Goal: Information Seeking & Learning: Learn about a topic

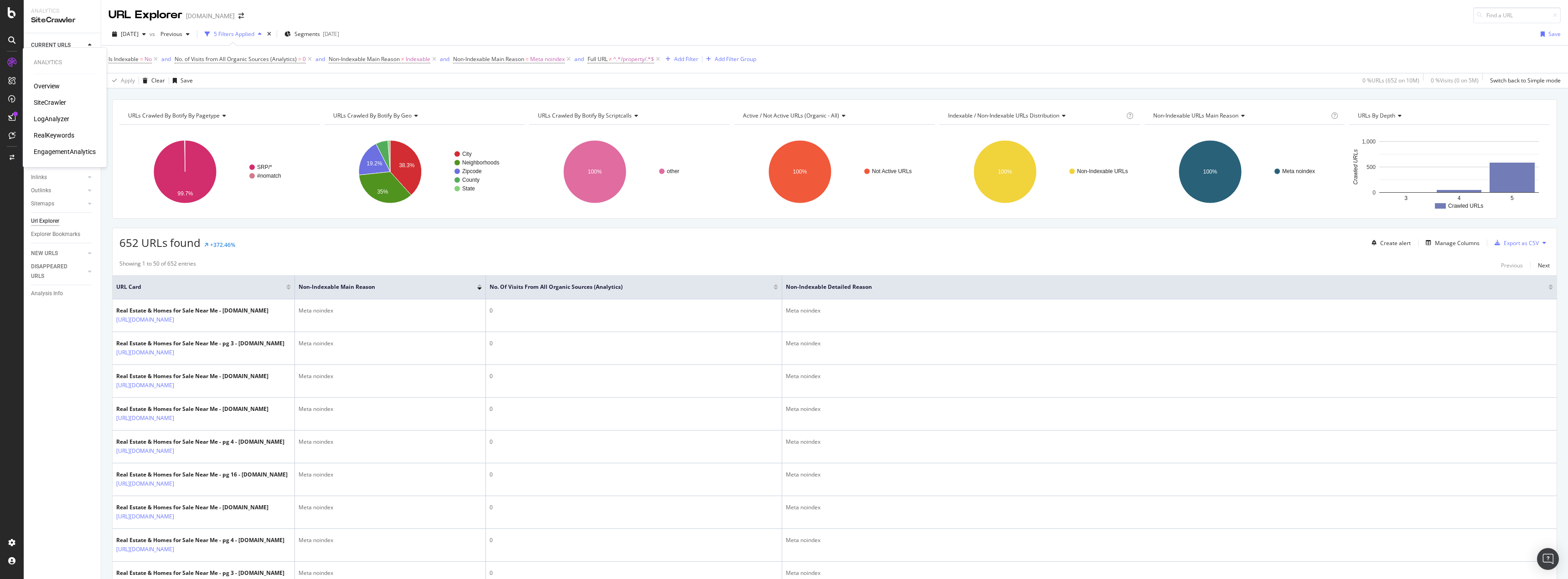
click at [58, 118] on div "LogAnalyzer" at bounding box center [51, 119] width 35 height 9
click at [682, 58] on div "Add Filter" at bounding box center [687, 59] width 24 height 8
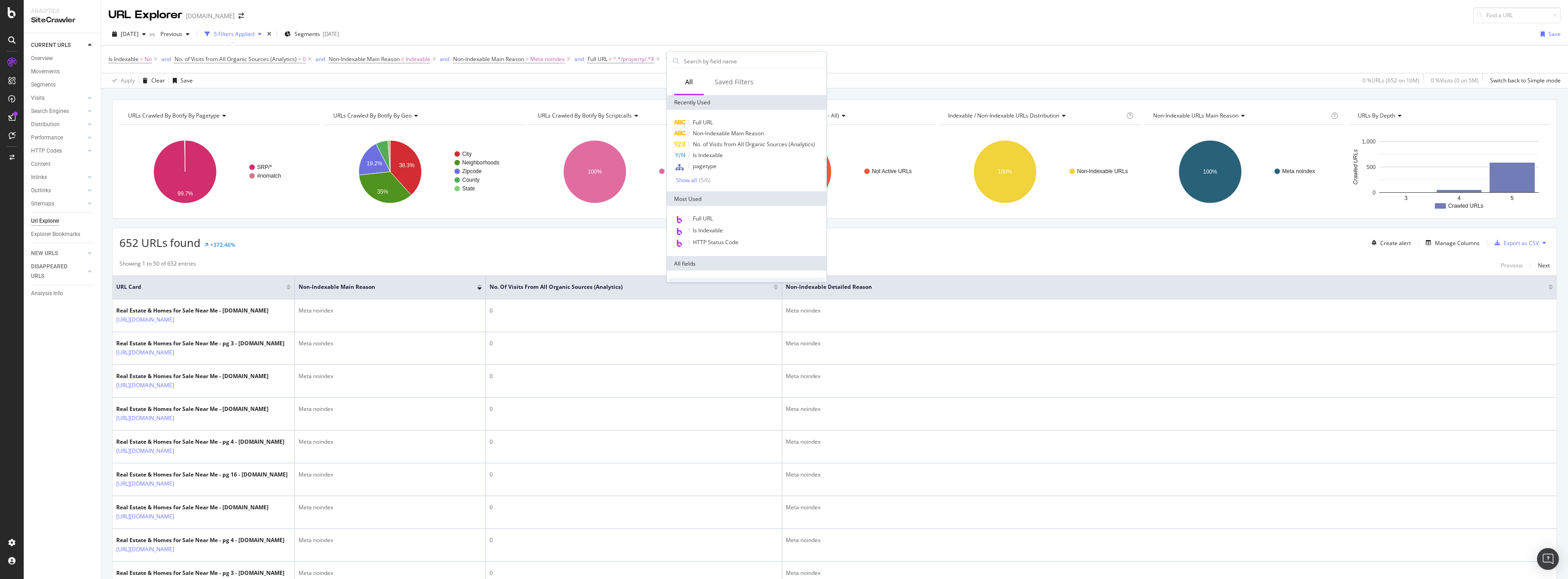
click at [379, 251] on div "652 URLs found +372.46% Create alert Manage Columns Export as CSV" at bounding box center [835, 239] width 1444 height 23
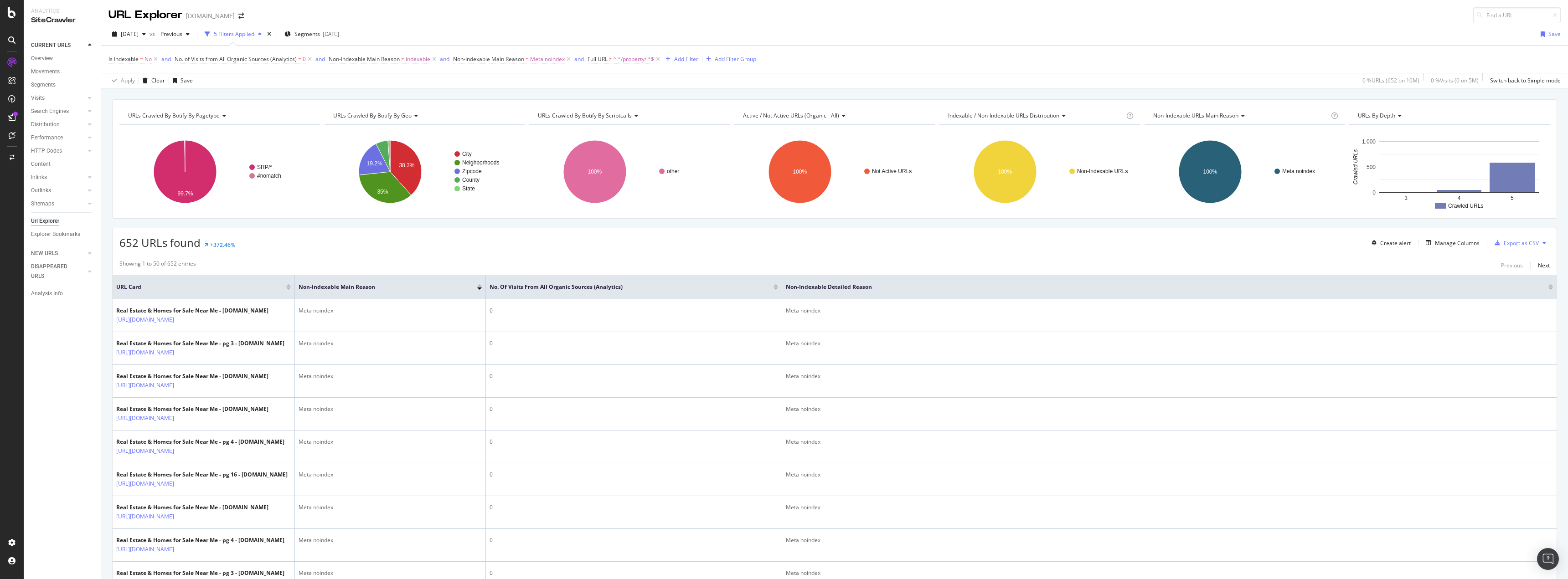
drag, startPoint x: 46, startPoint y: 104, endPoint x: 54, endPoint y: 115, distance: 13.6
click at [46, 104] on div "SiteCrawler" at bounding box center [49, 102] width 32 height 9
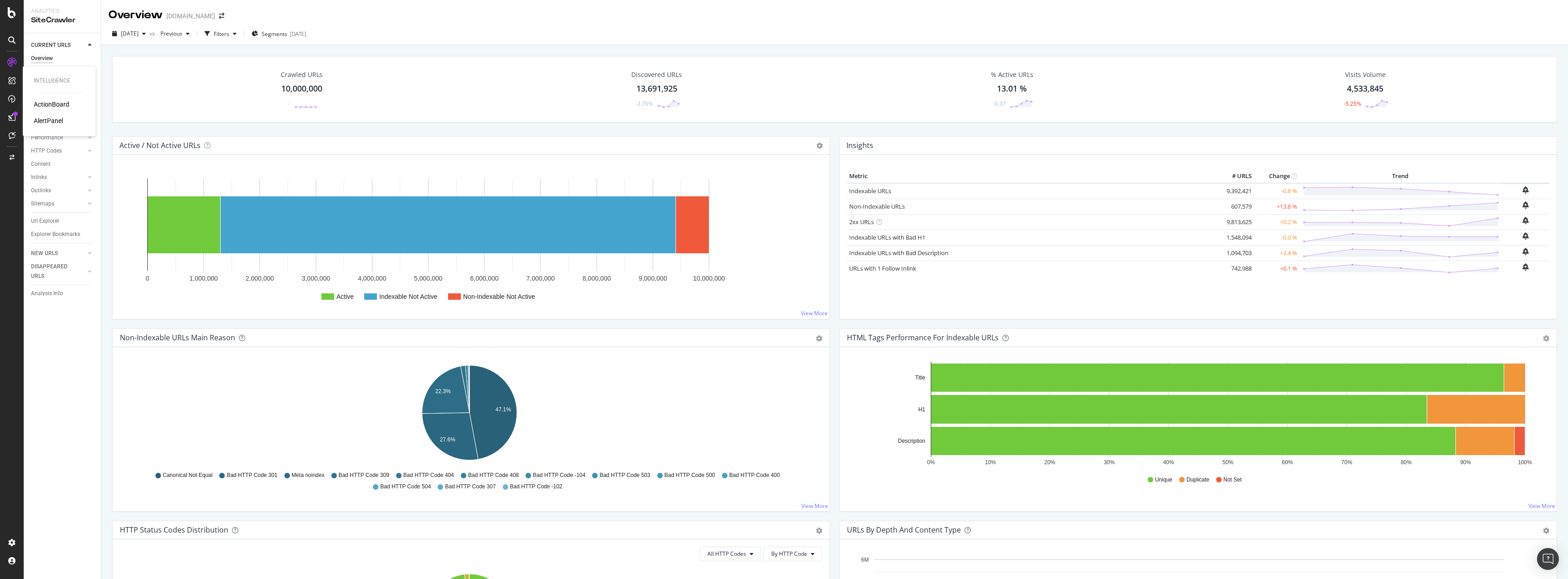
click at [54, 105] on div "ActionBoard" at bounding box center [51, 104] width 35 height 9
click at [830, 299] on div "Active / Not Active URLs Chart (by Value) Chart (by Percentage) Table Expand Ex…" at bounding box center [471, 232] width 727 height 192
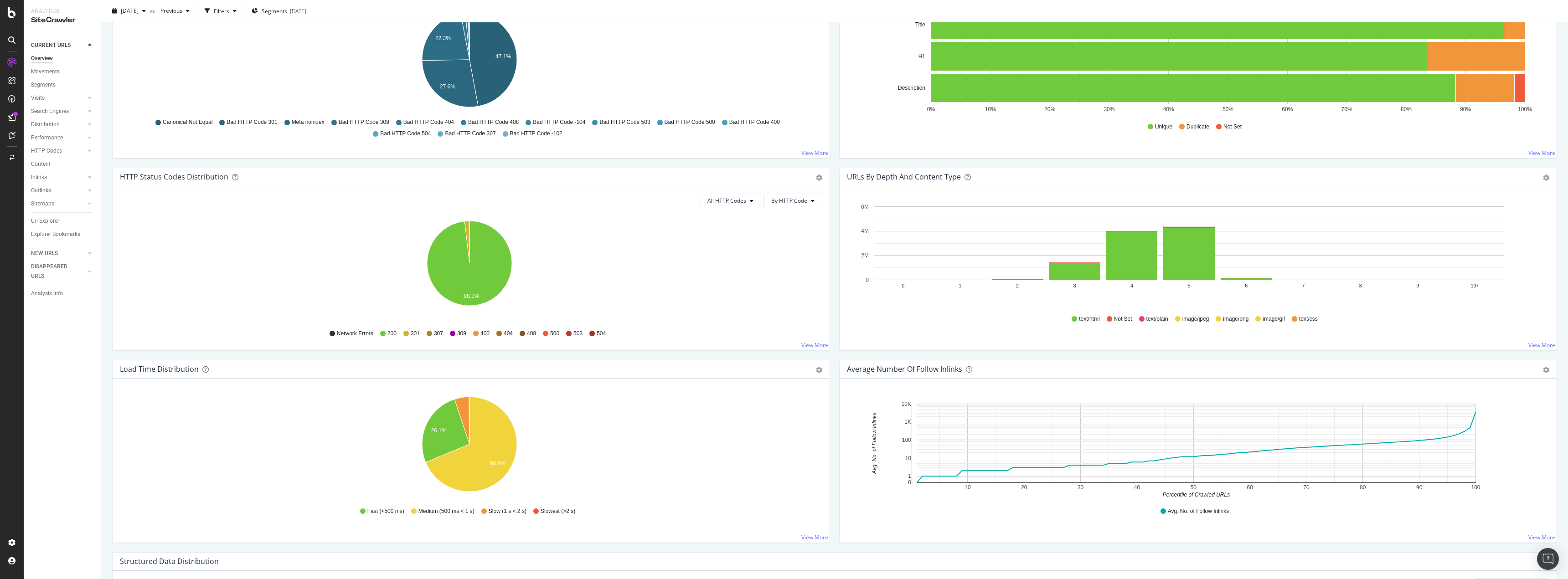
scroll to position [364, 0]
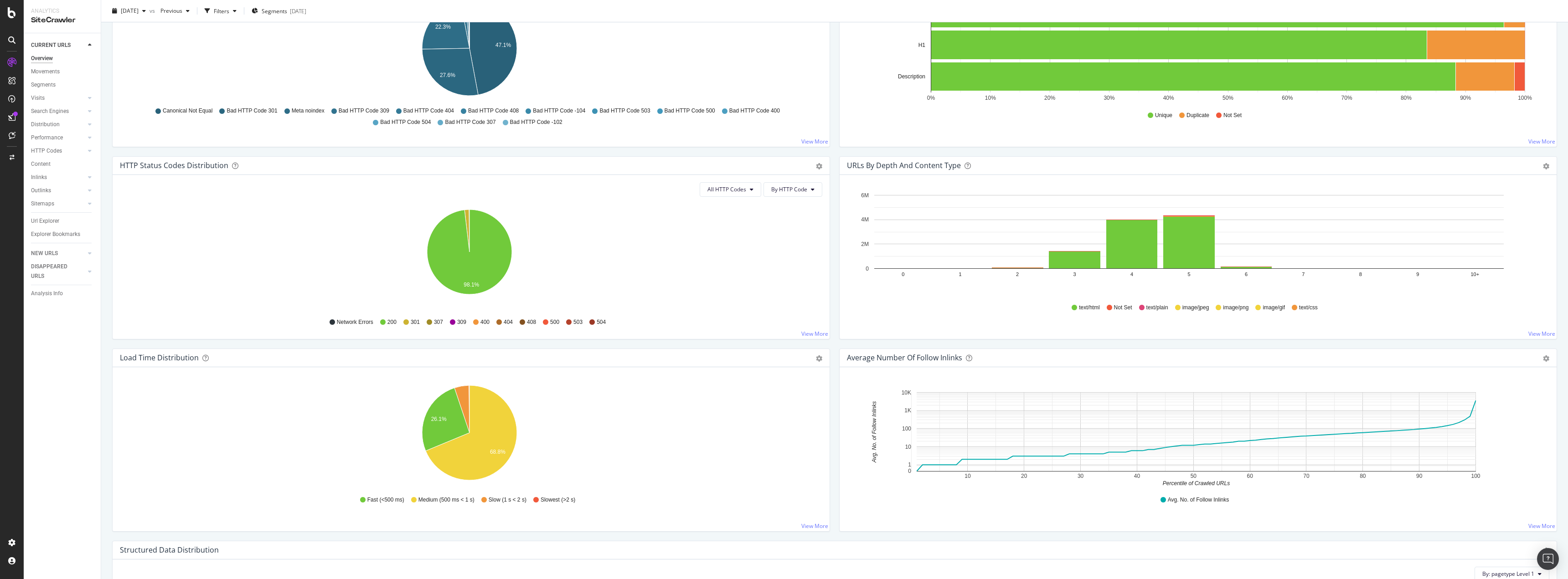
click at [835, 328] on div "URLs by Depth and Content Type Bar (by Value) Bar (by Percentage) Table Export …" at bounding box center [1198, 252] width 727 height 192
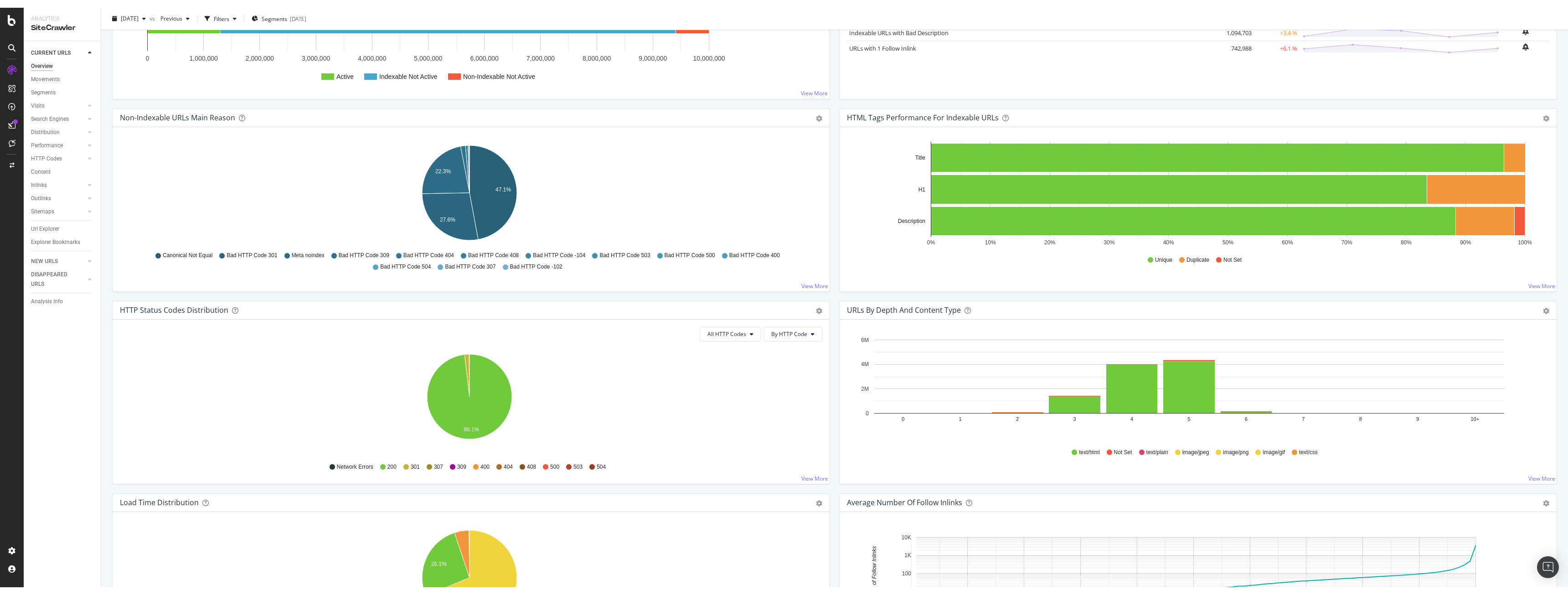
scroll to position [0, 0]
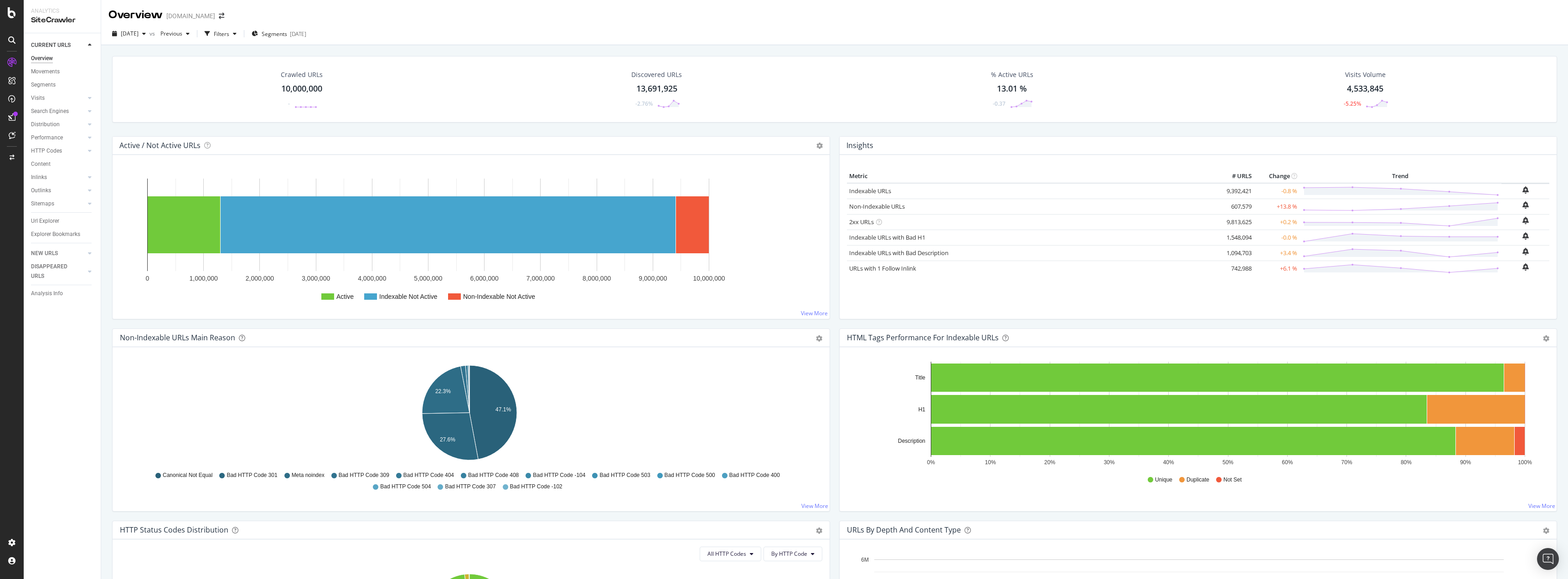
click at [978, 277] on div "Metric # URLS Change Trend Indexable URLs 9,392,421 -0.8 % Non-Indexable URLs 6…" at bounding box center [1198, 241] width 702 height 142
drag, startPoint x: 875, startPoint y: 207, endPoint x: 821, endPoint y: 207, distance: 54.0
click at [875, 207] on link "Non-Indexable URLs" at bounding box center [877, 206] width 55 height 8
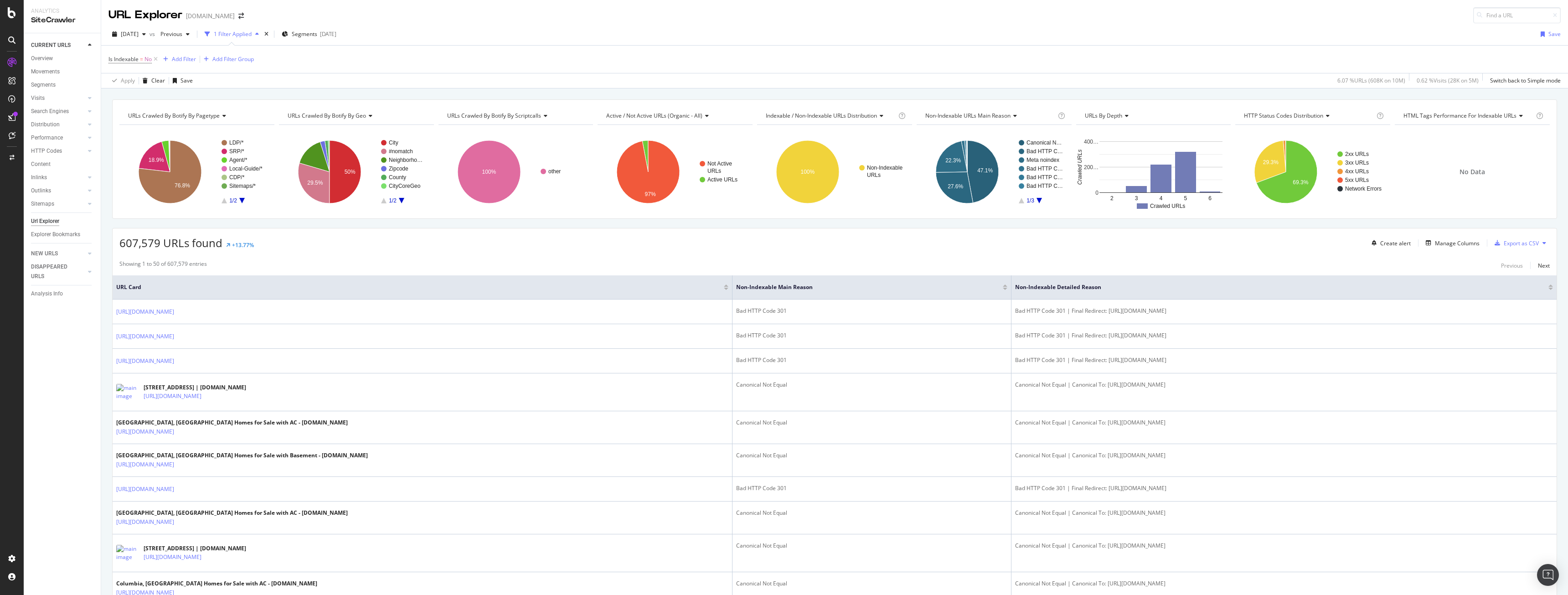
click at [243, 200] on g "LDP/* SRP/* Agent/* Local-Guide/* CDP/* Sitemaps/* 1/2" at bounding box center [243, 172] width 44 height 65
click at [242, 203] on icon "A chart." at bounding box center [242, 200] width 5 height 5
click at [243, 160] on text "Legacy/*" at bounding box center [240, 160] width 21 height 6
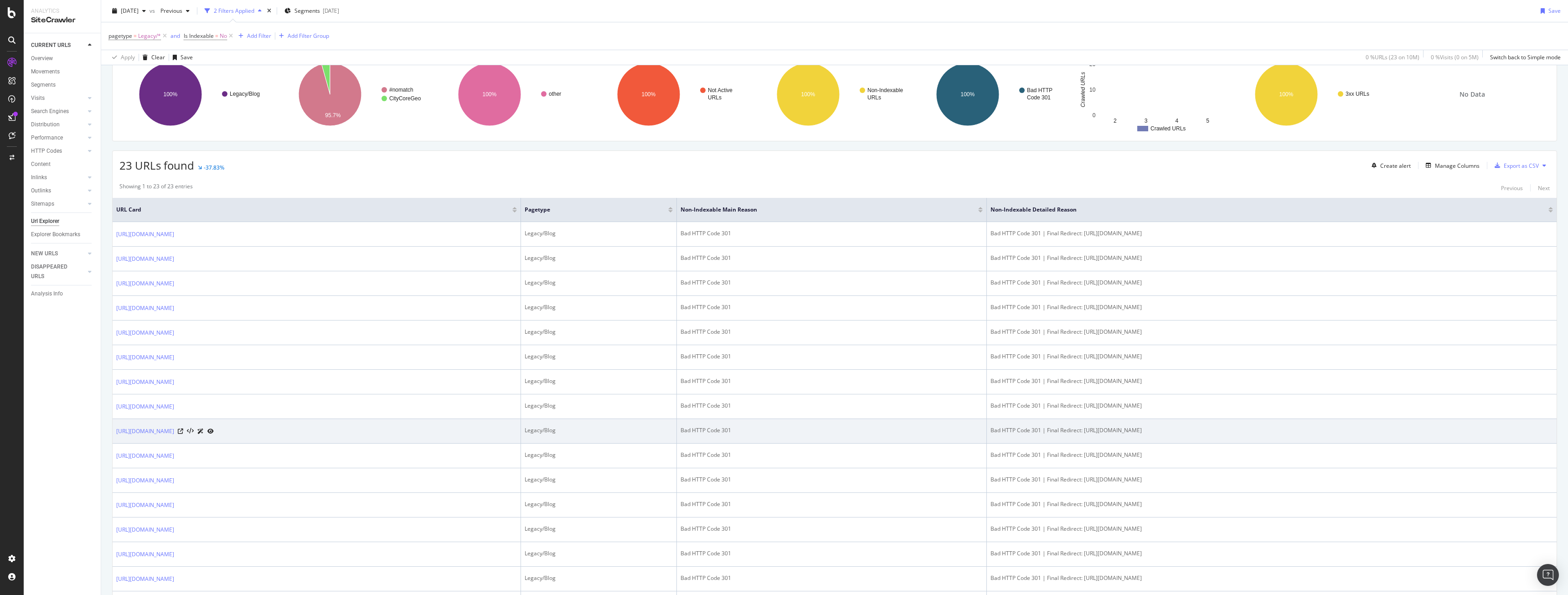
scroll to position [323, 0]
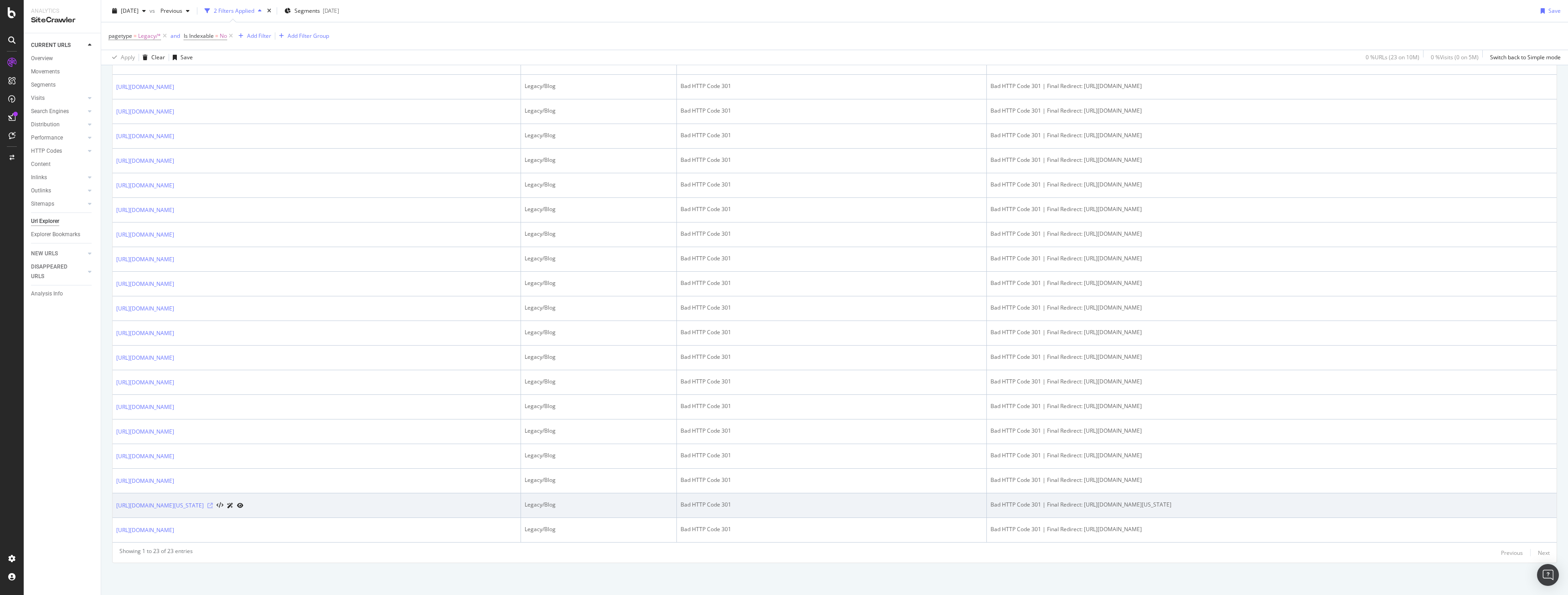
click at [213, 506] on icon at bounding box center [210, 505] width 5 height 5
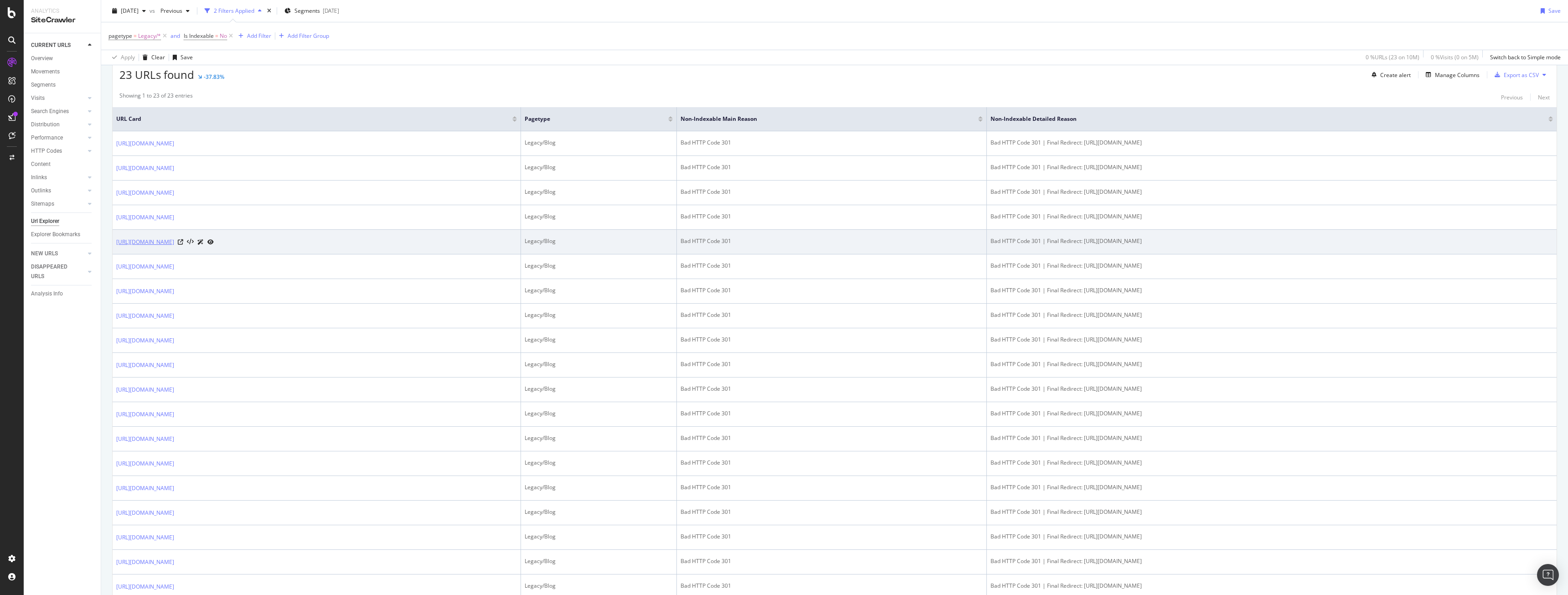
scroll to position [0, 0]
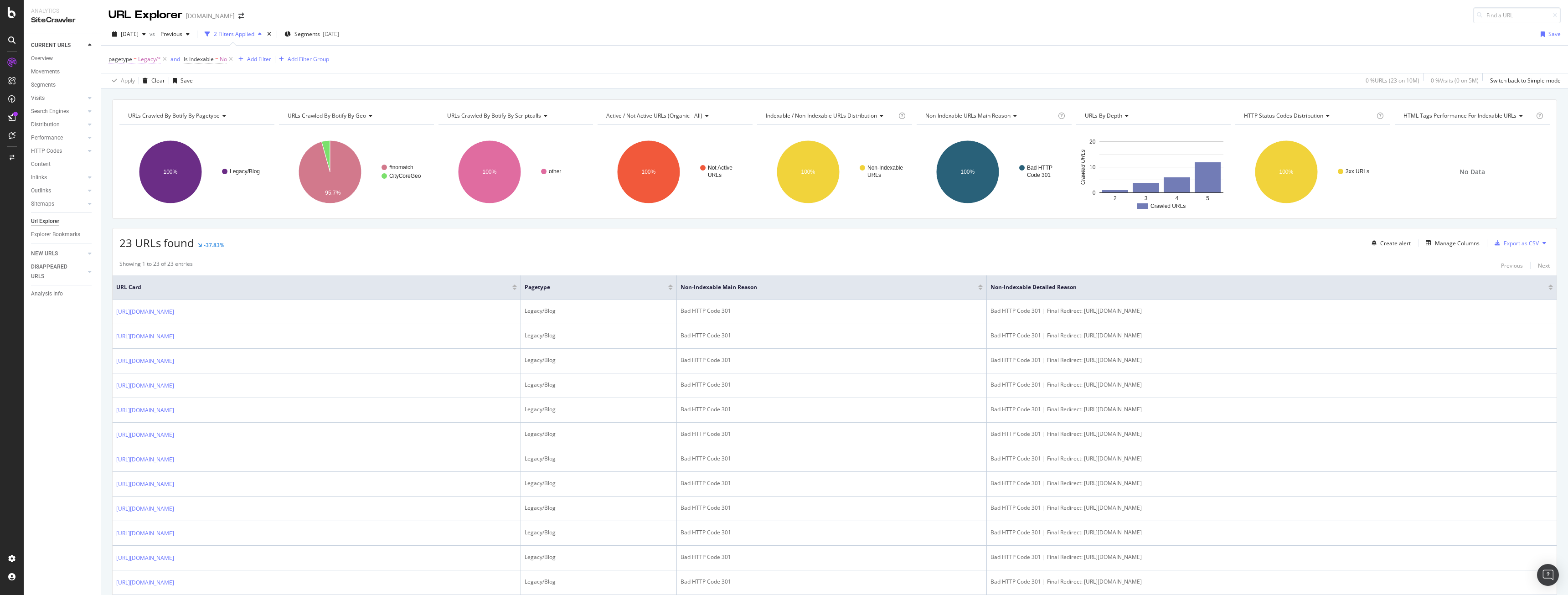
click at [150, 61] on span "Legacy/*" at bounding box center [149, 59] width 23 height 13
click at [467, 51] on div "pagetype = Legacy/* and Is Indexable = No Add Filter Add Filter Group" at bounding box center [835, 59] width 1452 height 27
click at [163, 58] on icon at bounding box center [164, 59] width 8 height 9
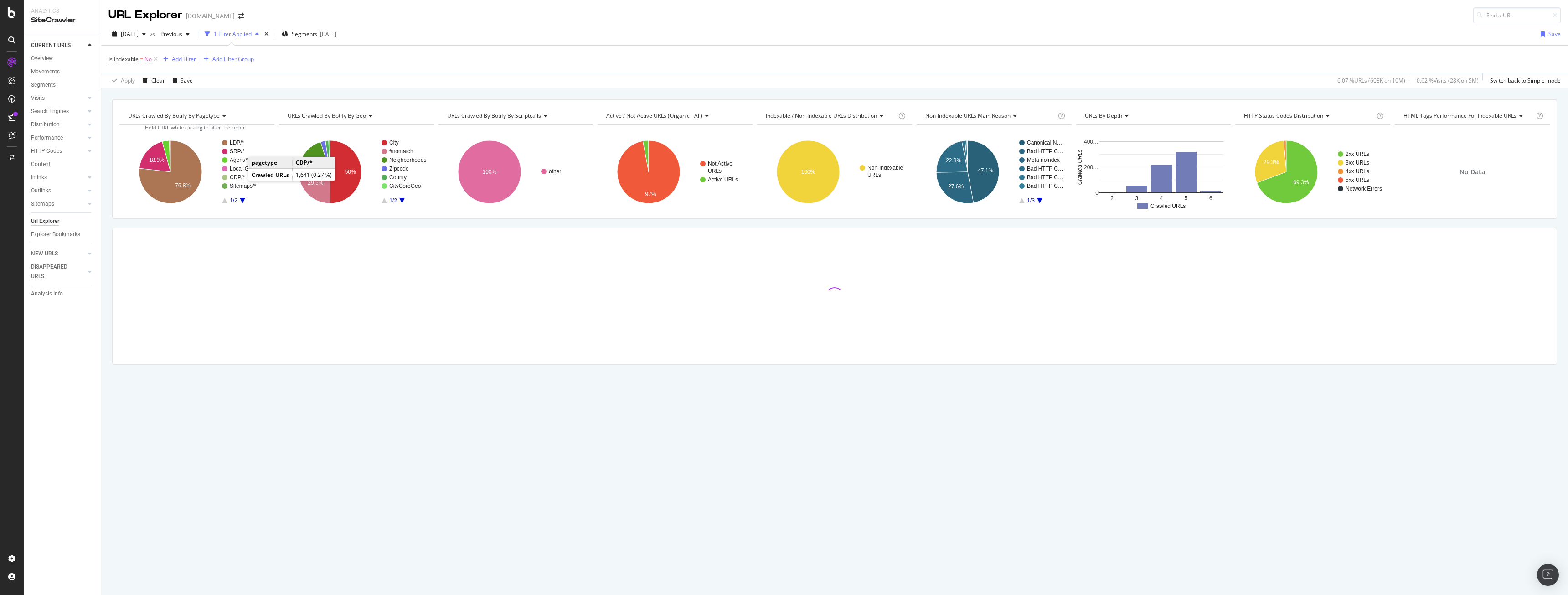
click at [235, 177] on text "CDP/*" at bounding box center [237, 177] width 15 height 6
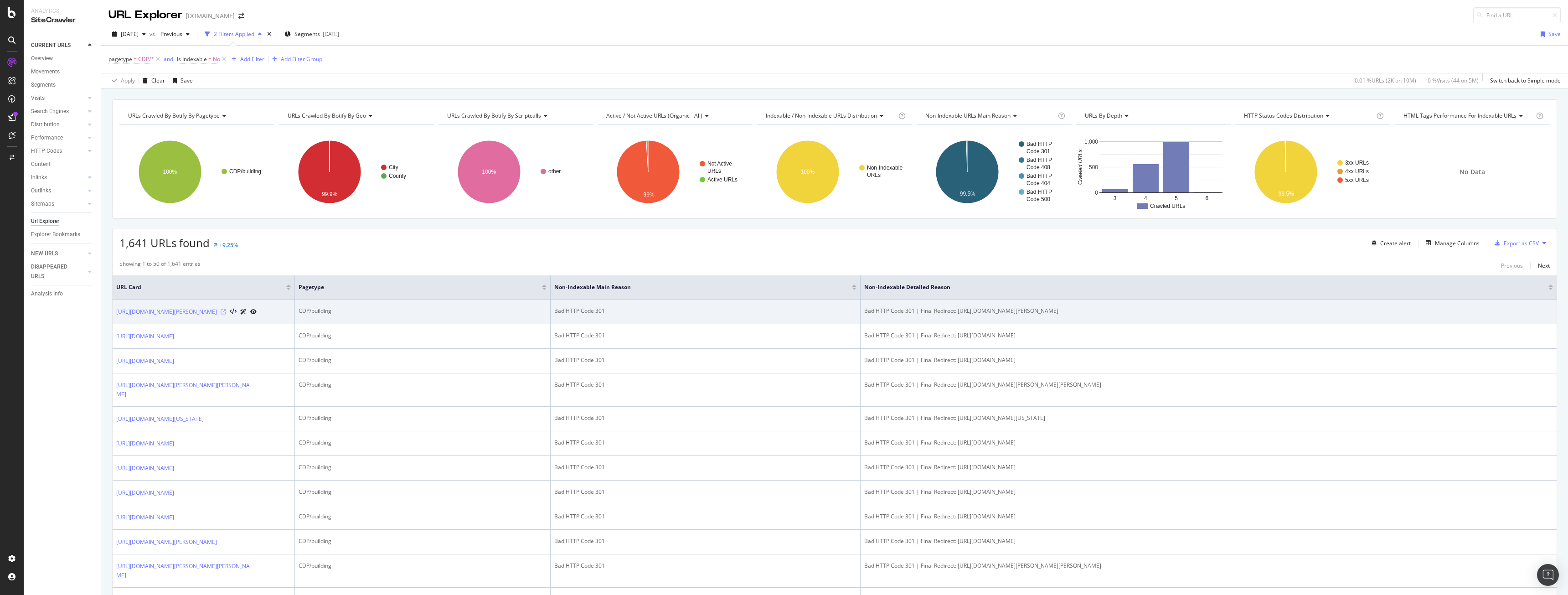
click at [226, 315] on icon at bounding box center [223, 312] width 5 height 5
click at [257, 315] on icon at bounding box center [253, 312] width 6 height 5
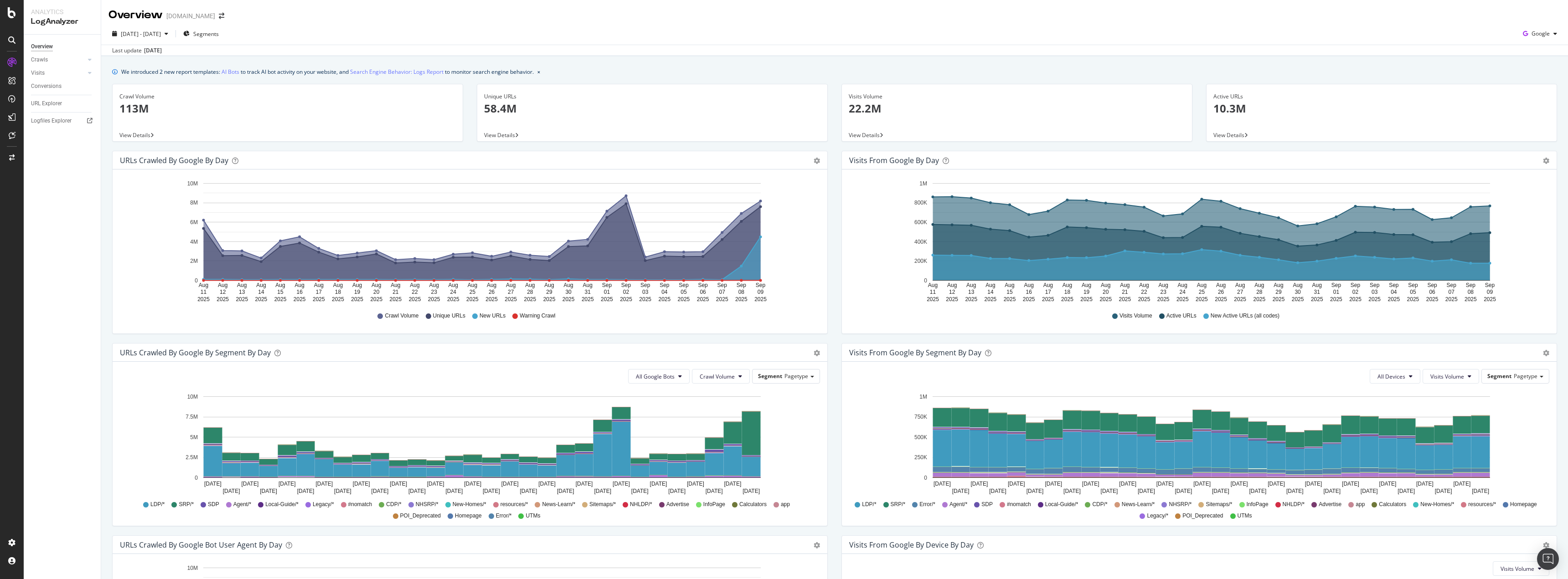
click at [769, 70] on div "We introduced 2 new report templates: AI Bots to track AI bot activity on your …" at bounding box center [835, 72] width 1445 height 10
click at [762, 206] on circle "A chart." at bounding box center [760, 206] width 3 height 3
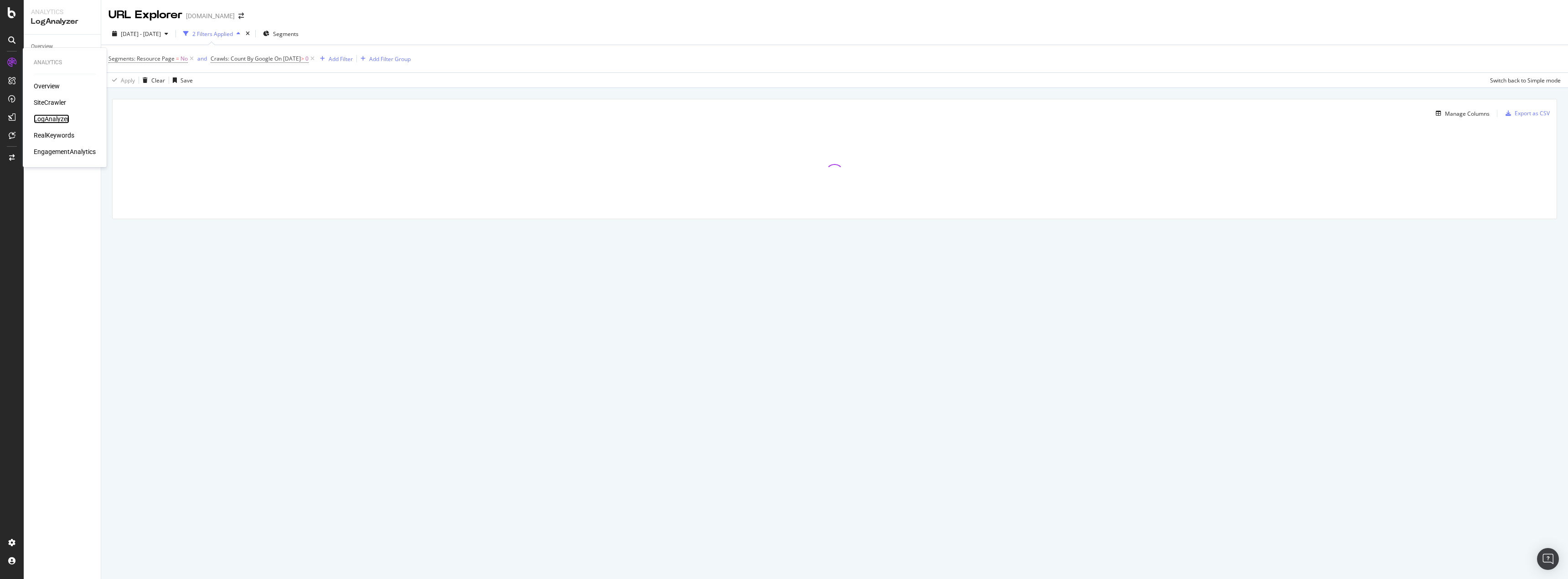
drag, startPoint x: 58, startPoint y: 120, endPoint x: 56, endPoint y: 115, distance: 5.4
click at [58, 120] on div "LogAnalyzer" at bounding box center [51, 119] width 35 height 9
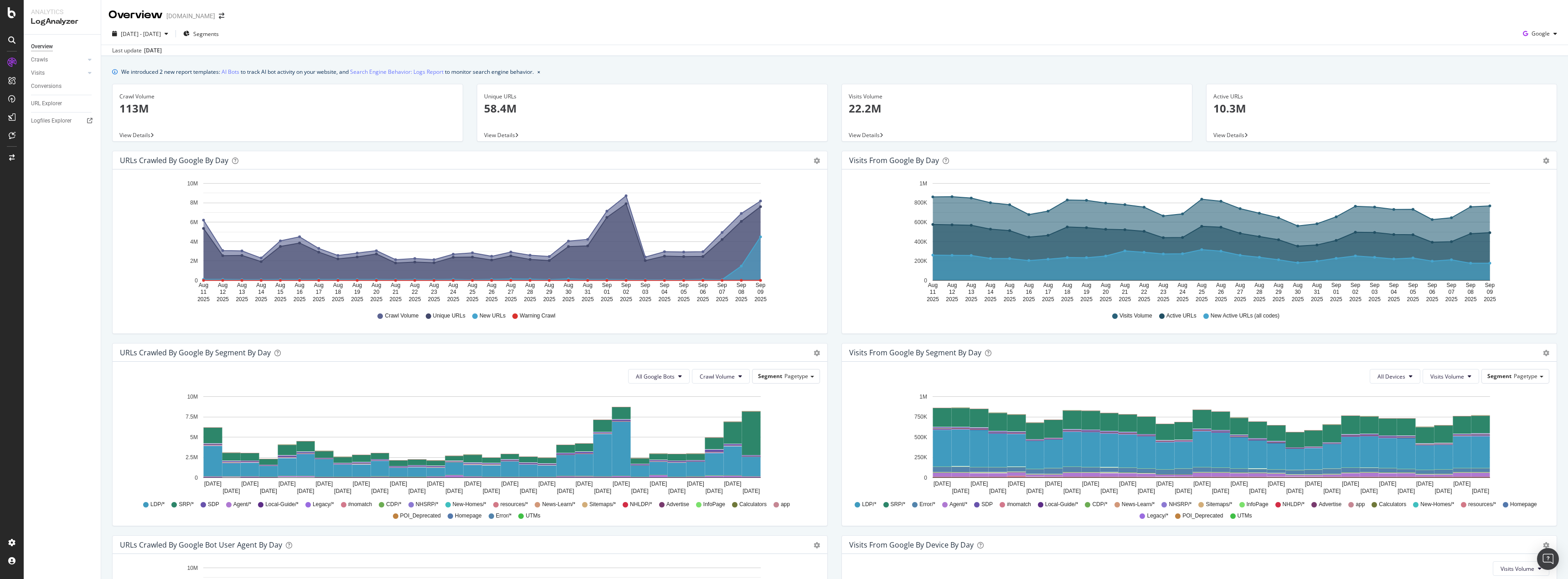
click at [134, 106] on p "113M" at bounding box center [287, 108] width 337 height 15
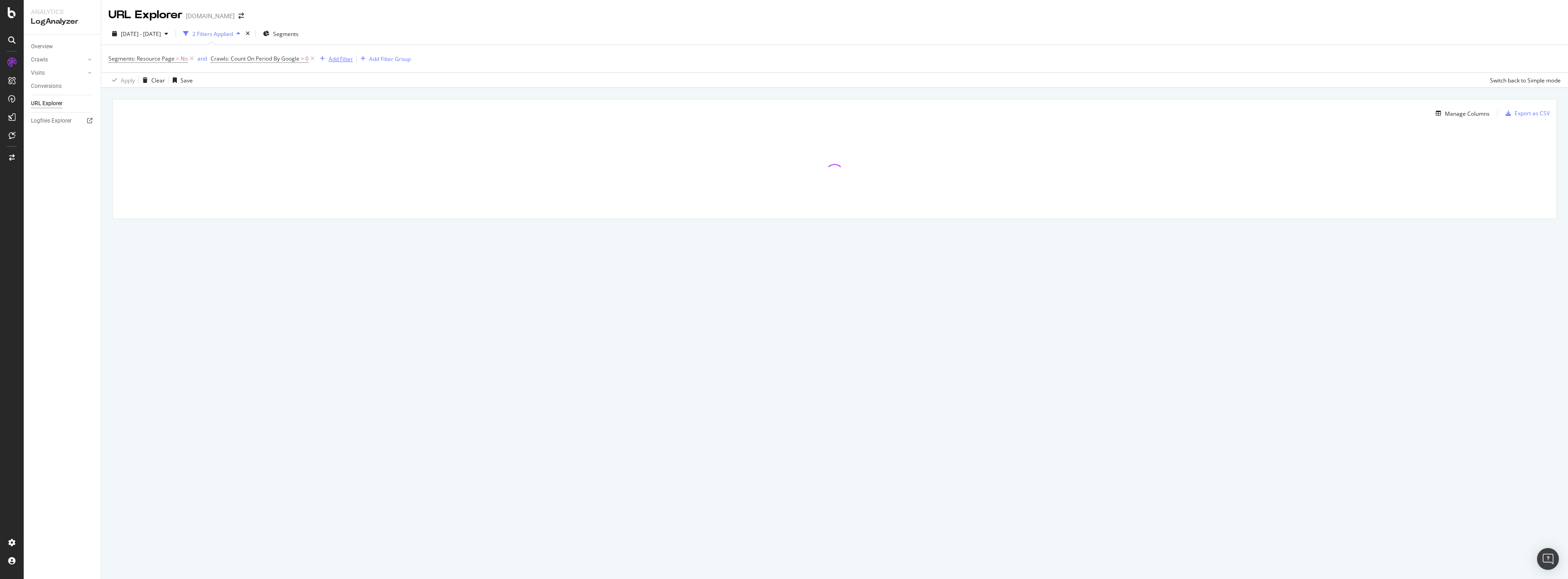
click at [340, 61] on div "Add Filter" at bounding box center [341, 59] width 24 height 8
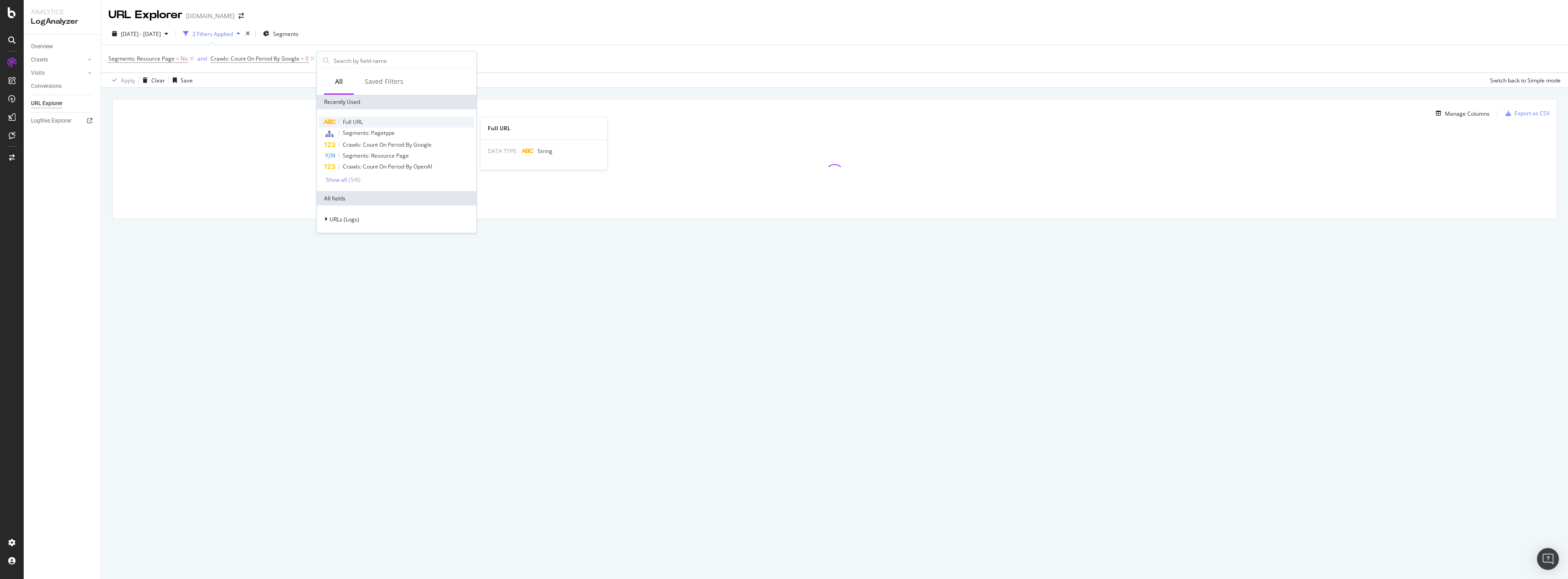
click at [366, 121] on div "Full URL" at bounding box center [396, 122] width 156 height 11
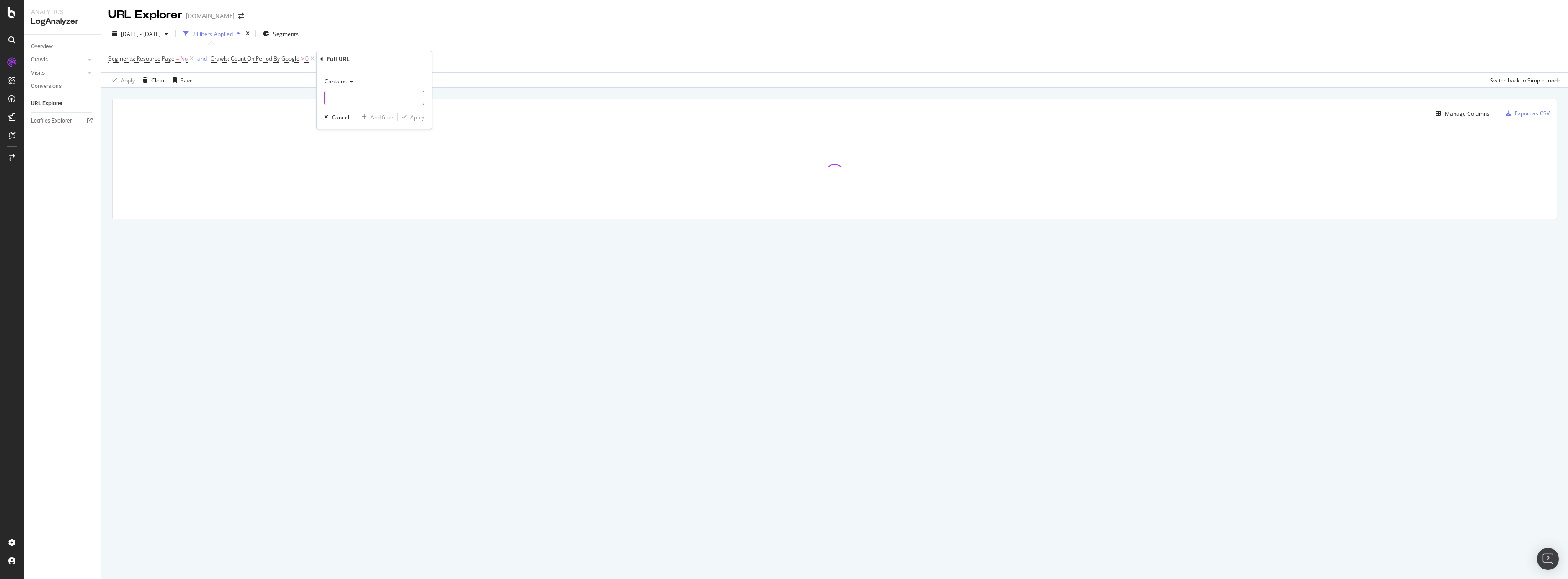
click at [367, 92] on input "text" at bounding box center [374, 98] width 99 height 15
type input "/all-inventory/"
click at [416, 119] on div "Apply" at bounding box center [417, 117] width 14 height 8
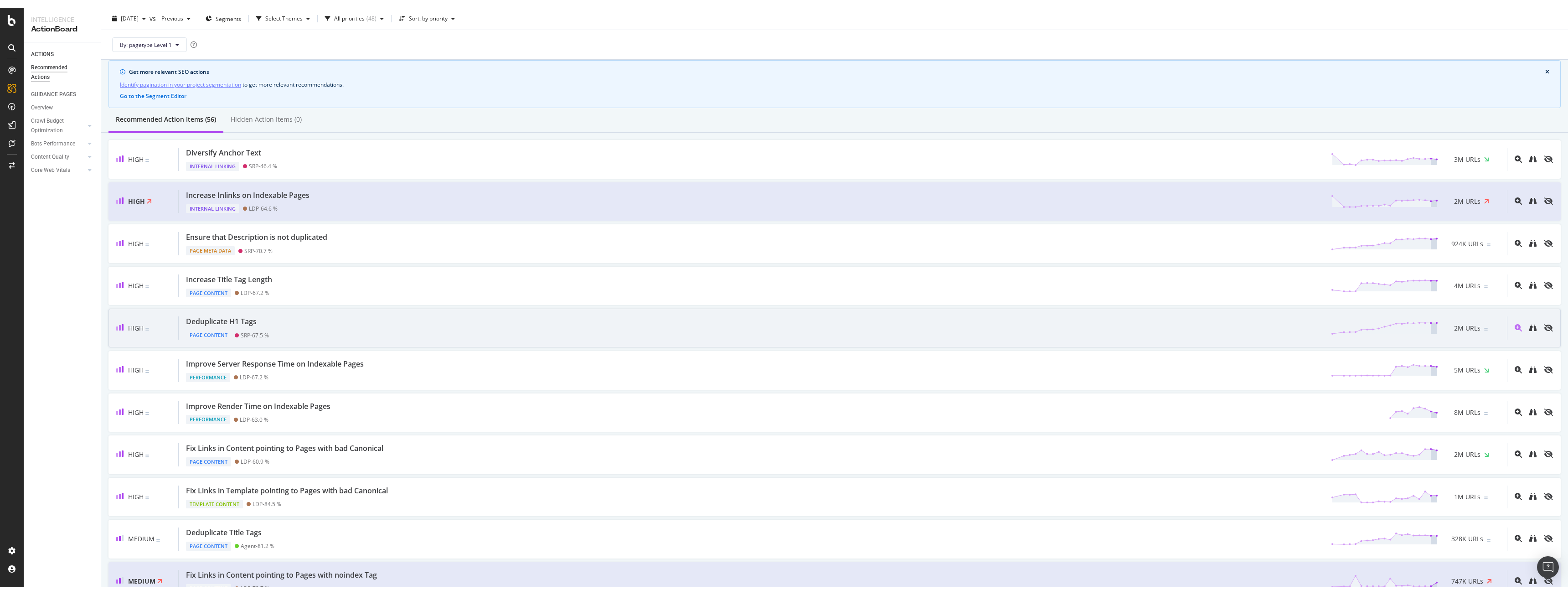
scroll to position [46, 0]
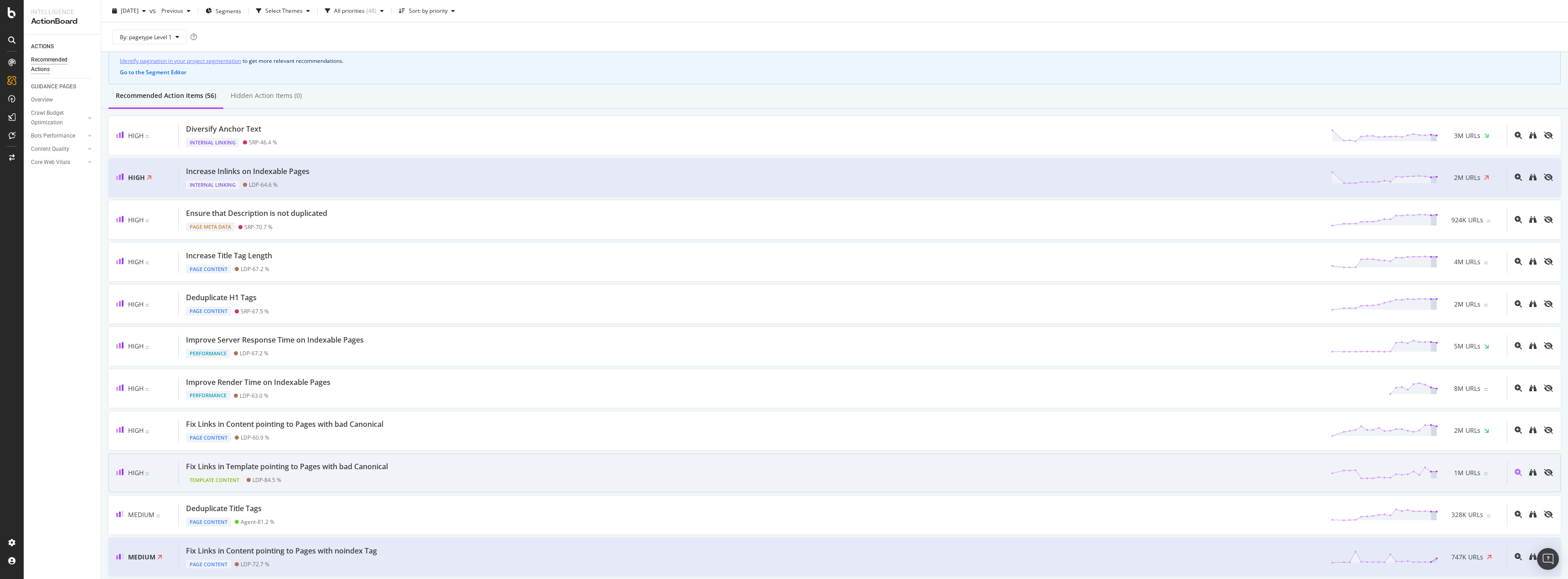
click at [327, 466] on div "Fix Links in Template pointing to Pages with bad Canonical" at bounding box center [287, 466] width 202 height 10
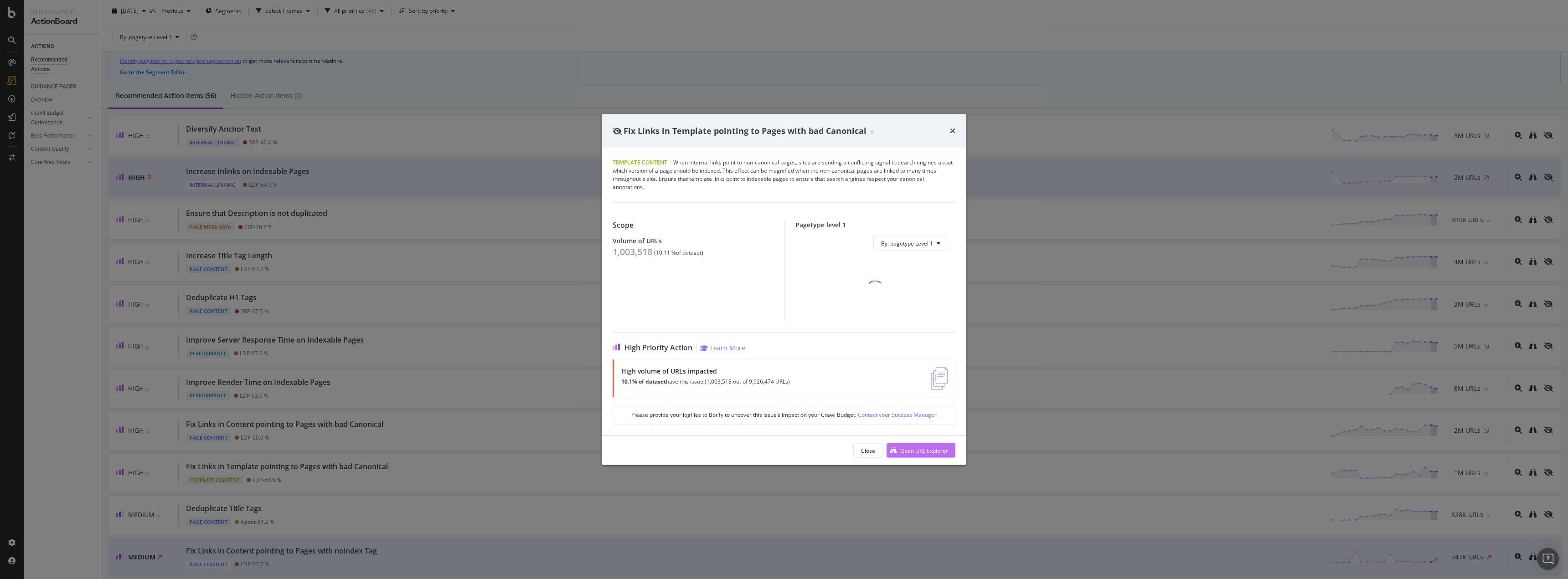
click at [922, 451] on div "Open URL Explorer" at bounding box center [924, 450] width 48 height 8
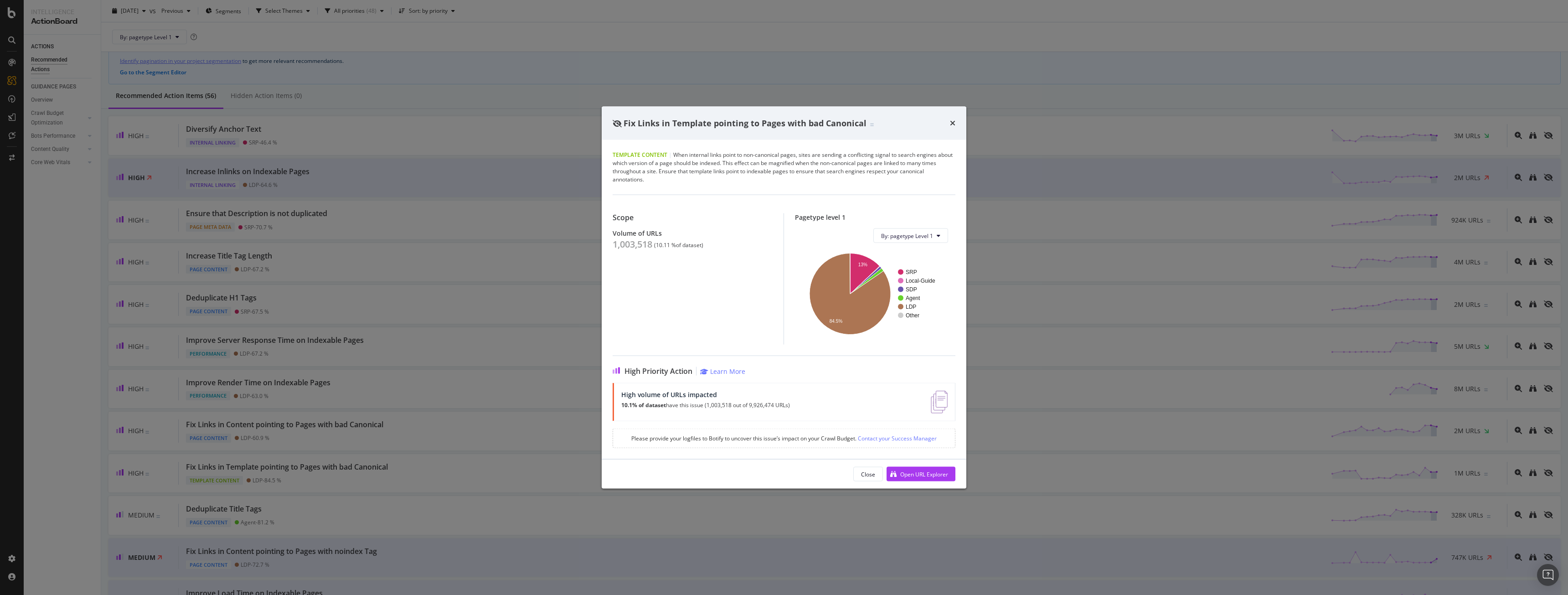
drag, startPoint x: 954, startPoint y: 124, endPoint x: 494, endPoint y: 64, distance: 463.9
click at [953, 124] on icon "times" at bounding box center [953, 123] width 5 height 7
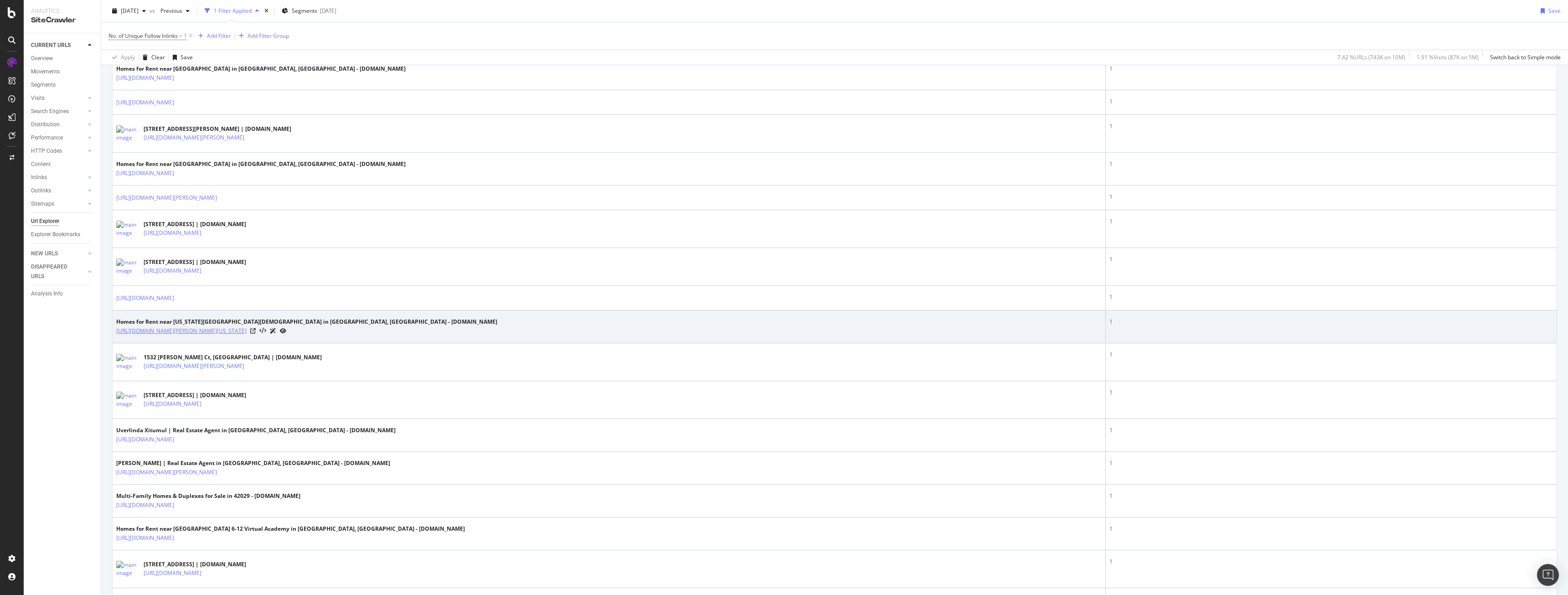
scroll to position [365, 0]
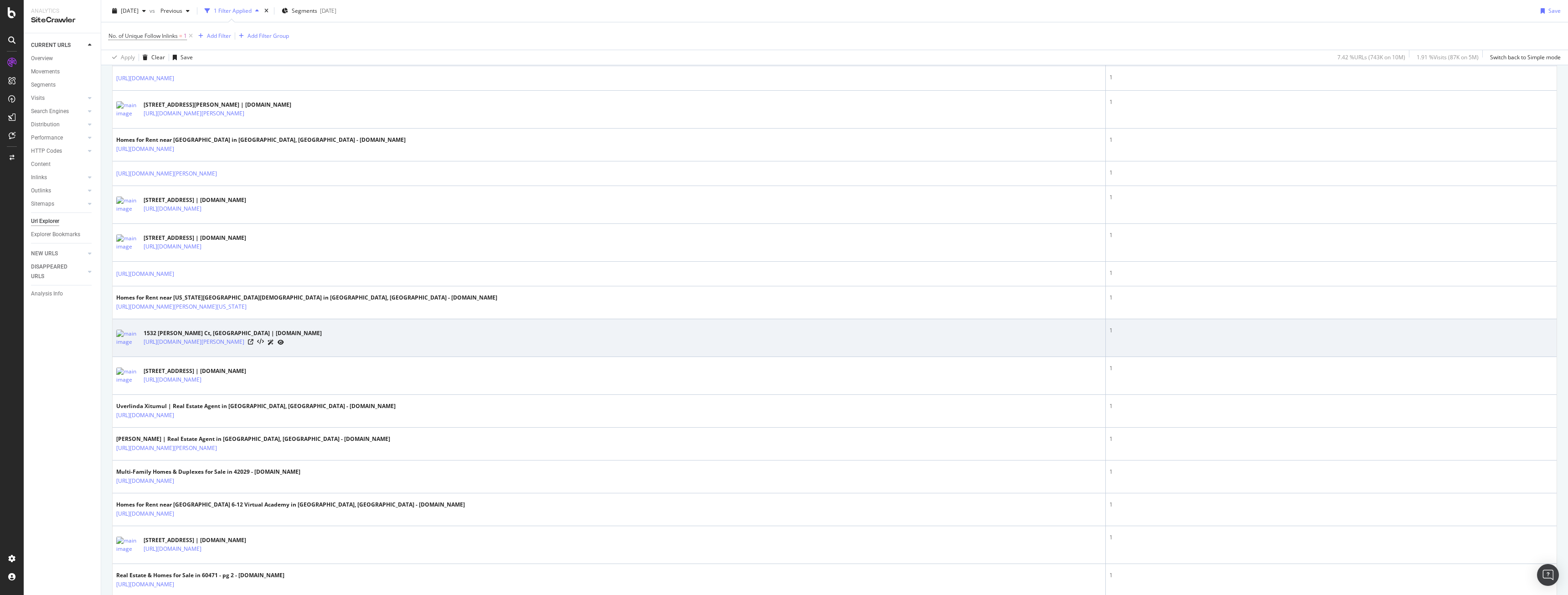
click at [284, 341] on icon at bounding box center [281, 342] width 6 height 5
click at [253, 342] on icon at bounding box center [250, 342] width 5 height 5
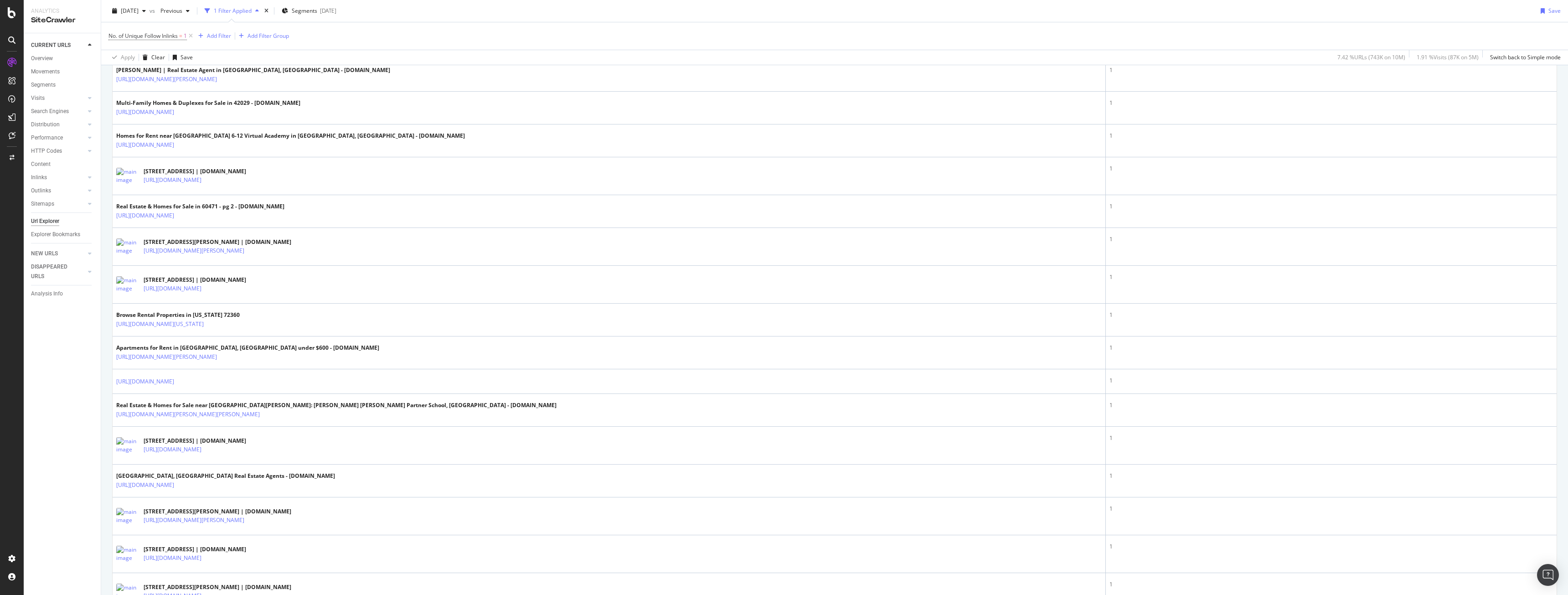
scroll to position [730, 0]
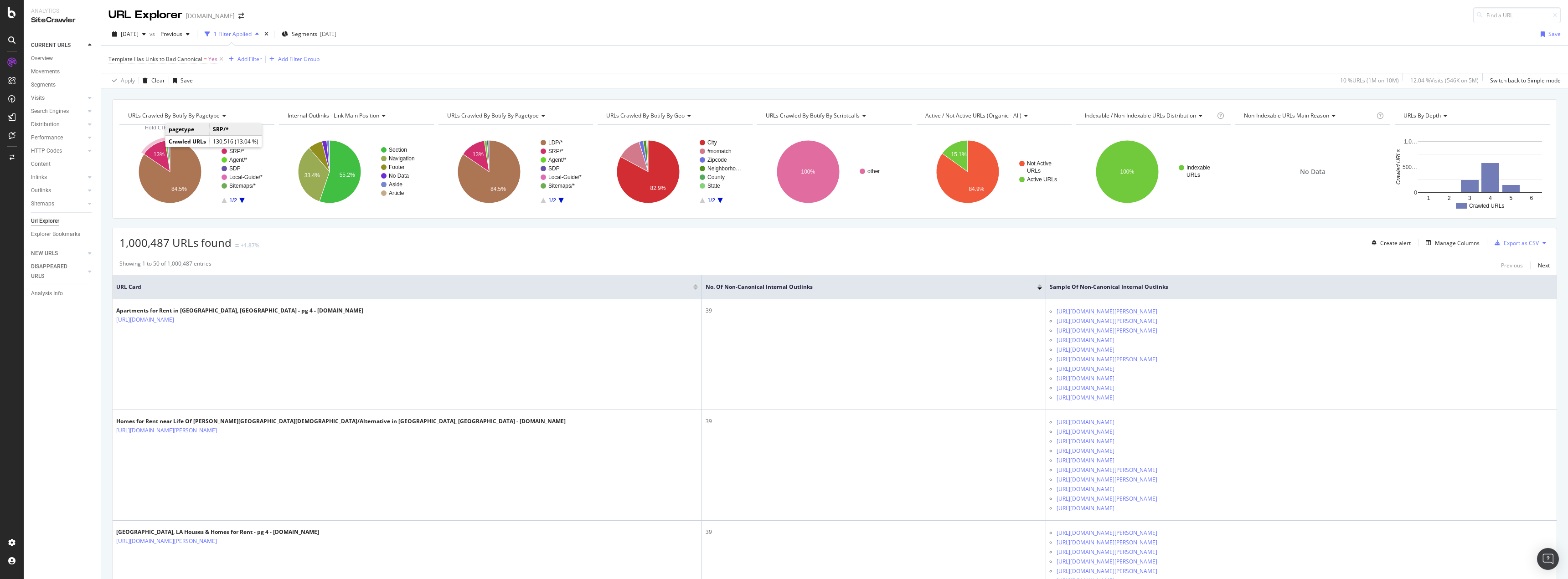
click at [159, 152] on text "13%" at bounding box center [159, 154] width 11 height 6
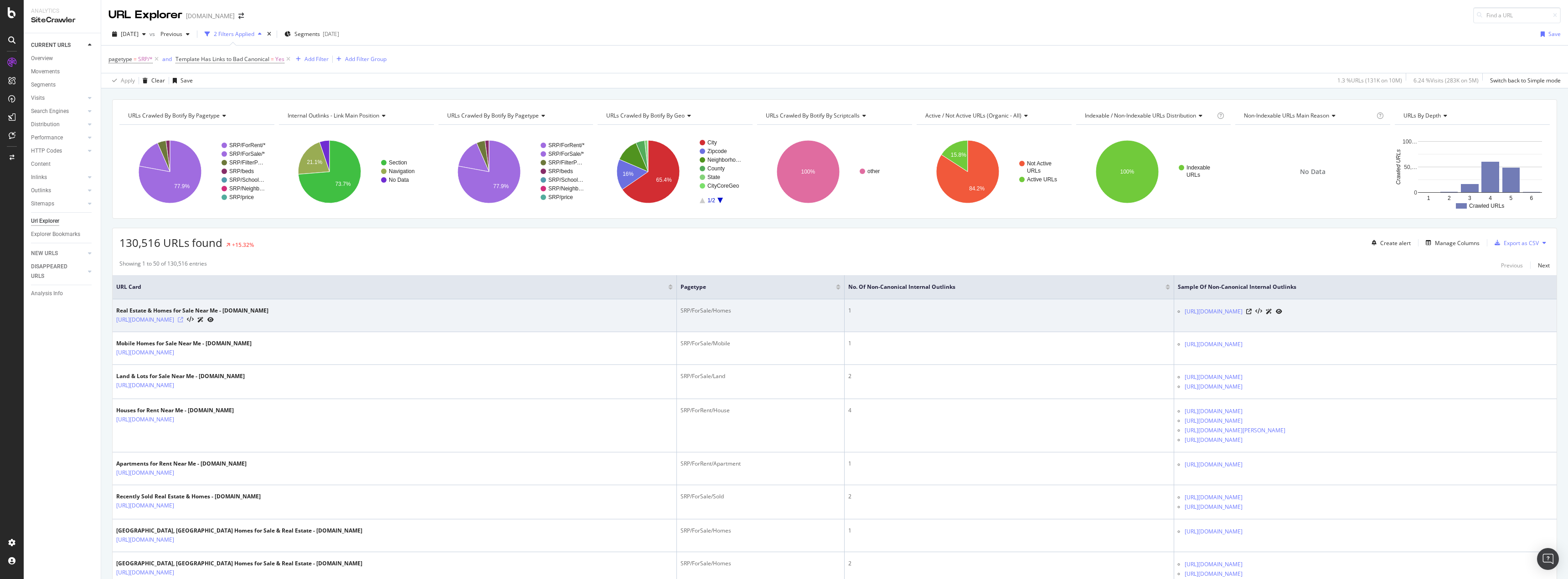
click at [183, 318] on icon at bounding box center [180, 319] width 5 height 5
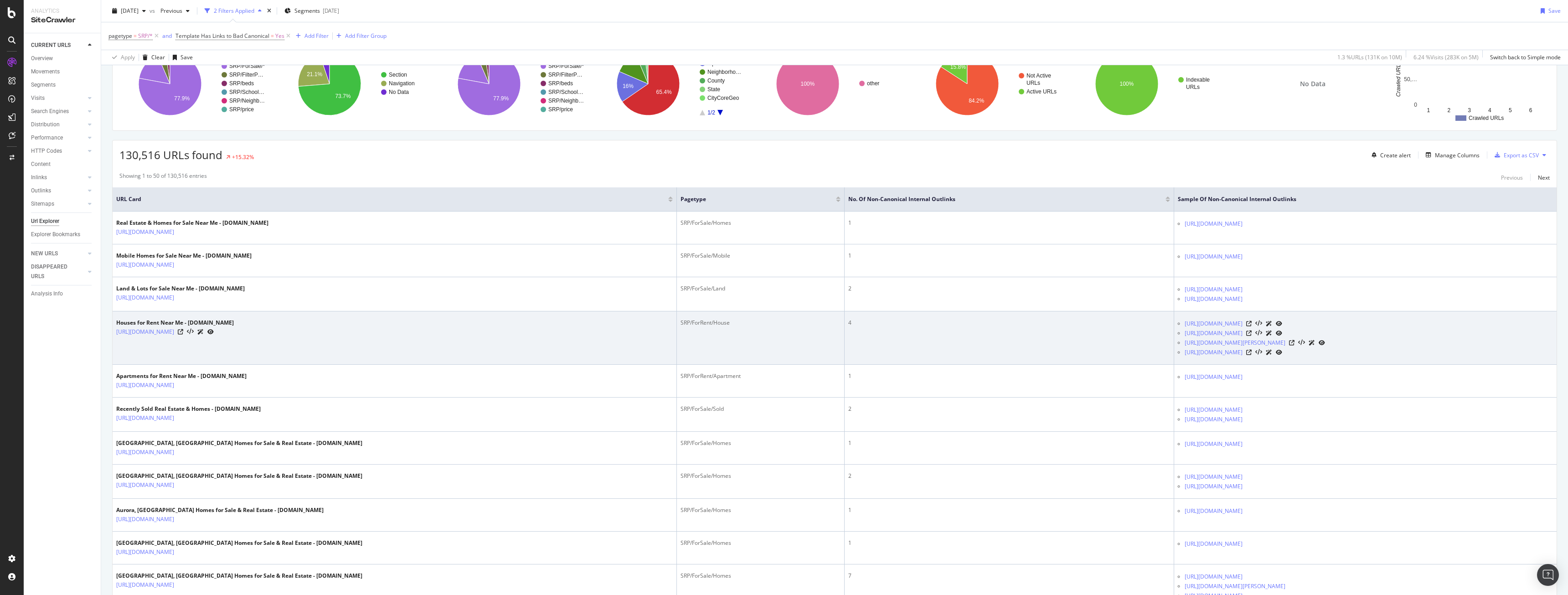
scroll to position [91, 0]
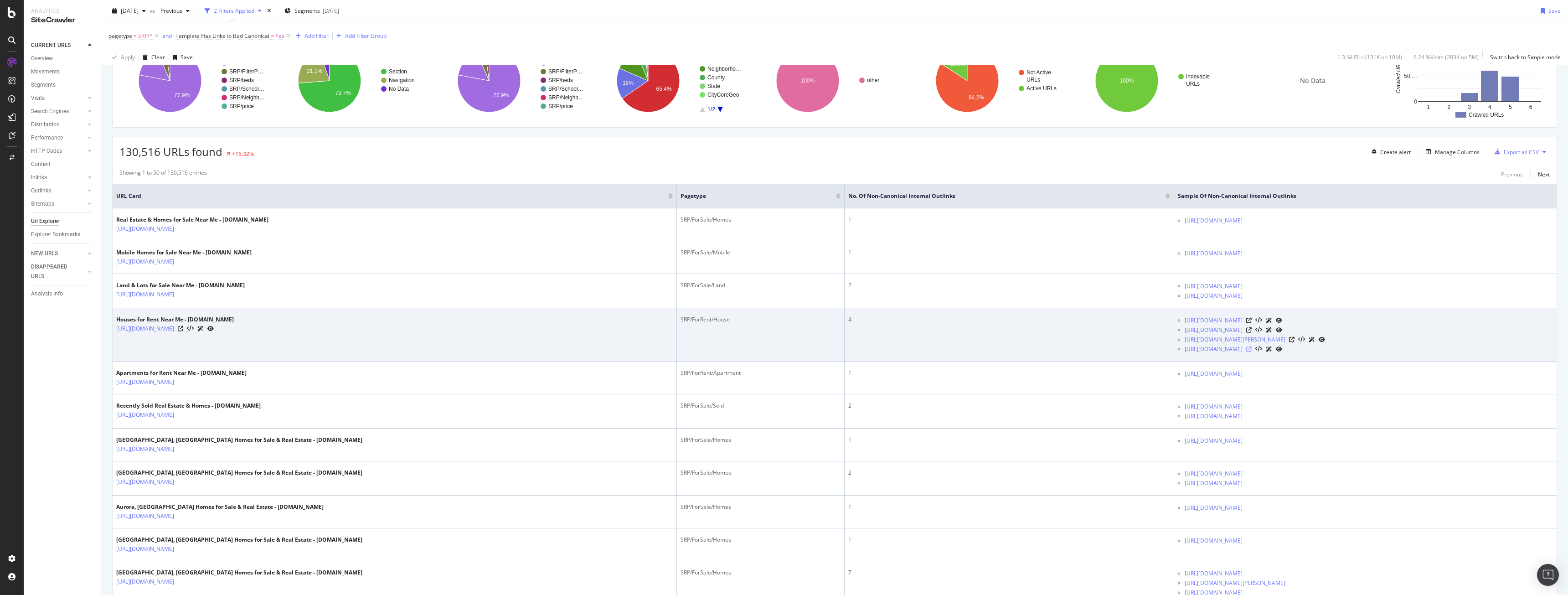
click at [1246, 350] on icon at bounding box center [1248, 349] width 5 height 5
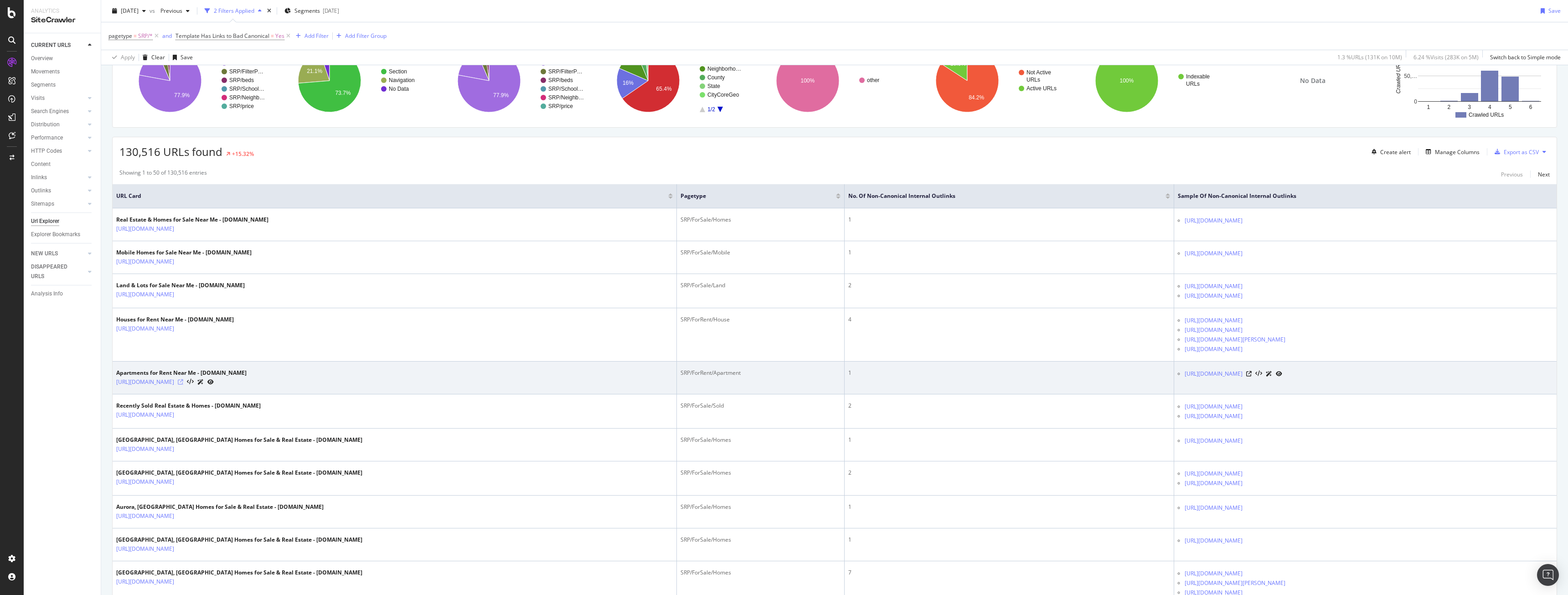
click at [183, 382] on icon at bounding box center [180, 382] width 5 height 5
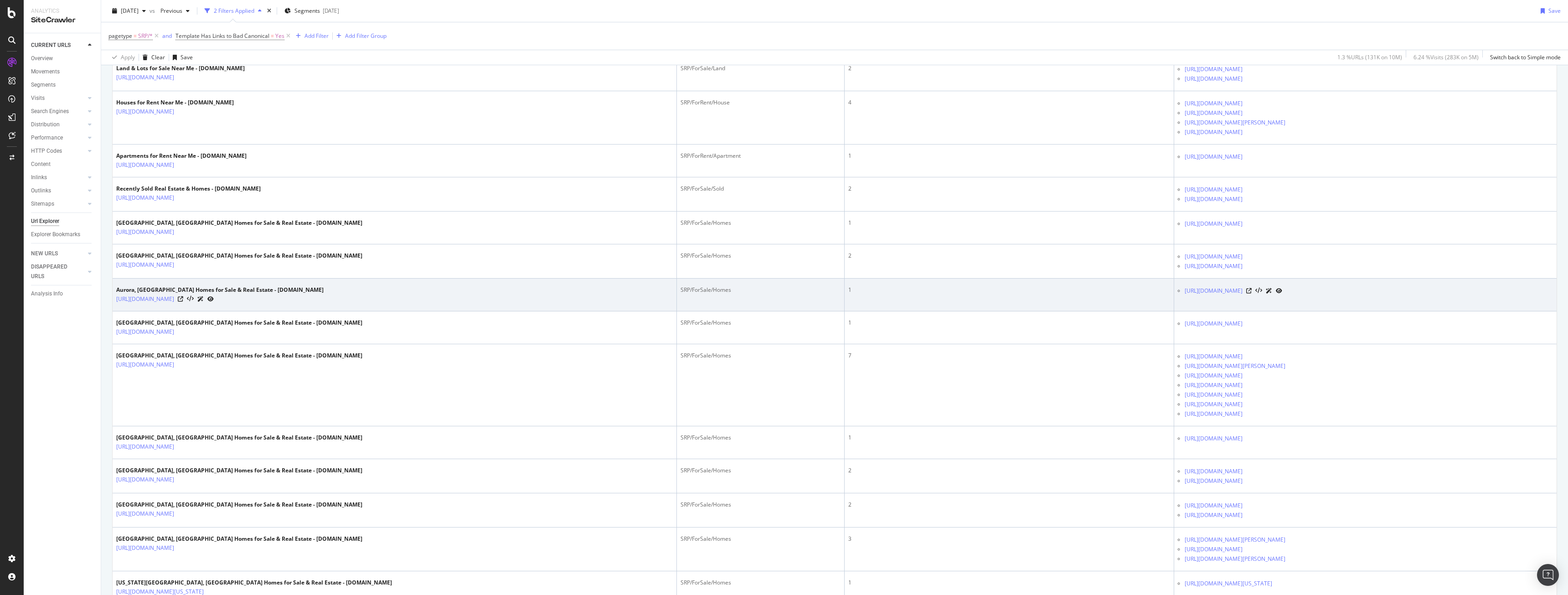
scroll to position [0, 0]
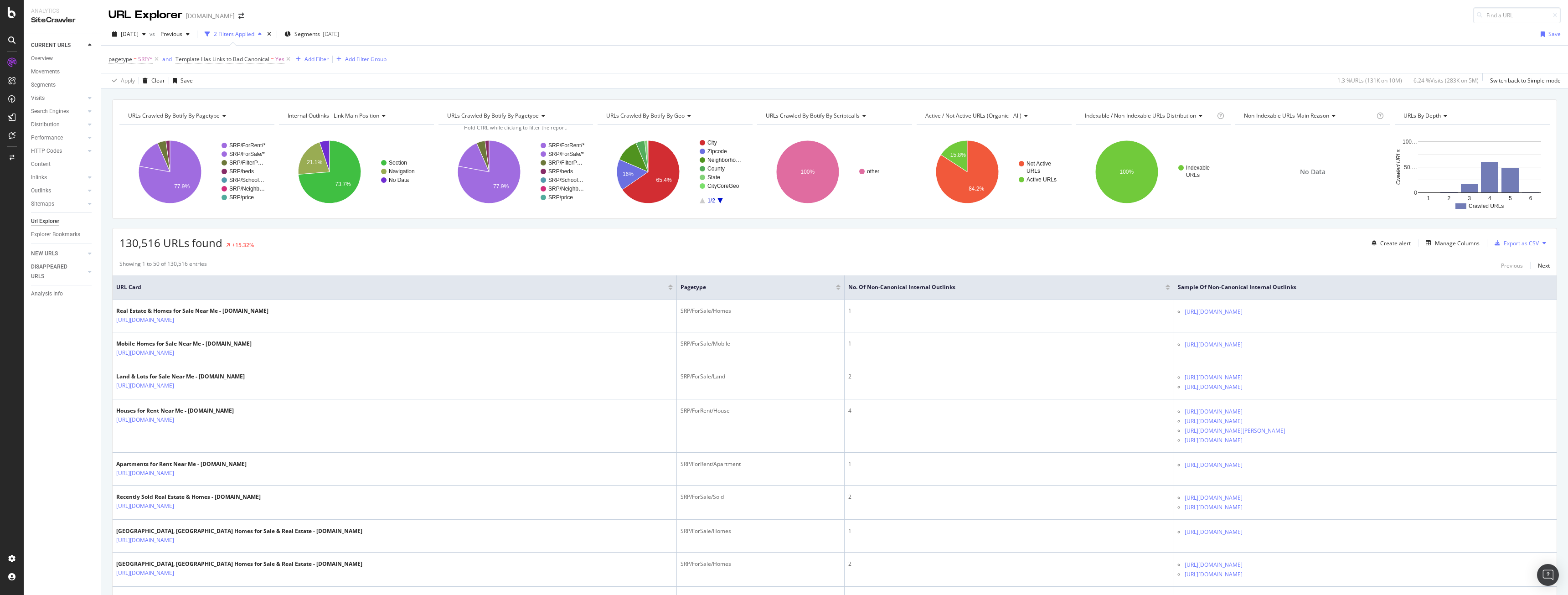
click at [171, 184] on icon "A chart." at bounding box center [170, 172] width 63 height 63
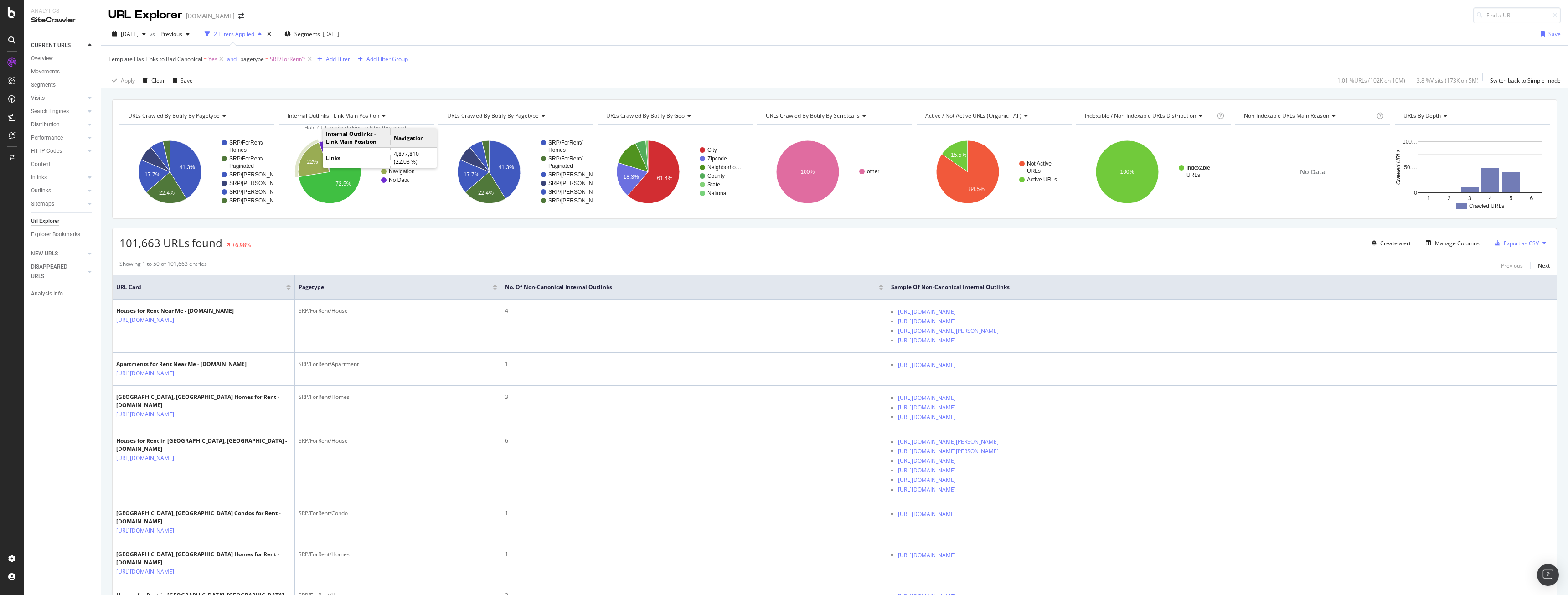
click at [311, 158] on icon "A chart." at bounding box center [314, 160] width 32 height 35
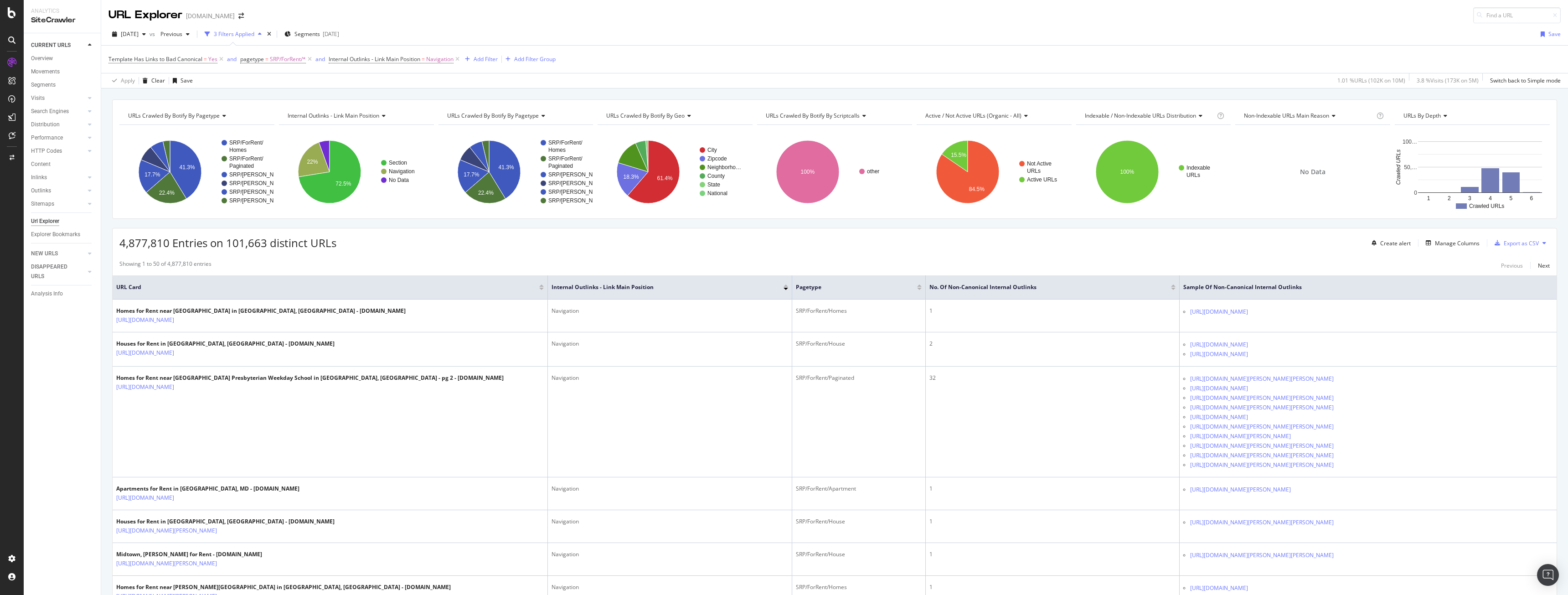
click at [405, 245] on div "4,877,810 Entries on 101,663 distinct URLs Create alert Manage Columns Export a…" at bounding box center [835, 239] width 1444 height 23
click at [490, 60] on div "Add Filter" at bounding box center [486, 59] width 24 height 8
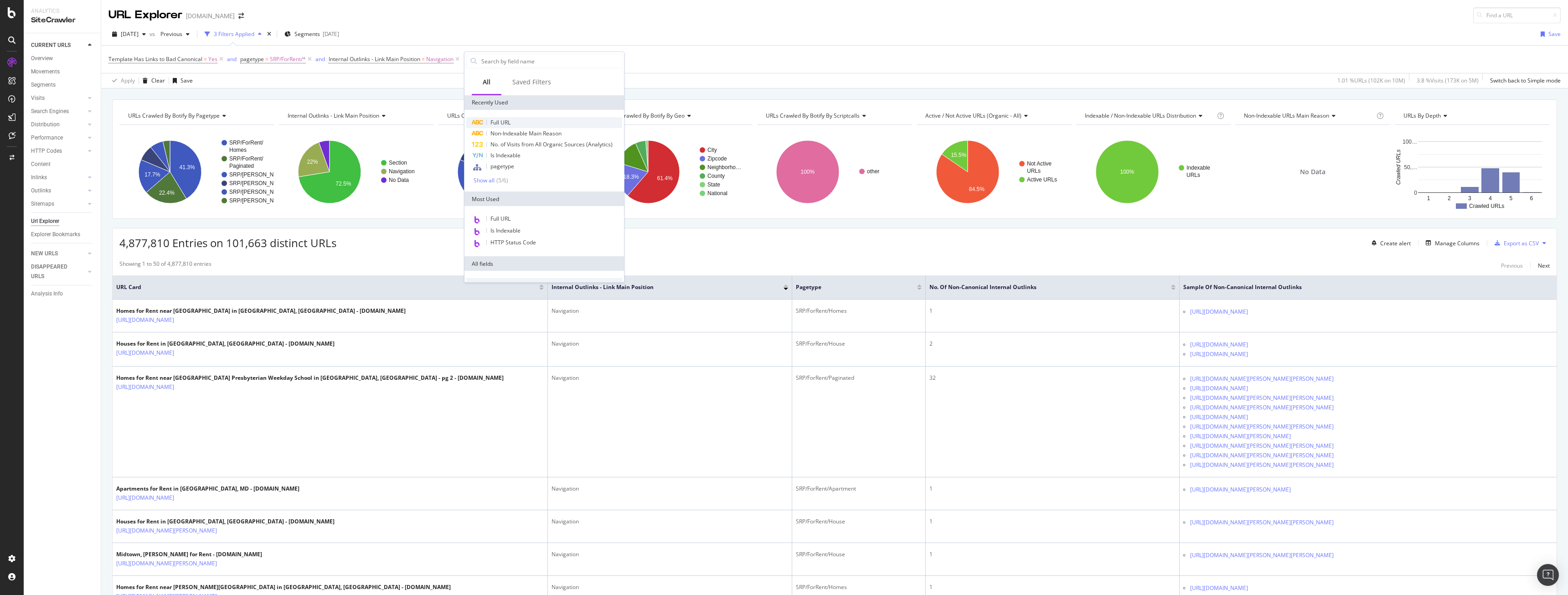
click at [501, 122] on span "Full URL" at bounding box center [500, 122] width 20 height 8
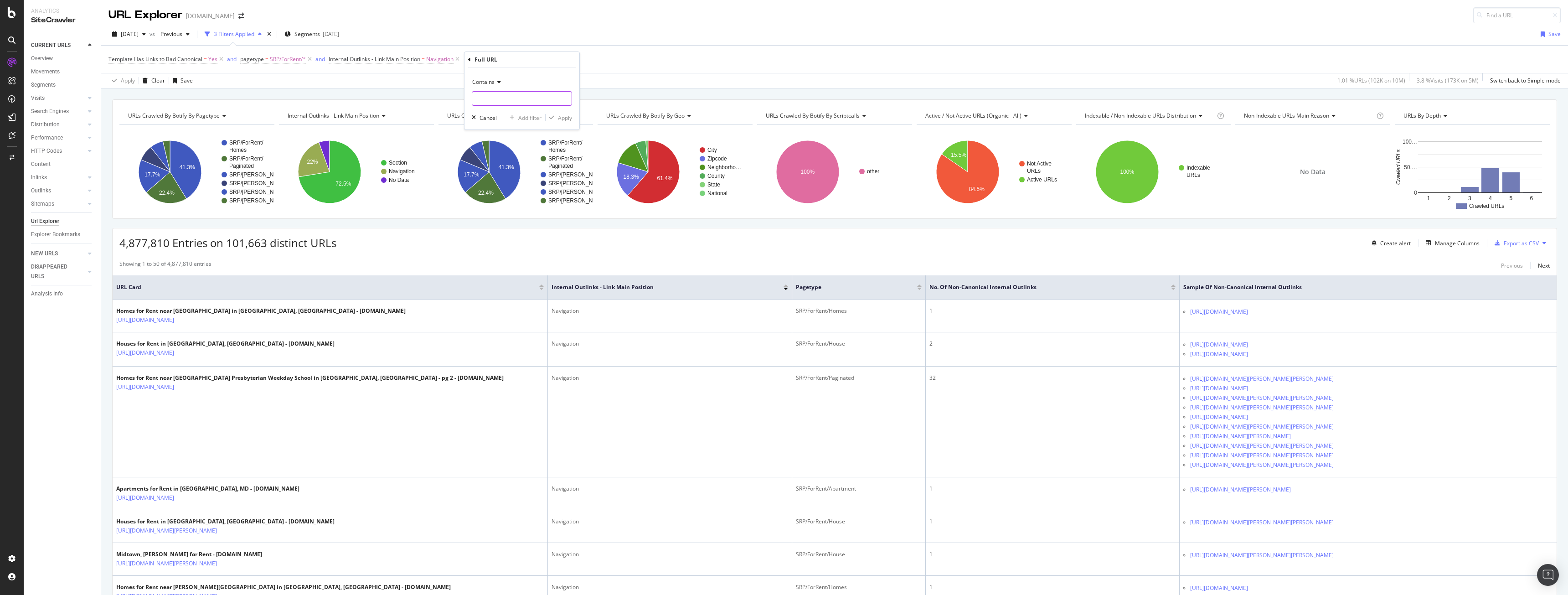
click at [507, 102] on input "text" at bounding box center [522, 99] width 99 height 15
click at [492, 59] on div "Full URL" at bounding box center [486, 59] width 23 height 8
click at [467, 58] on div "Full URL Contains Cancel Add filter Apply" at bounding box center [522, 90] width 115 height 77
click at [467, 61] on div "Full URL Contains Cancel Add filter Apply" at bounding box center [522, 90] width 115 height 77
click at [471, 59] on div "Full URL" at bounding box center [522, 59] width 108 height 15
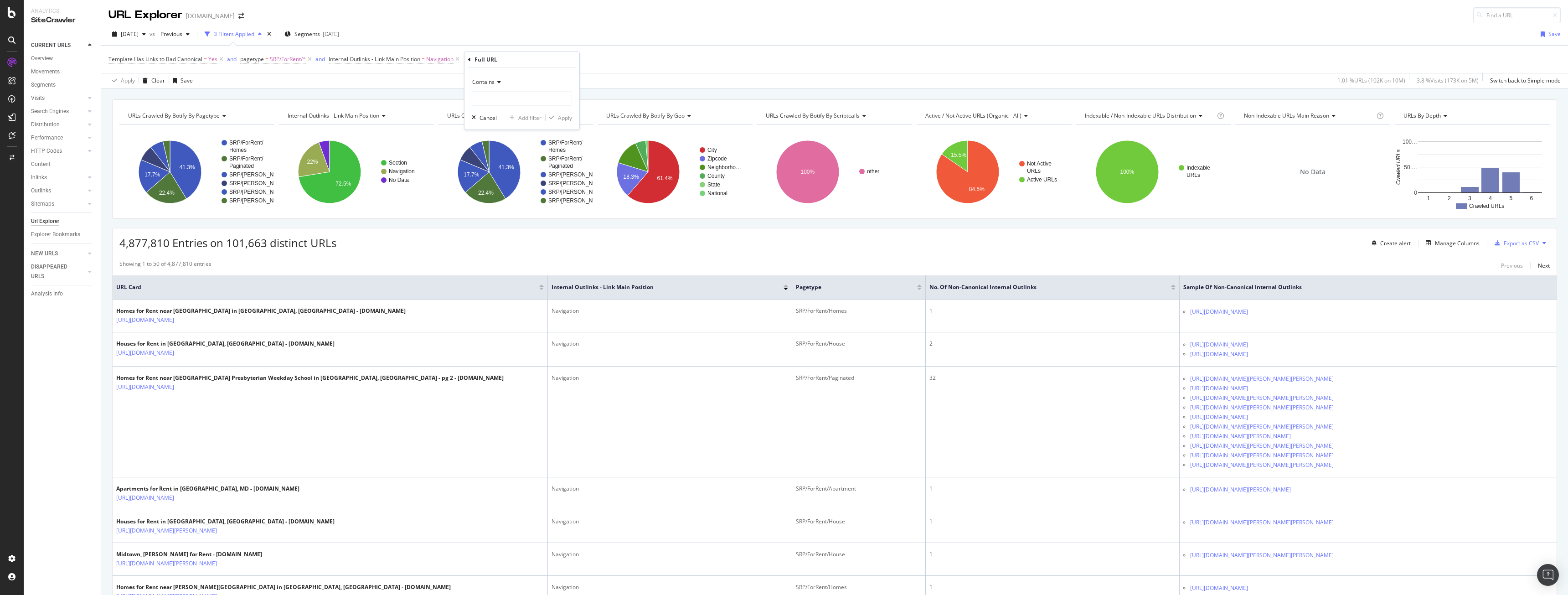
click at [468, 61] on icon at bounding box center [469, 60] width 2 height 5
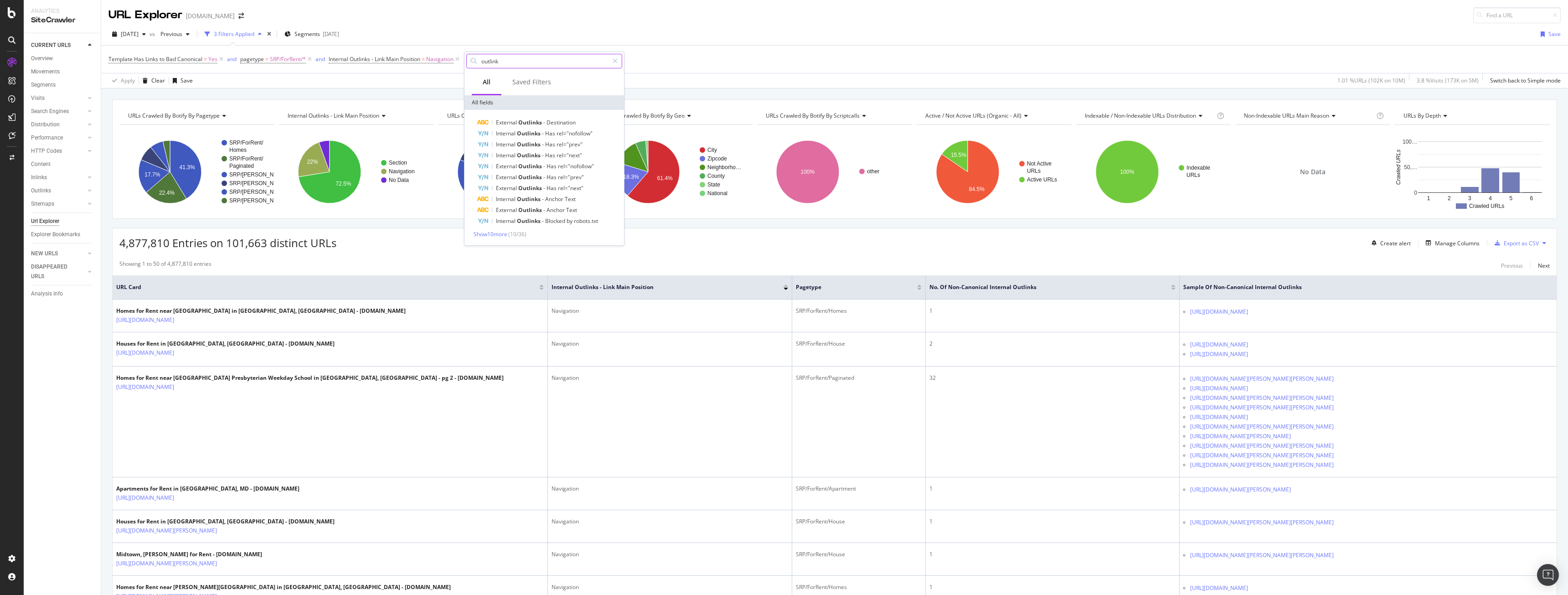
click at [489, 60] on input "outlink" at bounding box center [544, 61] width 128 height 13
type input "internal outlink"
click at [494, 234] on span "Show 10 more" at bounding box center [490, 234] width 33 height 8
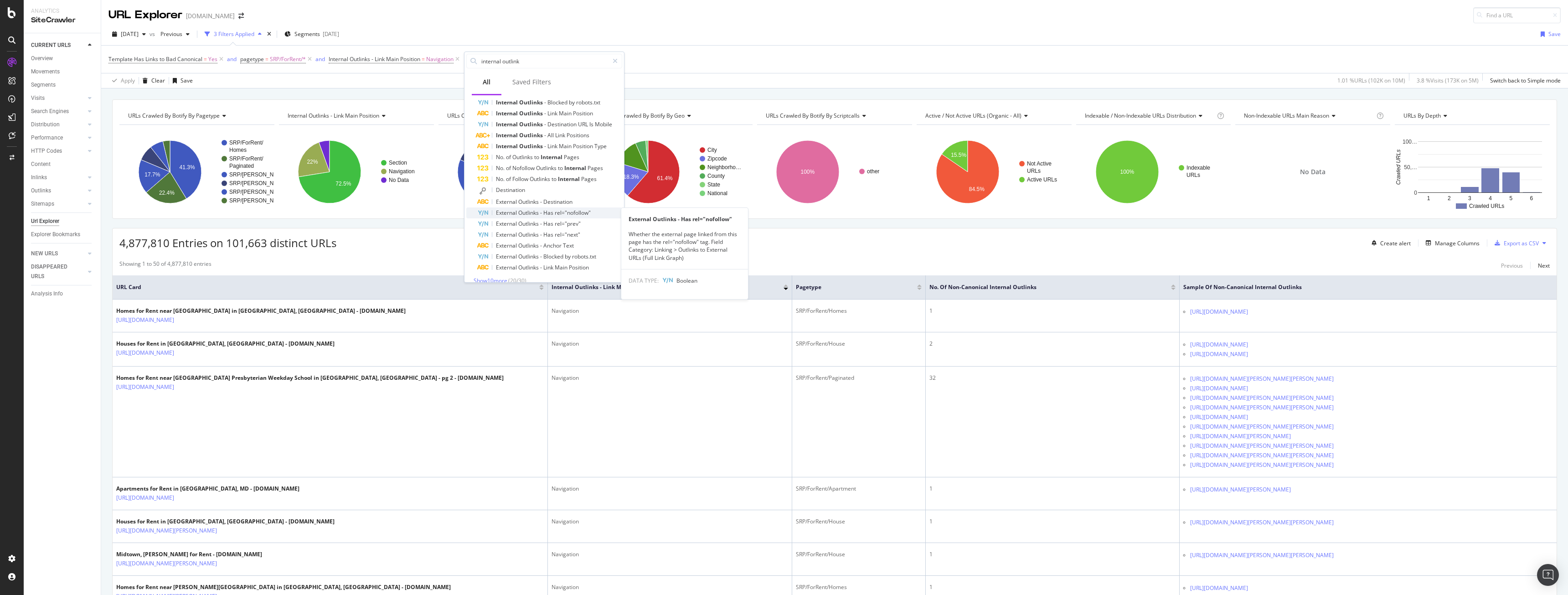
scroll to position [74, 0]
click at [486, 273] on span "Show 10 more" at bounding box center [490, 271] width 33 height 8
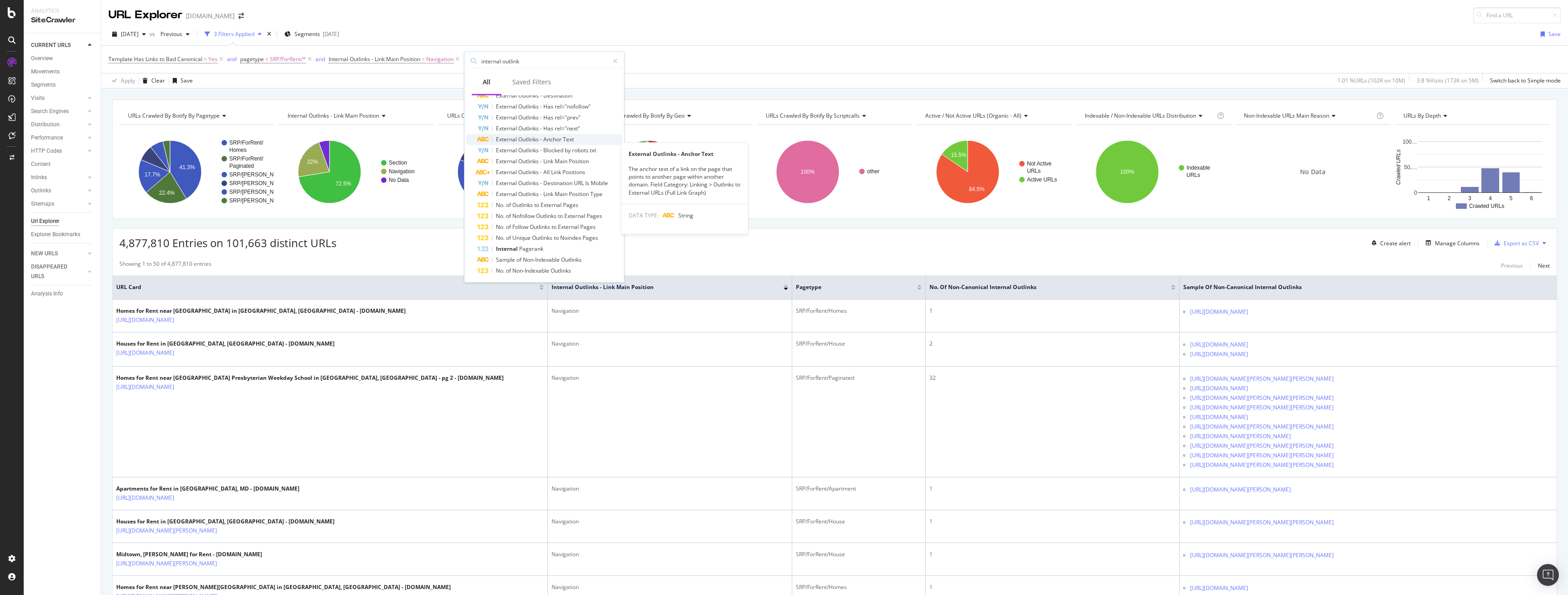
scroll to position [172, 0]
click at [556, 261] on span "Non-Indexable" at bounding box center [542, 258] width 38 height 8
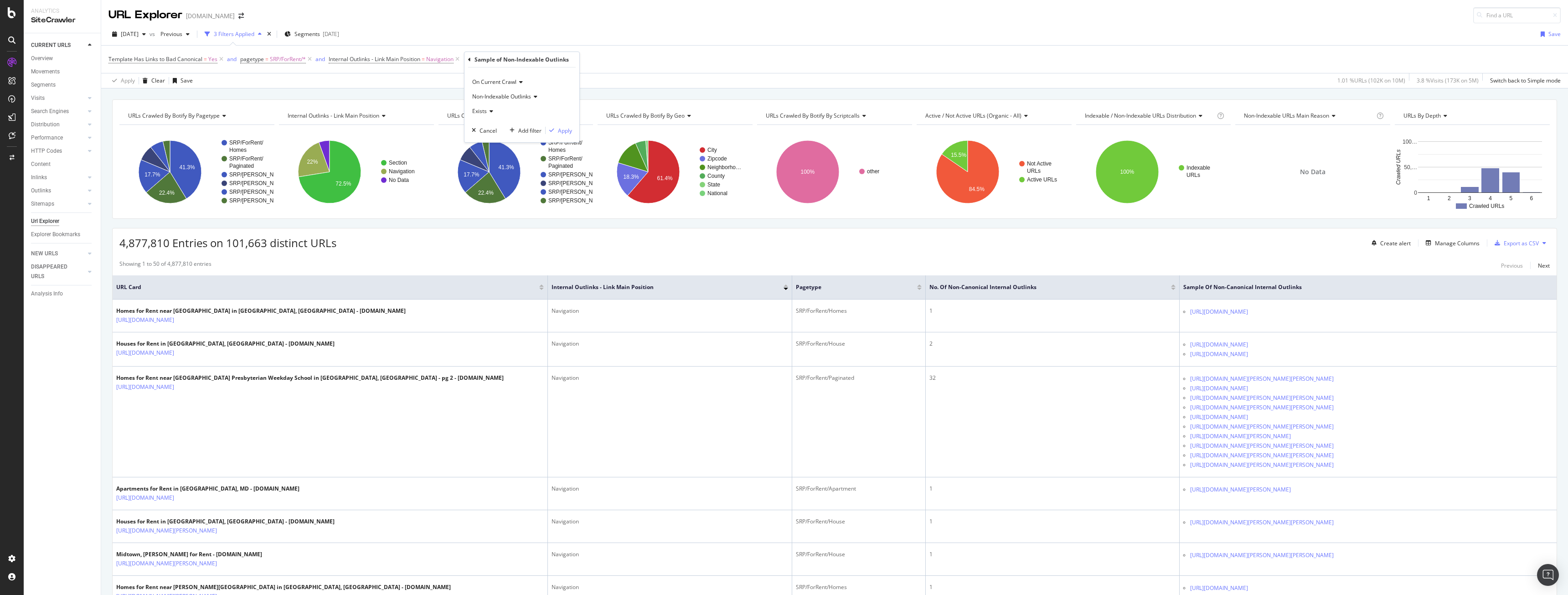
click at [536, 97] on icon at bounding box center [534, 96] width 6 height 5
click at [516, 79] on span "On Current Crawl" at bounding box center [494, 82] width 44 height 8
click at [554, 80] on div "On Current Crawl" at bounding box center [522, 82] width 100 height 15
click at [491, 116] on div "Exists" at bounding box center [522, 111] width 100 height 15
click at [564, 106] on div "Exists" at bounding box center [522, 111] width 100 height 15
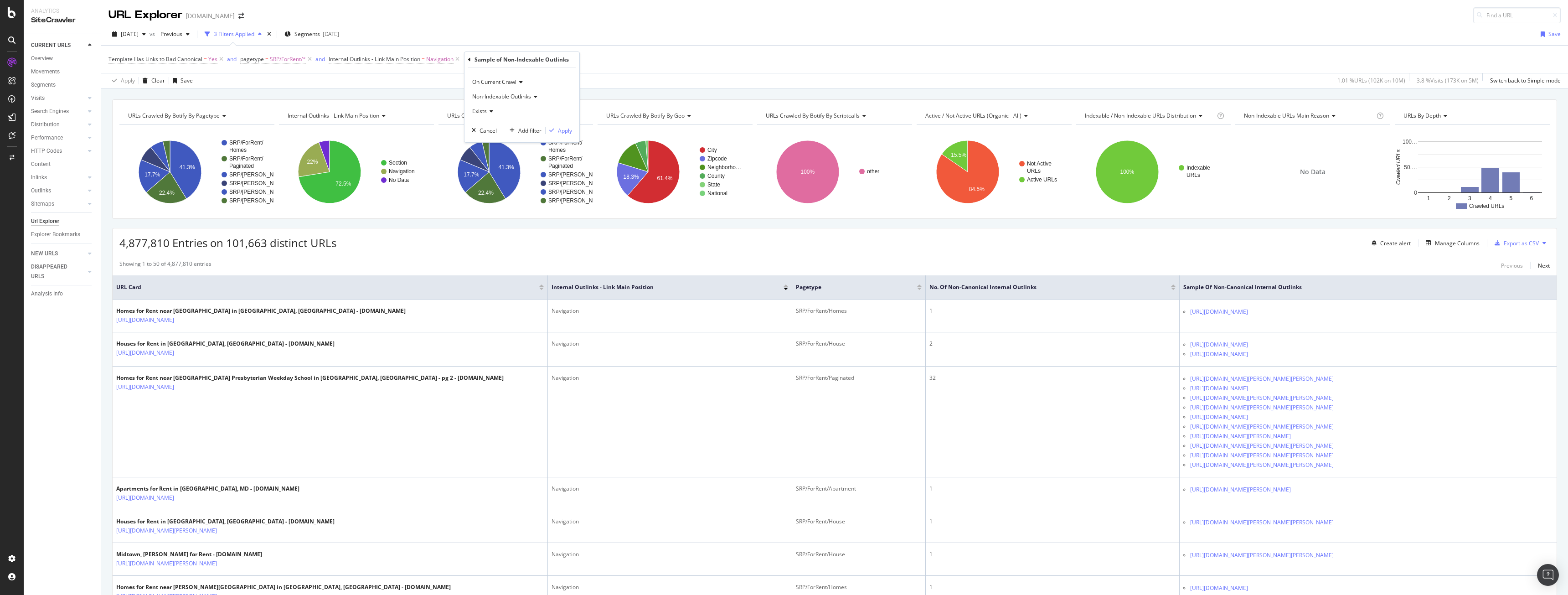
click at [488, 111] on icon at bounding box center [490, 111] width 6 height 5
drag, startPoint x: 553, startPoint y: 106, endPoint x: 526, endPoint y: 99, distance: 27.9
click at [554, 106] on div "Exists" at bounding box center [522, 111] width 100 height 15
click at [469, 59] on icon at bounding box center [469, 60] width 2 height 5
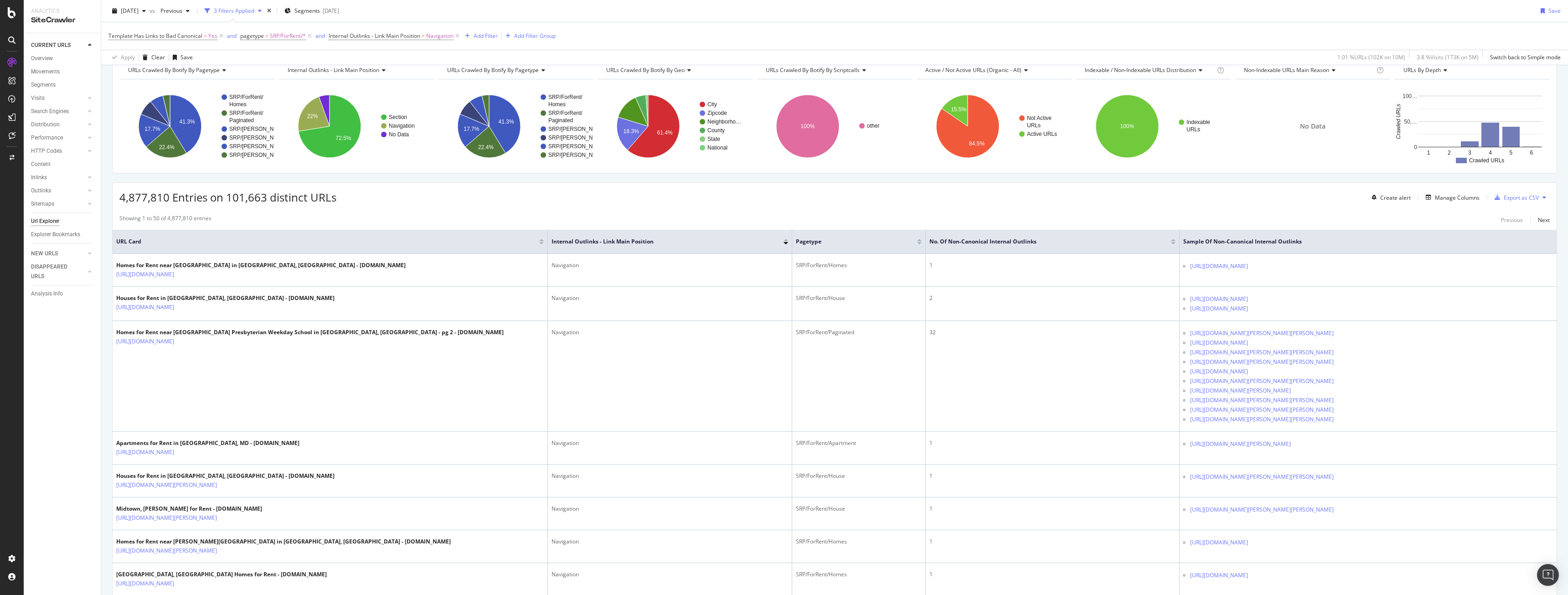
scroll to position [0, 0]
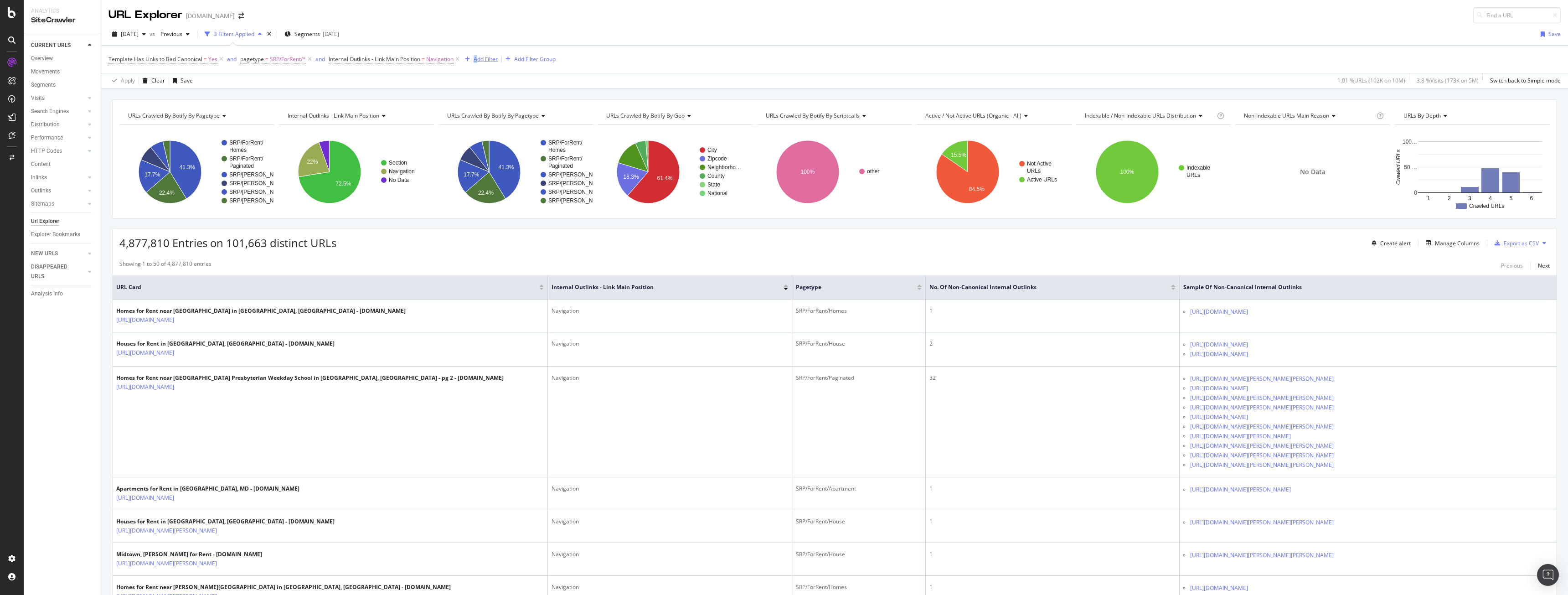
click at [480, 55] on div "Template Has Links to Bad Canonical = Yes and pagetype = SRP/ForRent/* and Inte…" at bounding box center [332, 59] width 447 height 13
click at [495, 60] on div "Add Filter" at bounding box center [486, 59] width 24 height 8
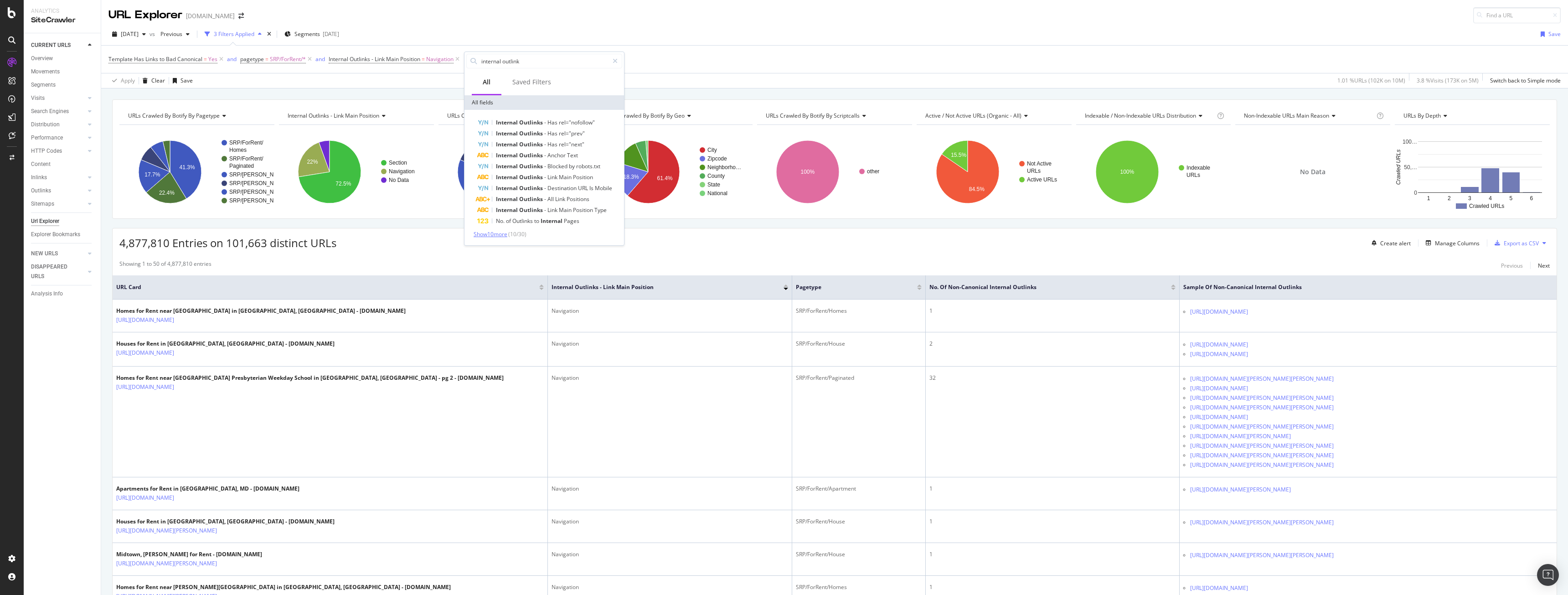
click at [494, 235] on span "Show 10 more" at bounding box center [490, 234] width 33 height 8
click at [494, 272] on span "Show 10 more" at bounding box center [490, 271] width 33 height 8
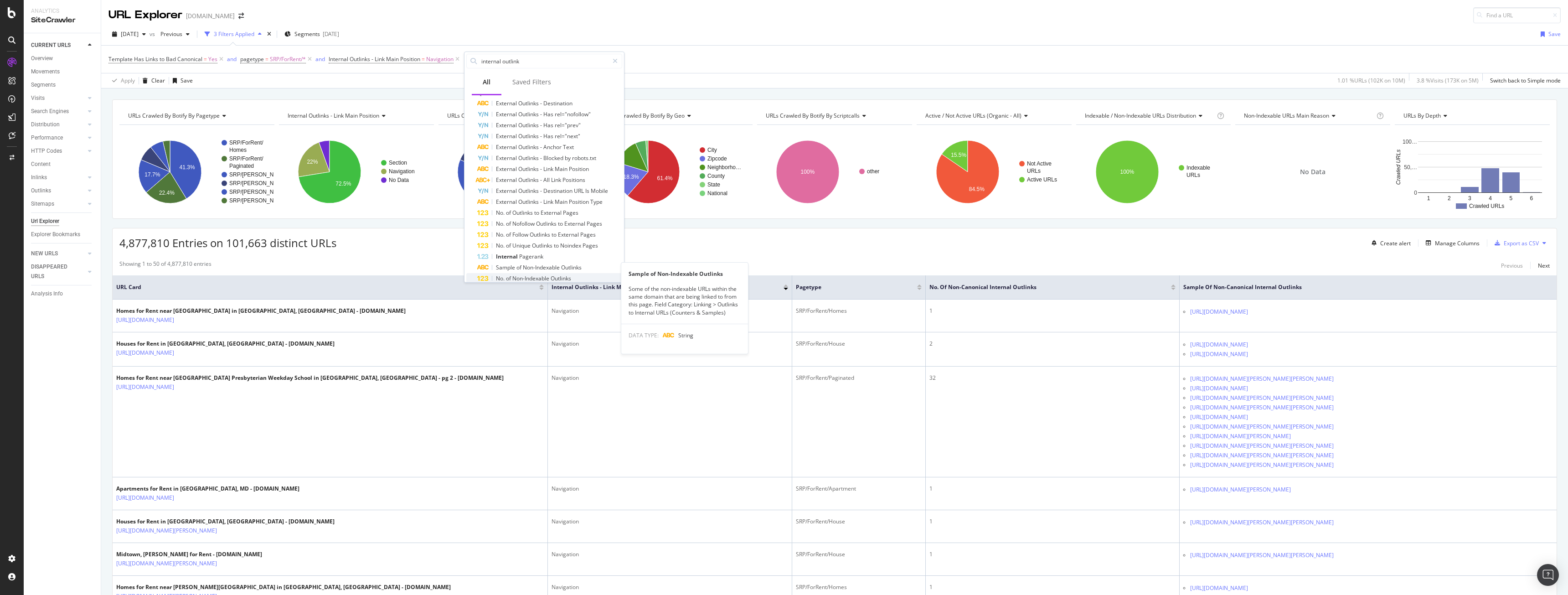
scroll to position [172, 0]
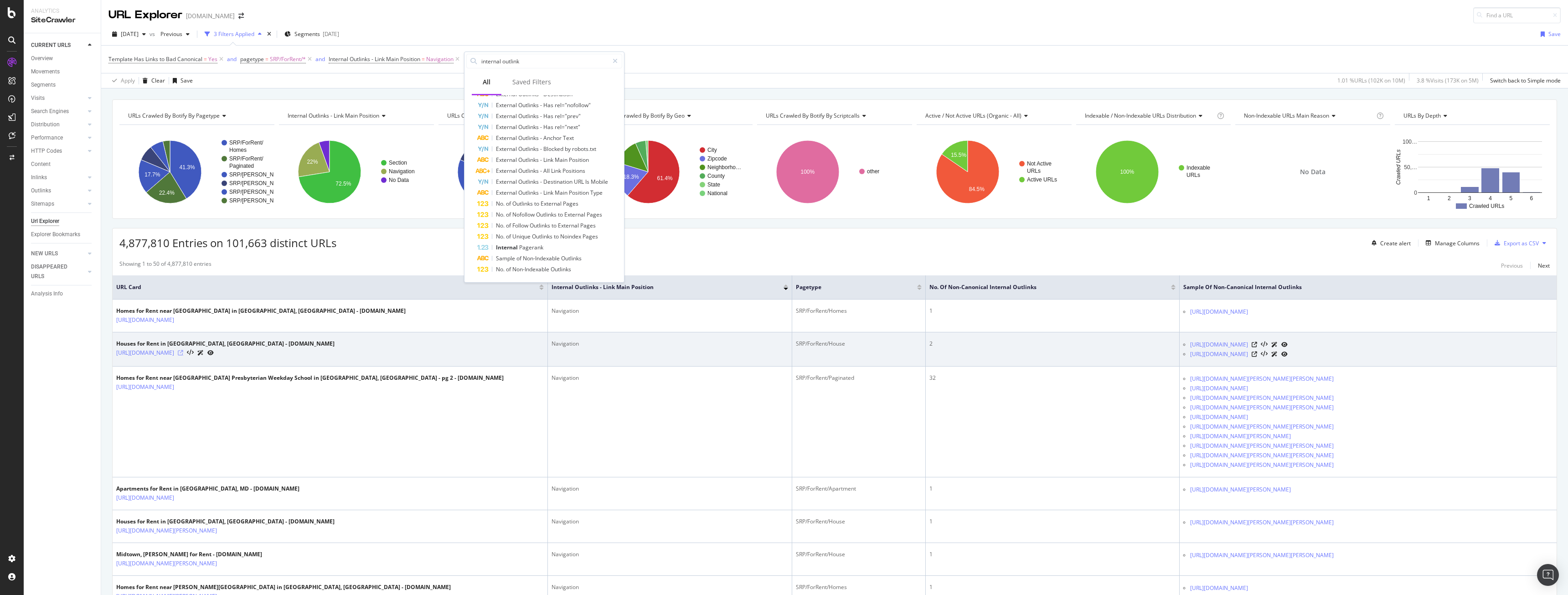
click at [183, 351] on icon at bounding box center [180, 353] width 5 height 5
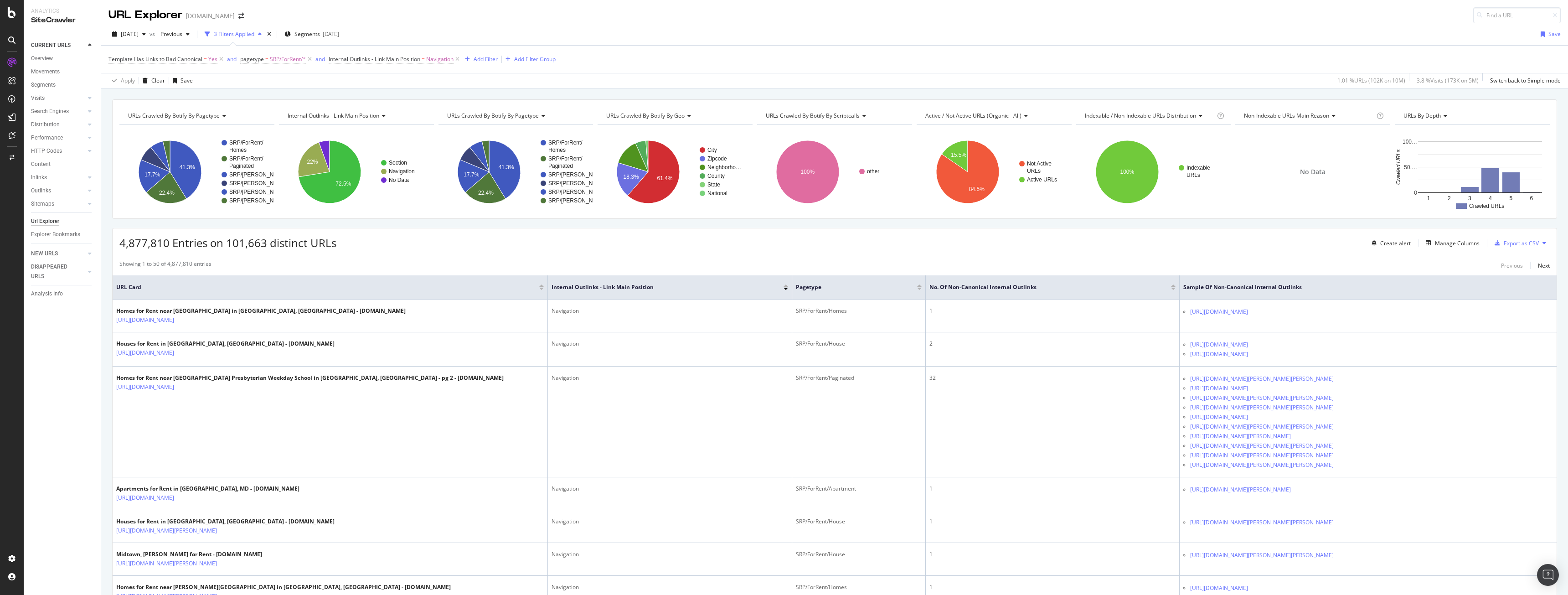
drag, startPoint x: 1176, startPoint y: 248, endPoint x: 1088, endPoint y: 250, distance: 88.0
click at [1174, 248] on div "4,877,810 Entries on 101,663 distinct URLs Create alert Manage Columns Export a…" at bounding box center [835, 239] width 1444 height 23
click at [481, 61] on div "Add Filter" at bounding box center [486, 59] width 24 height 8
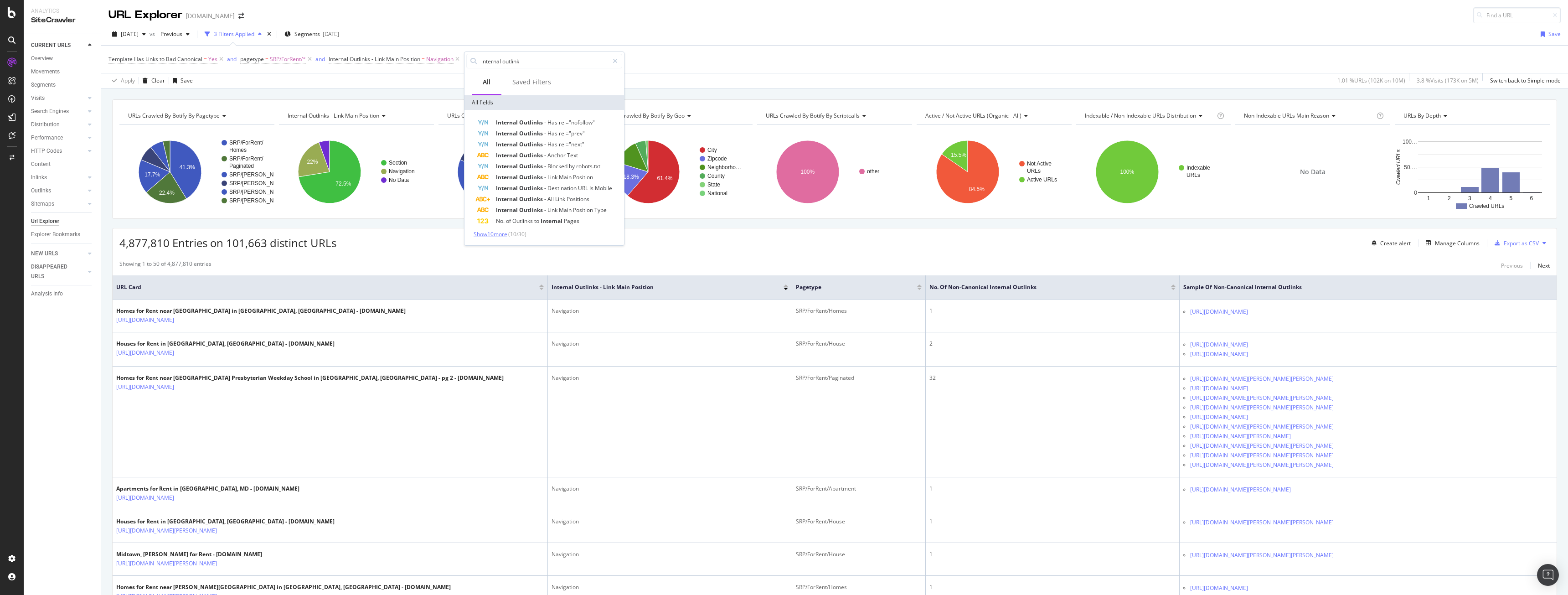
click at [500, 235] on span "Show 10 more" at bounding box center [490, 234] width 33 height 8
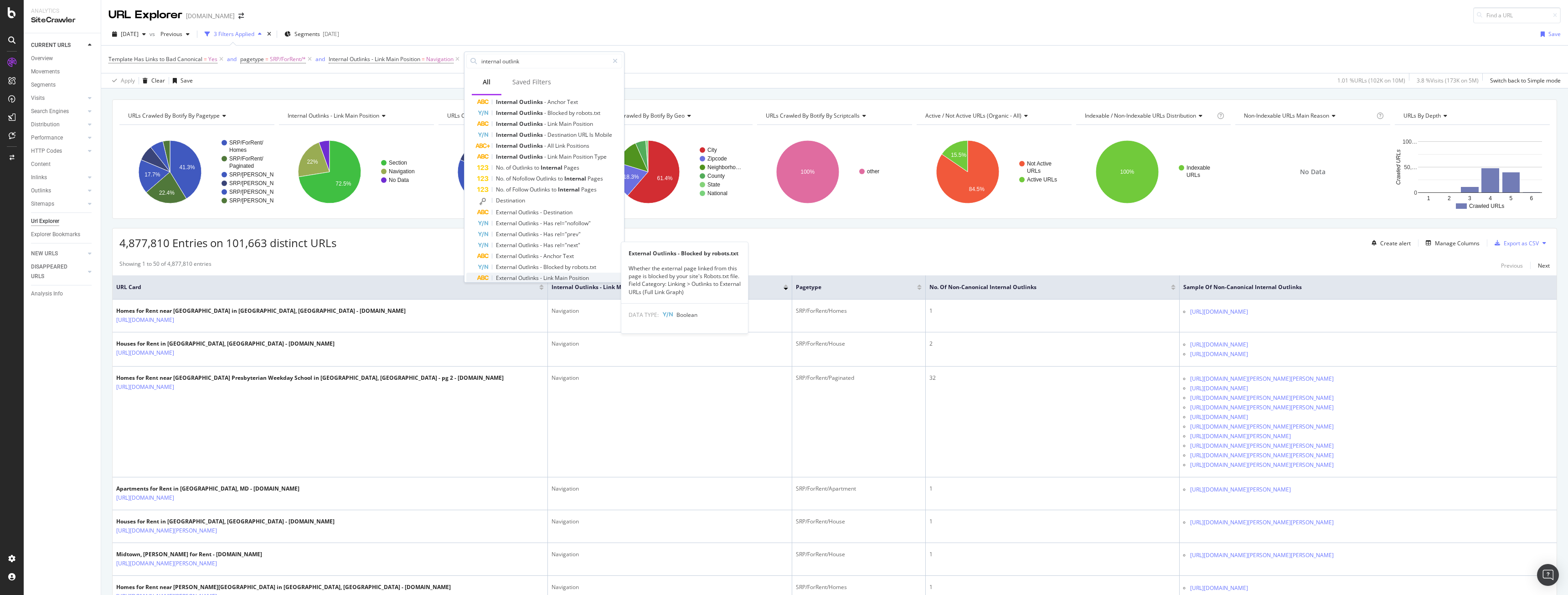
scroll to position [74, 0]
click at [506, 270] on span "Show 10 more" at bounding box center [490, 271] width 33 height 8
click at [533, 208] on span "Outlinks" at bounding box center [531, 209] width 25 height 8
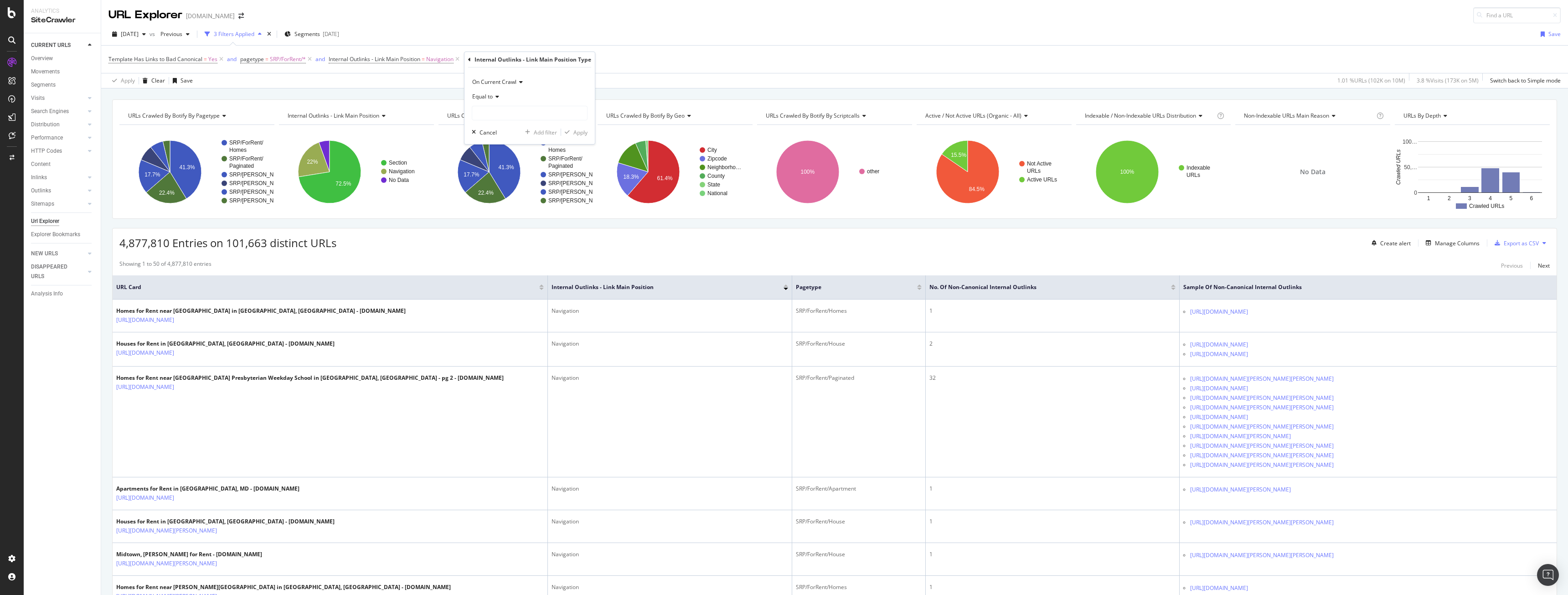
click at [495, 94] on icon at bounding box center [495, 96] width 6 height 5
click at [497, 125] on span "Not equal to" at bounding box center [492, 127] width 31 height 8
click at [520, 114] on input "text" at bounding box center [530, 113] width 115 height 15
click at [499, 126] on span "Content (HTML element)" at bounding box center [508, 125] width 66 height 8
type input "Content (HTML element)"
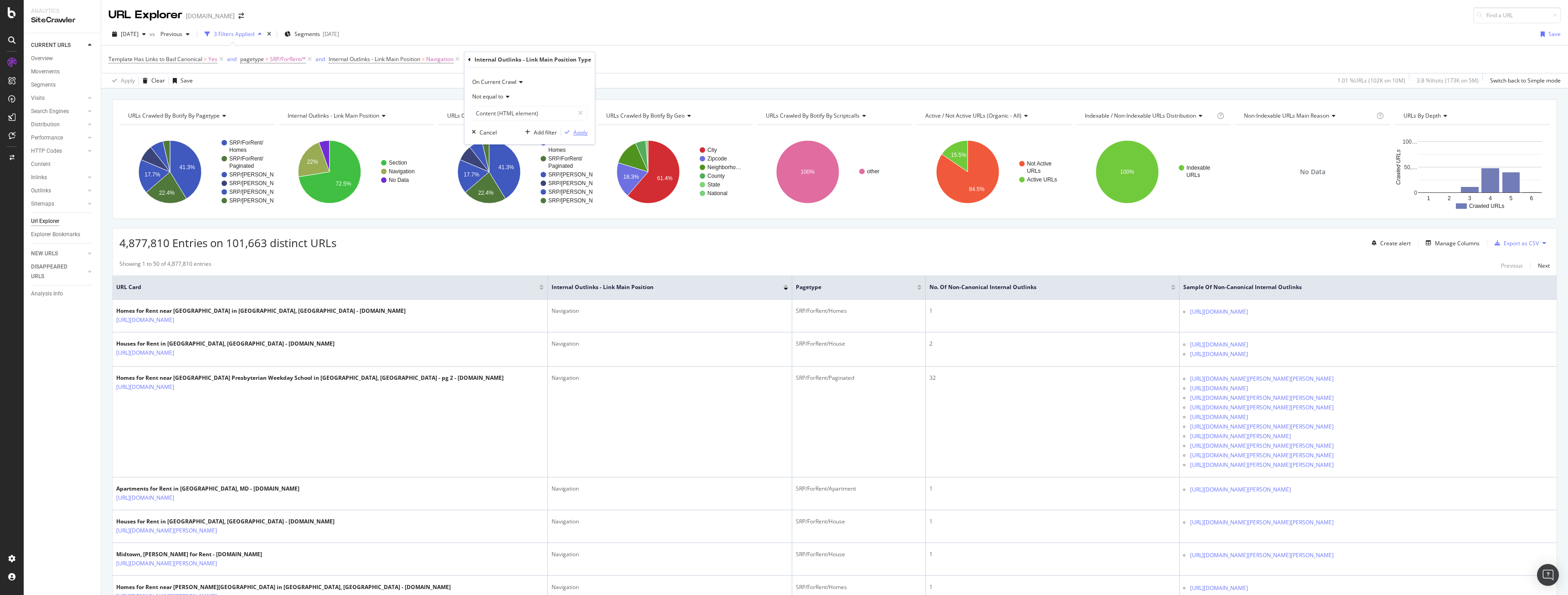
click at [580, 132] on div "Apply" at bounding box center [580, 132] width 14 height 8
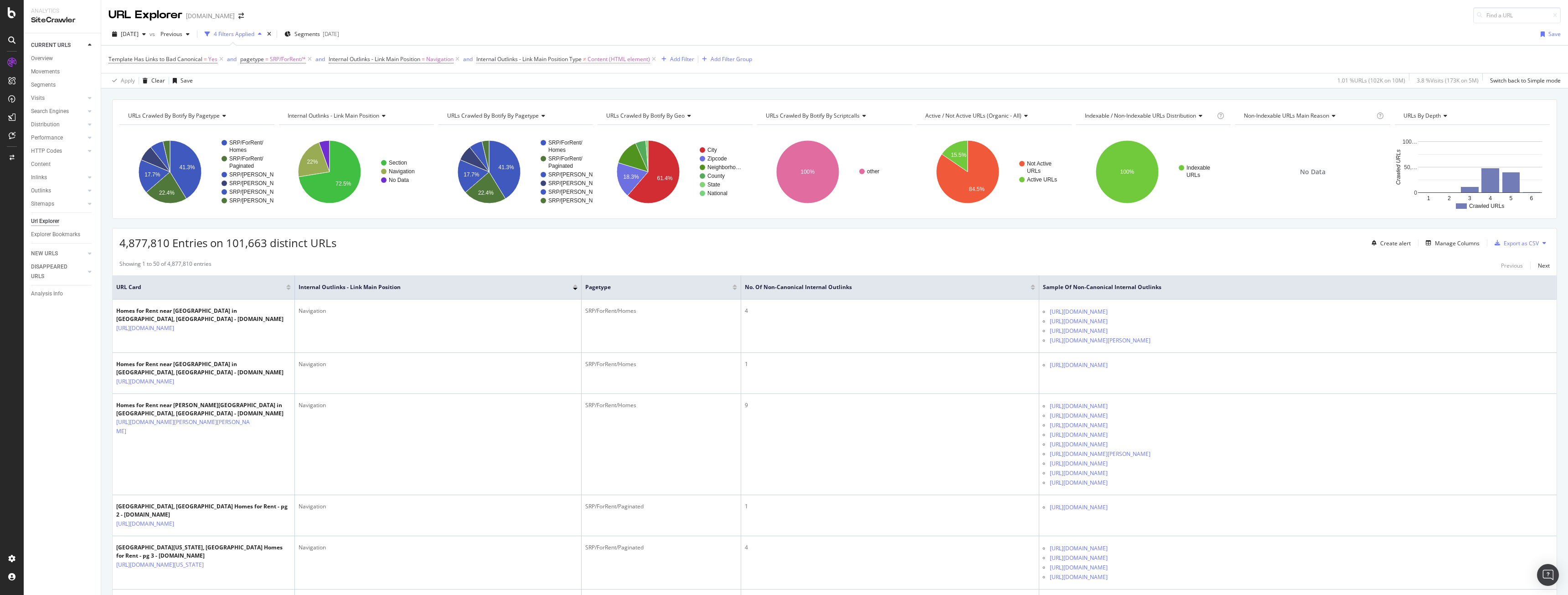
click at [573, 57] on span "Internal Outlinks - Link Main Position Type" at bounding box center [529, 59] width 105 height 8
click at [486, 55] on icon at bounding box center [485, 58] width 2 height 5
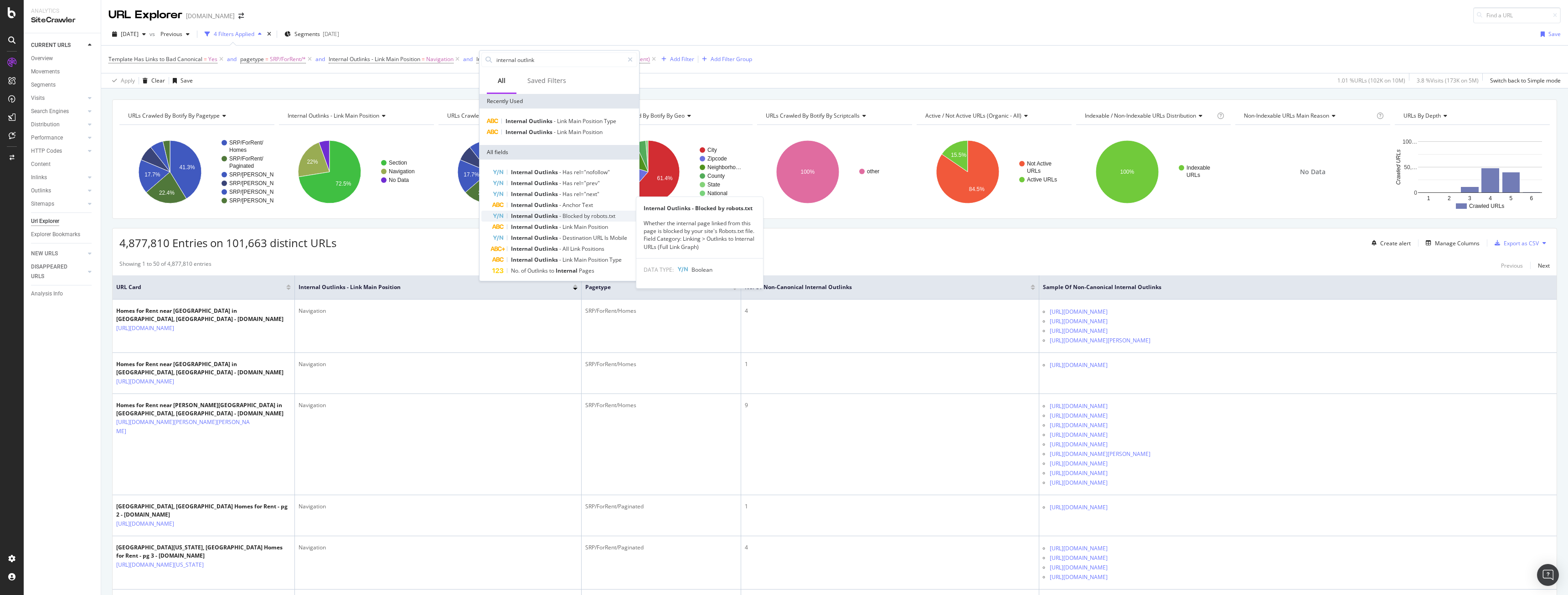
scroll to position [14, 0]
click at [569, 215] on span "Link" at bounding box center [568, 213] width 12 height 8
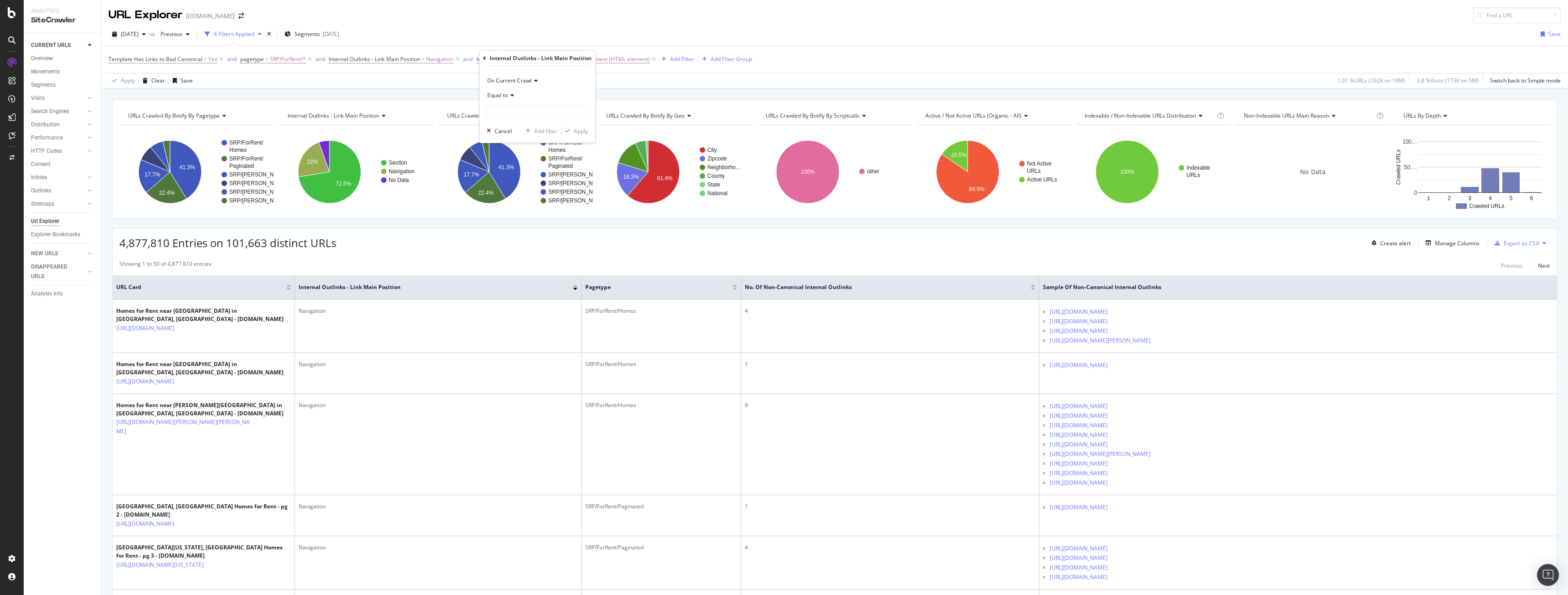
click at [511, 99] on div "Equal to" at bounding box center [537, 96] width 101 height 15
drag, startPoint x: 517, startPoint y: 195, endPoint x: 517, endPoint y: 186, distance: 9.0
click at [517, 196] on span "Doesn't contain" at bounding box center [511, 197] width 40 height 8
click at [533, 113] on input "text" at bounding box center [537, 111] width 100 height 15
type input "content"
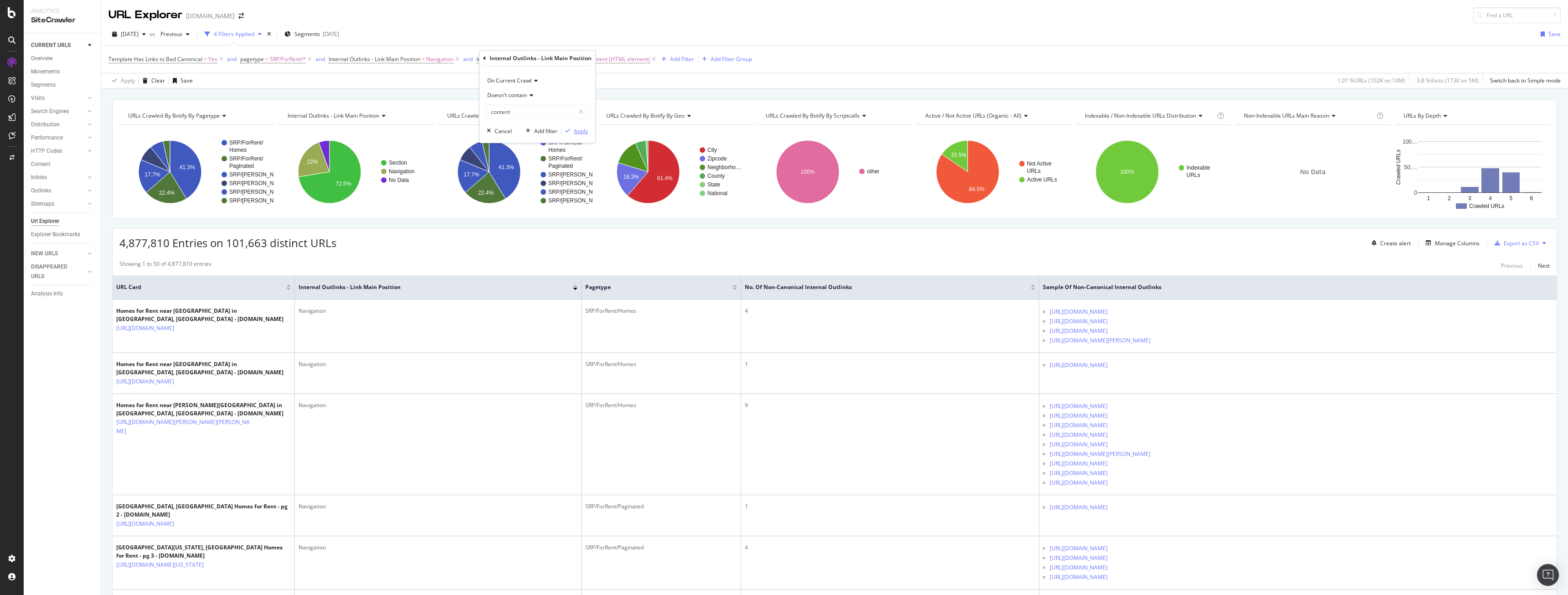
click at [581, 133] on div "Apply" at bounding box center [581, 131] width 14 height 8
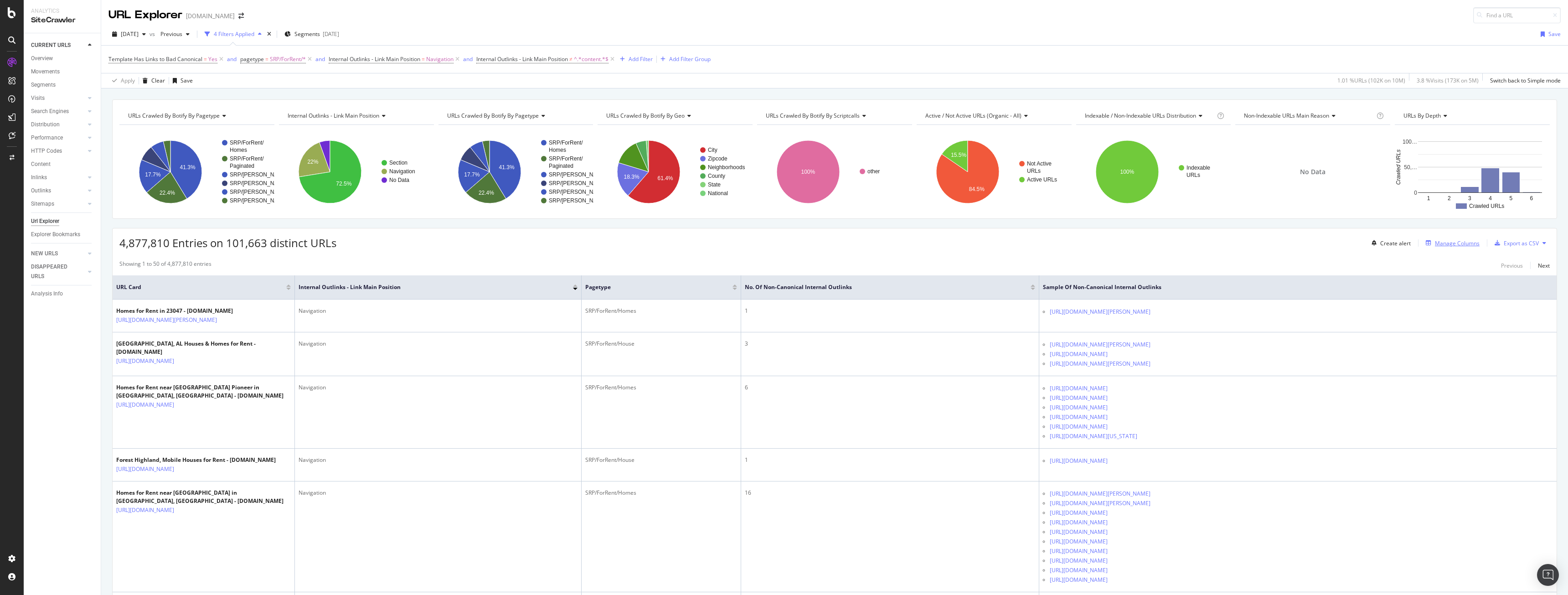
click at [1444, 242] on div "Manage Columns" at bounding box center [1457, 243] width 44 height 8
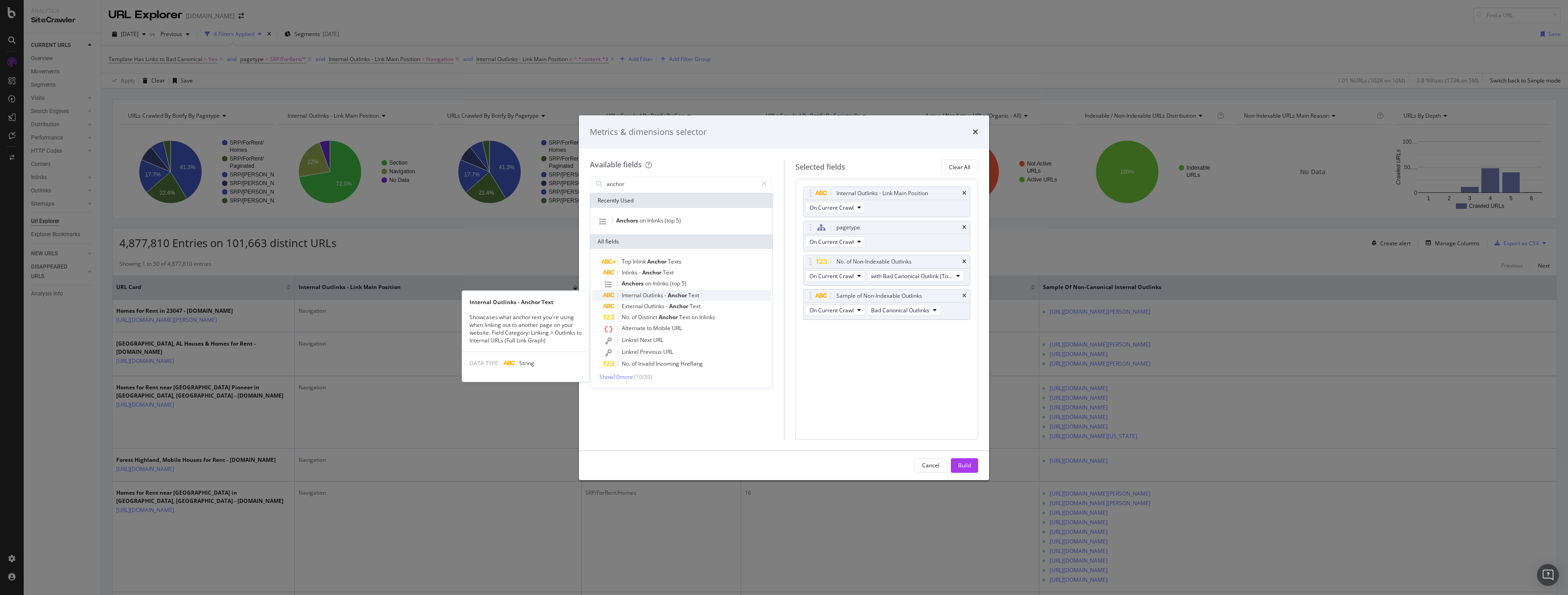
type input "anchor"
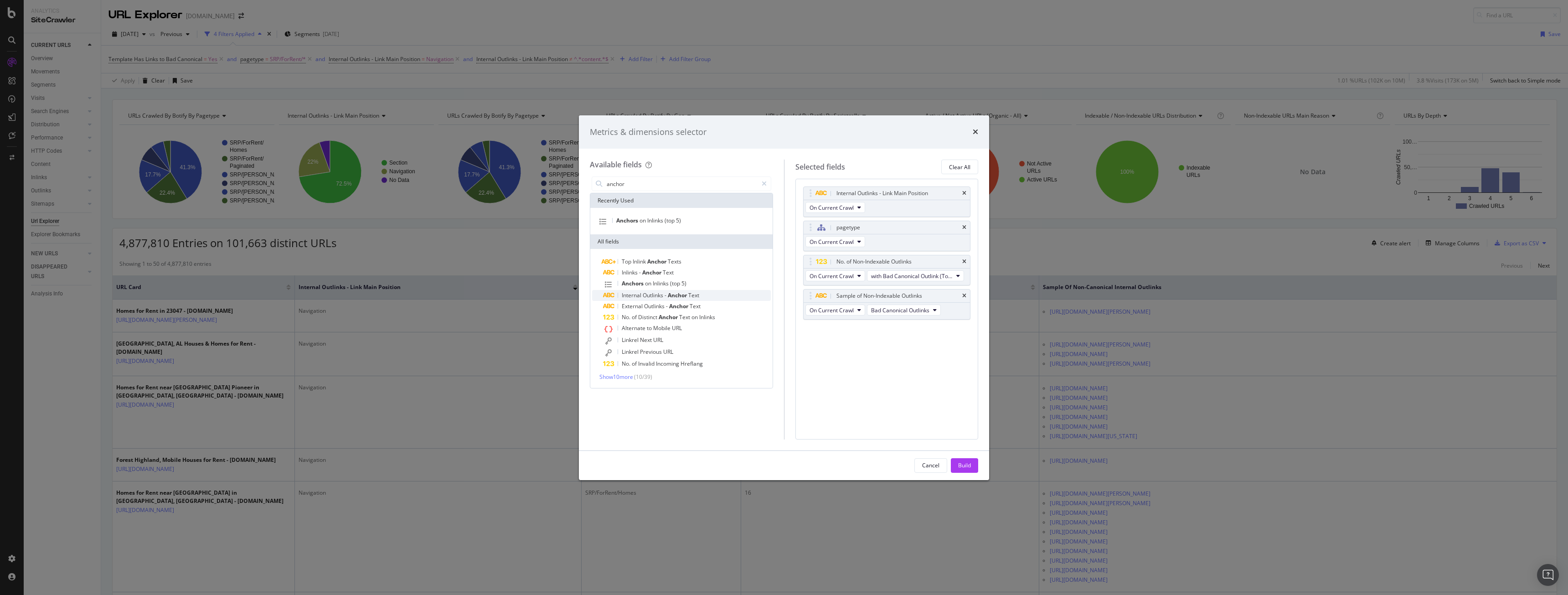
click at [652, 298] on span "Outlinks" at bounding box center [654, 295] width 22 height 8
click at [963, 294] on icon "times" at bounding box center [964, 296] width 4 height 5
click at [959, 463] on div "Build" at bounding box center [964, 465] width 13 height 8
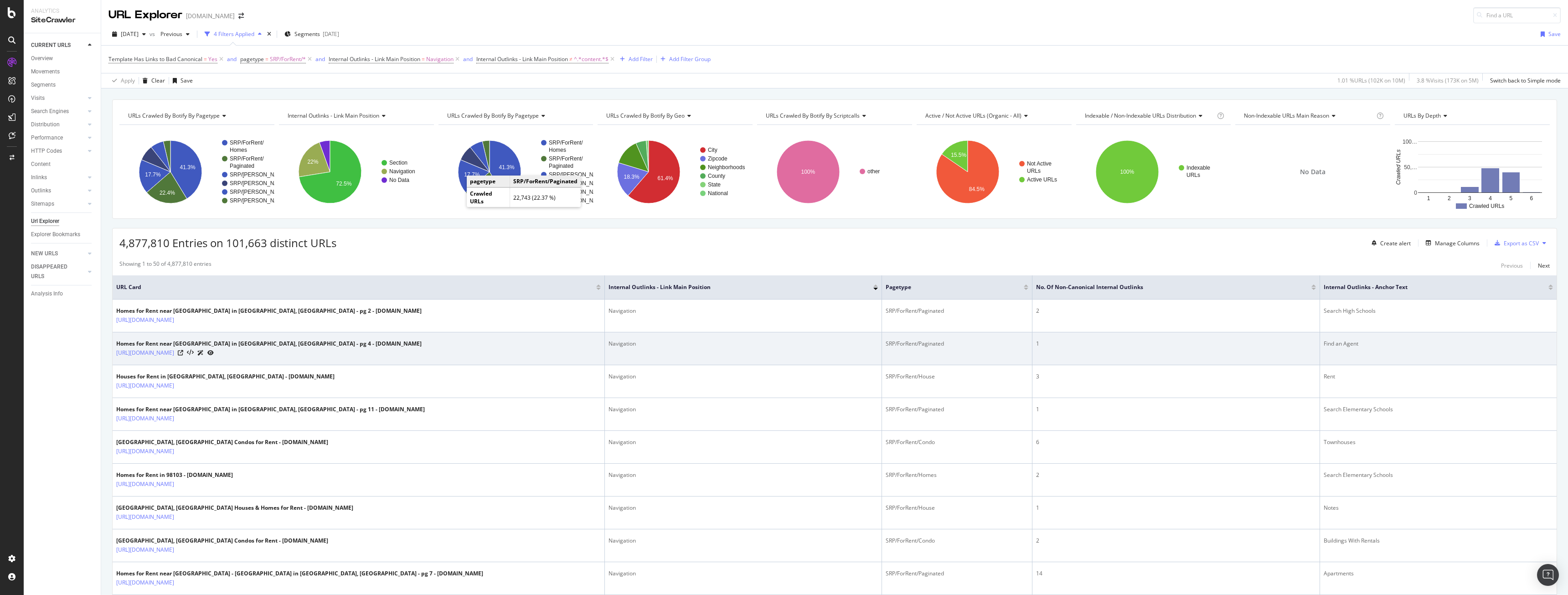
click at [1349, 345] on div "Find an Agent" at bounding box center [1438, 343] width 229 height 8
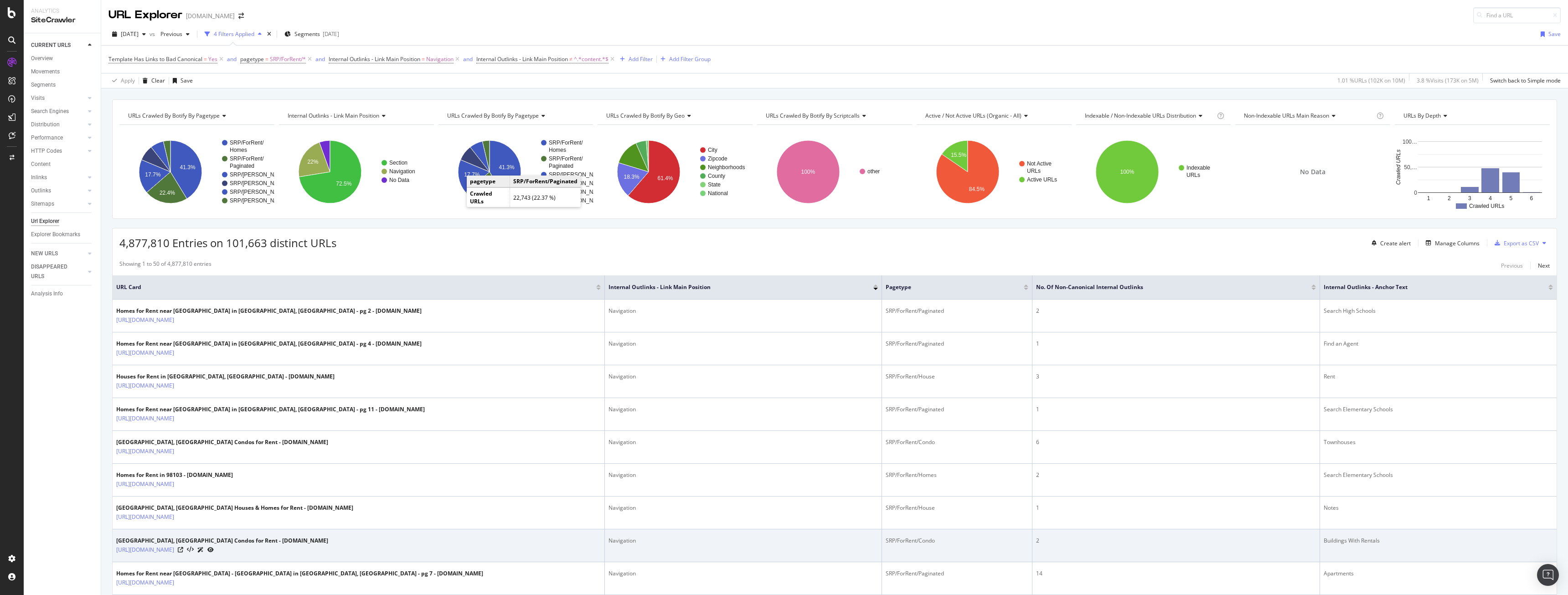
click at [399, 546] on div "Royalton, NY Condos for Rent - Homes.com https://www.homes.com/royalton-ny/cond…" at bounding box center [359, 545] width 485 height 18
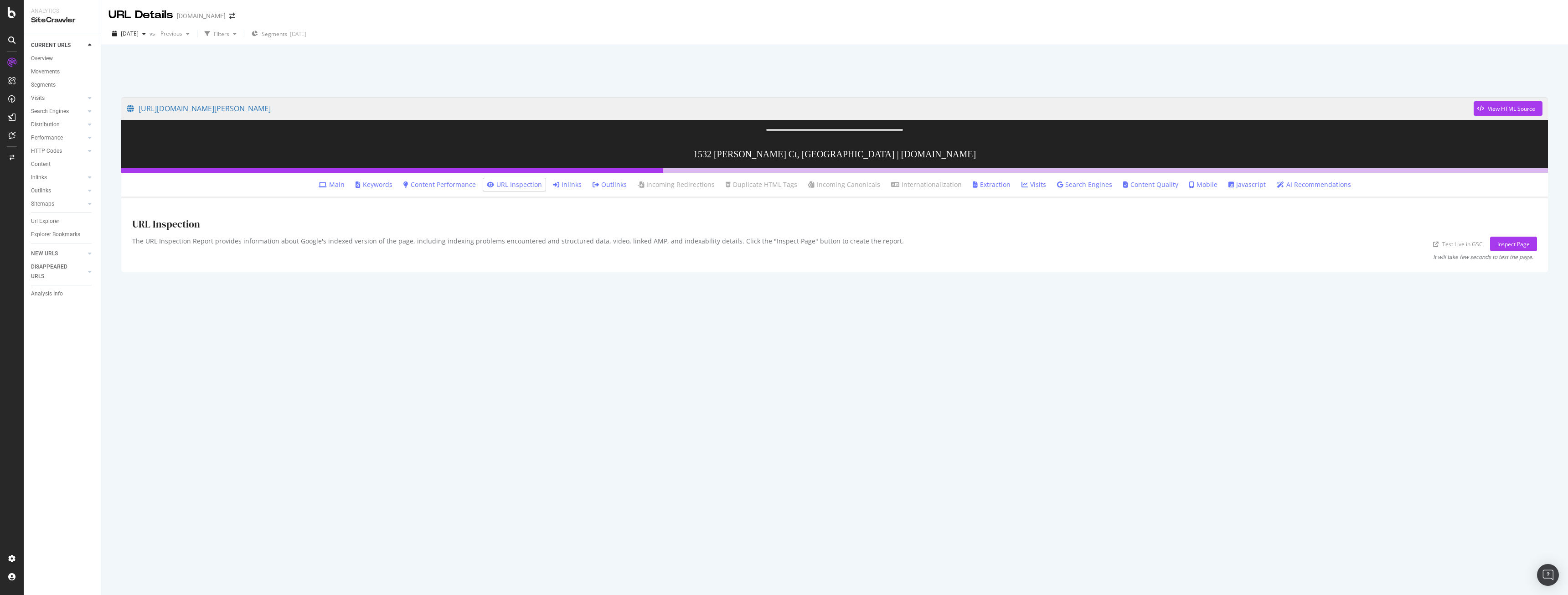
click at [572, 189] on link "Inlinks" at bounding box center [567, 185] width 29 height 9
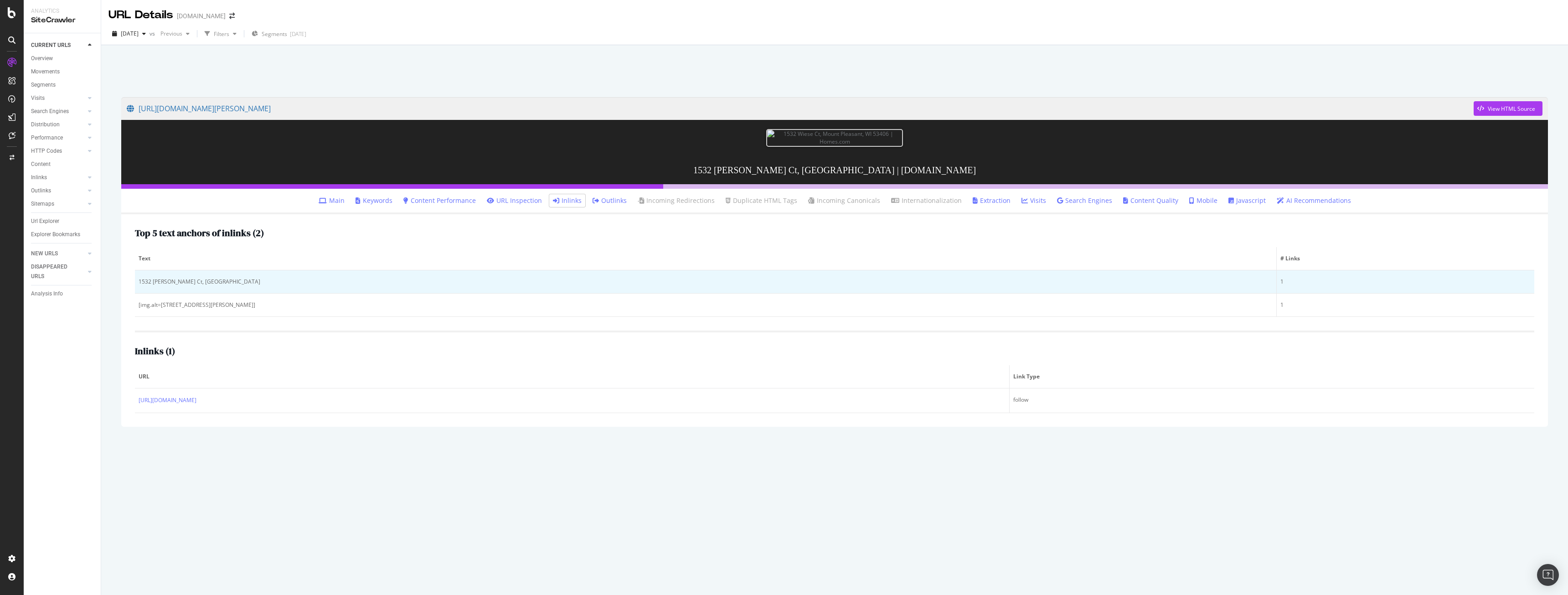
scroll to position [37, 0]
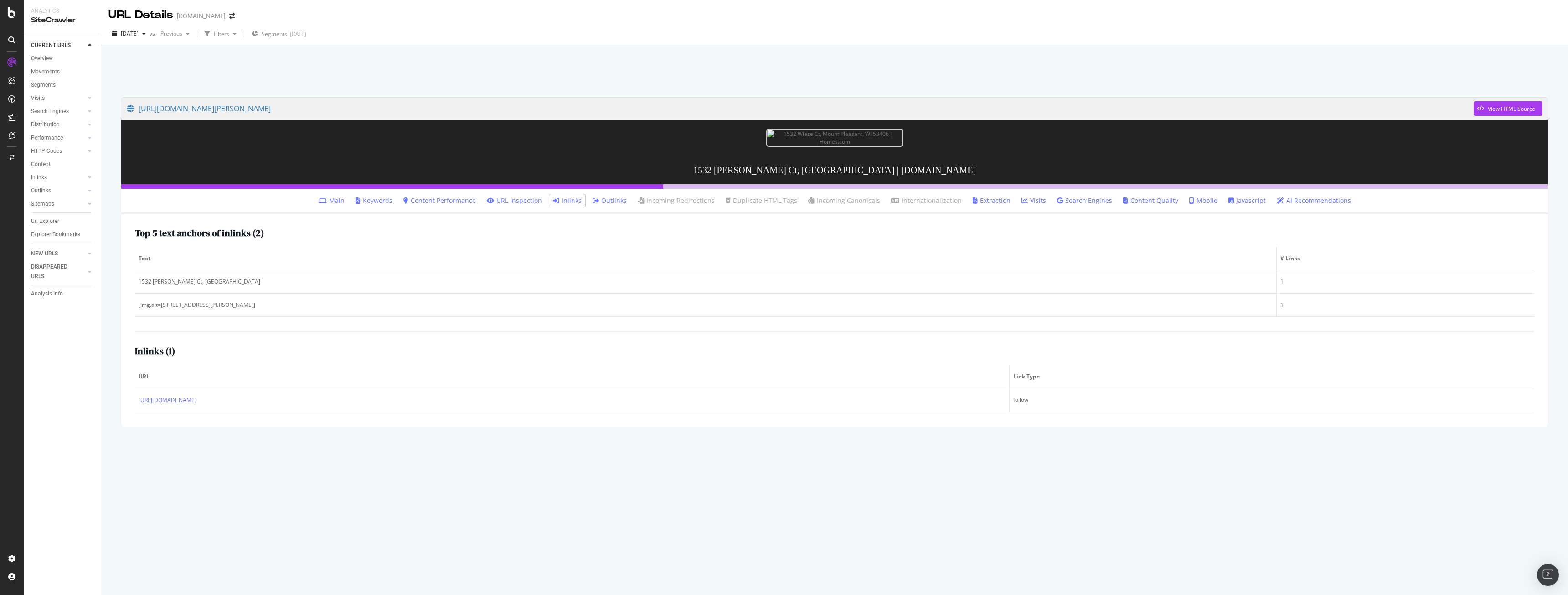
click at [268, 214] on ul "Main Keywords Content Performance URL Inspection Inlinks Outlinks Incoming Redi…" at bounding box center [835, 202] width 1427 height 26
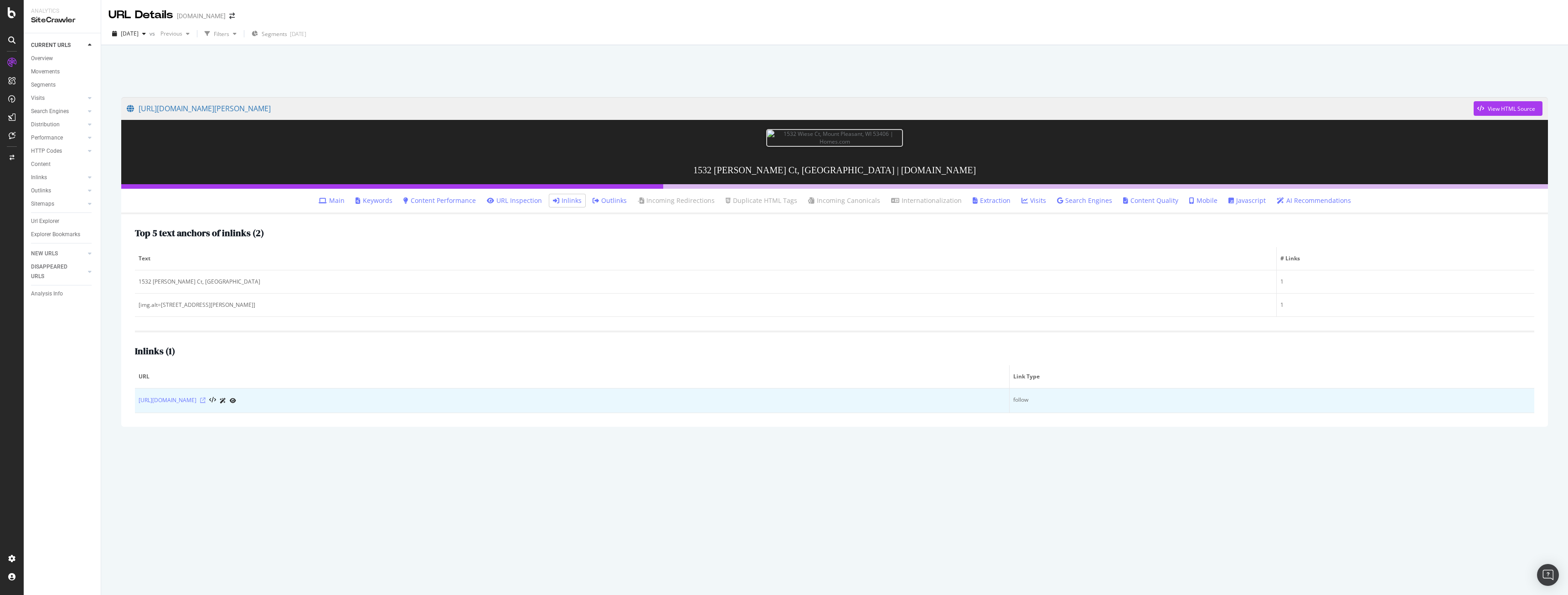
click at [206, 403] on icon at bounding box center [203, 400] width 5 height 5
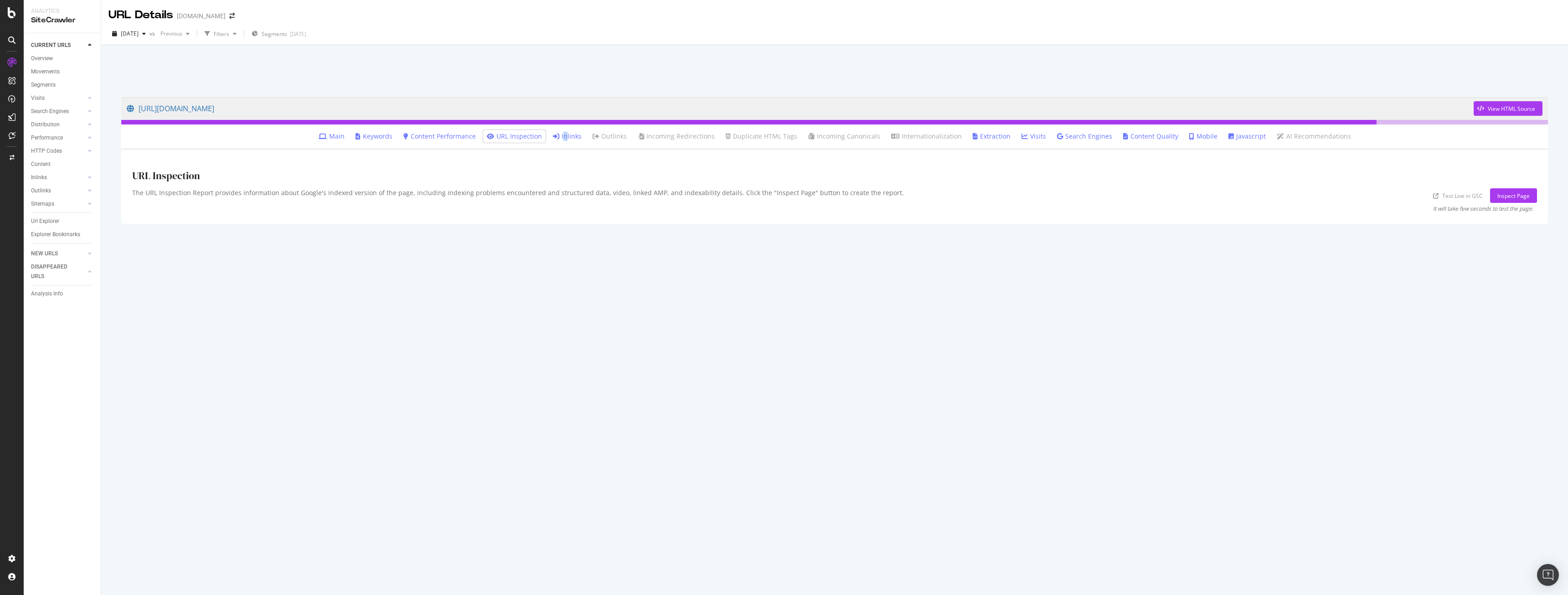
click at [573, 136] on link "Inlinks" at bounding box center [567, 136] width 29 height 9
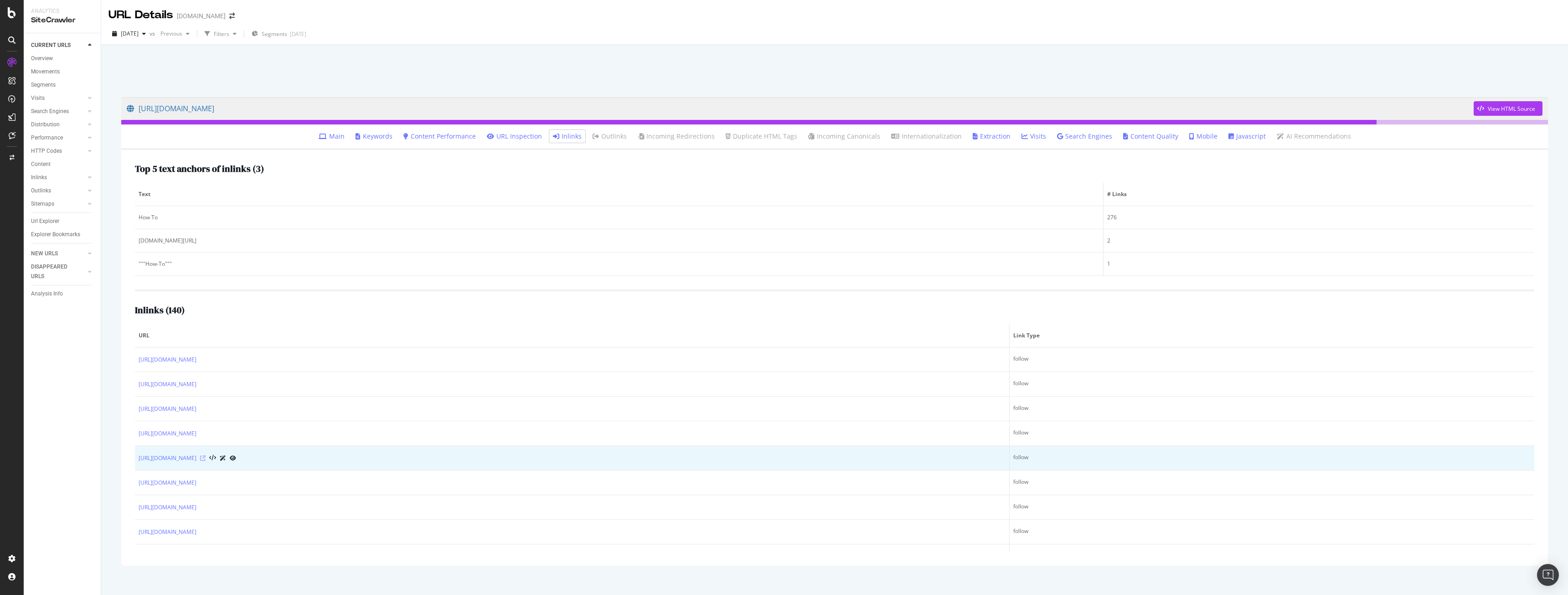
click at [206, 457] on icon at bounding box center [203, 458] width 5 height 5
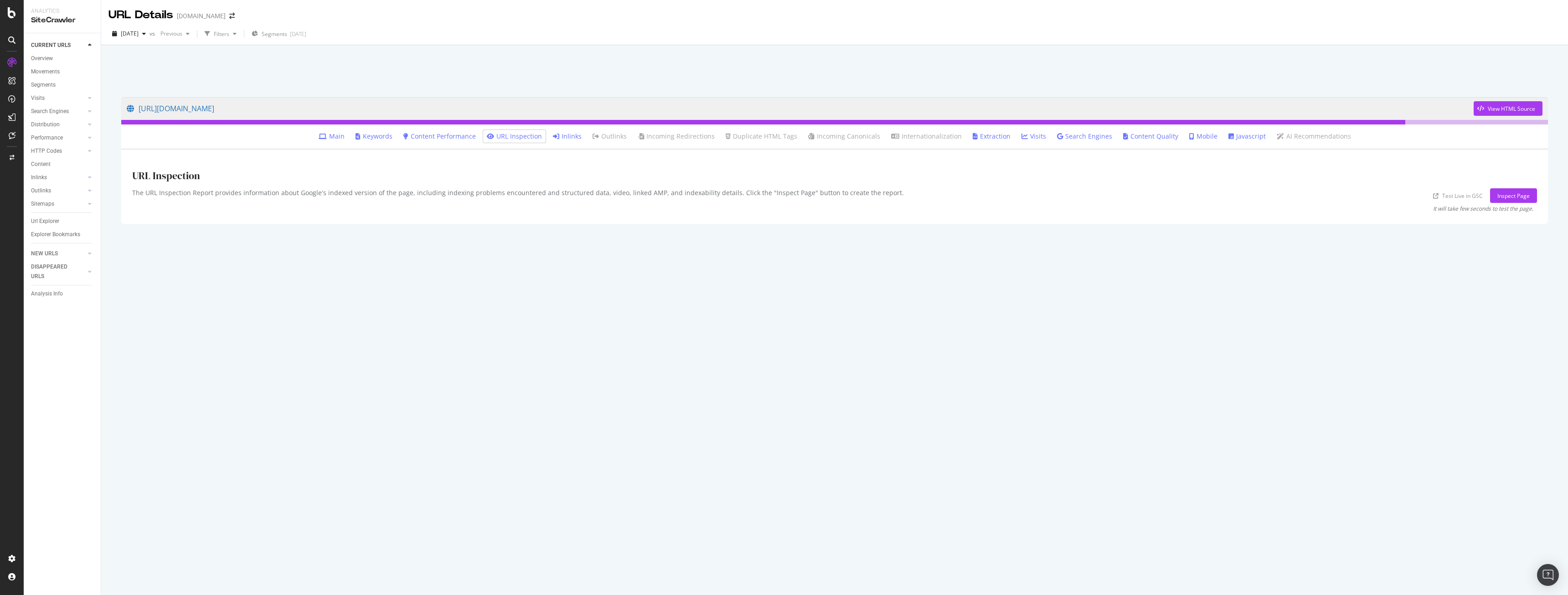
click at [578, 138] on link "Inlinks" at bounding box center [567, 136] width 29 height 9
click at [582, 139] on link "Inlinks" at bounding box center [567, 136] width 29 height 9
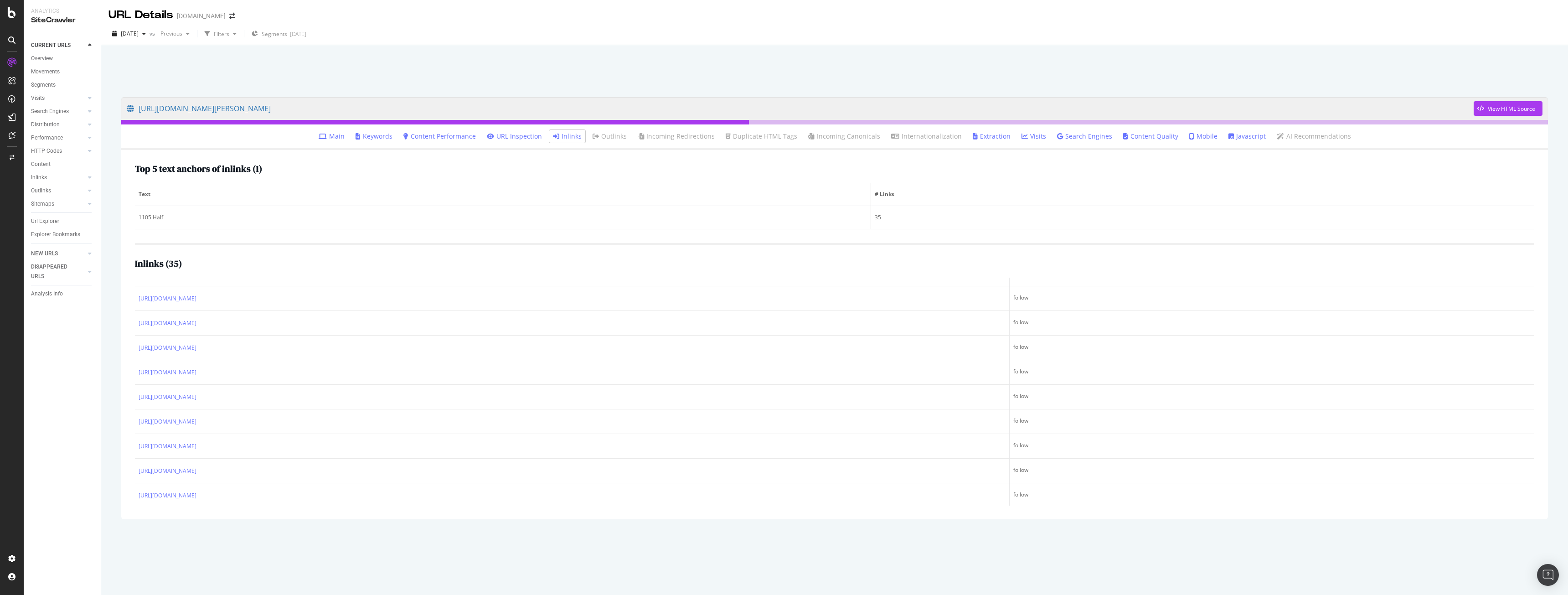
scroll to position [657, 0]
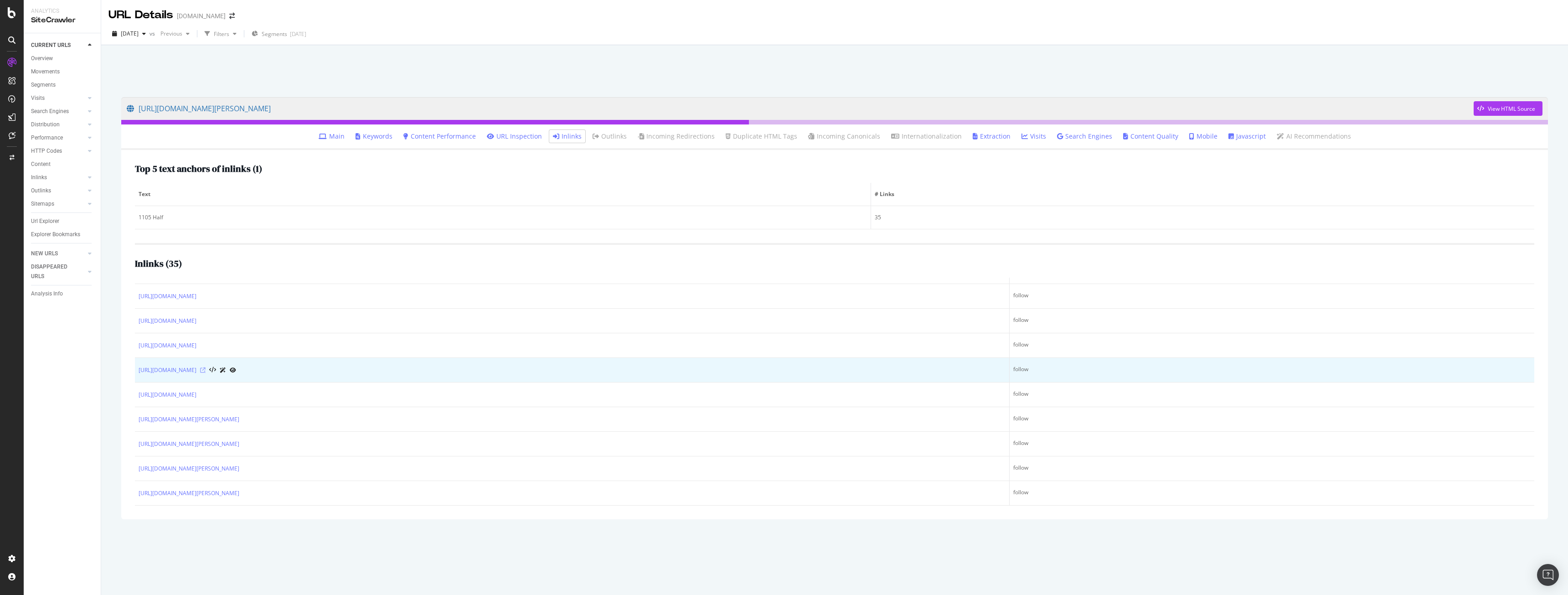
click at [206, 371] on icon at bounding box center [203, 370] width 5 height 5
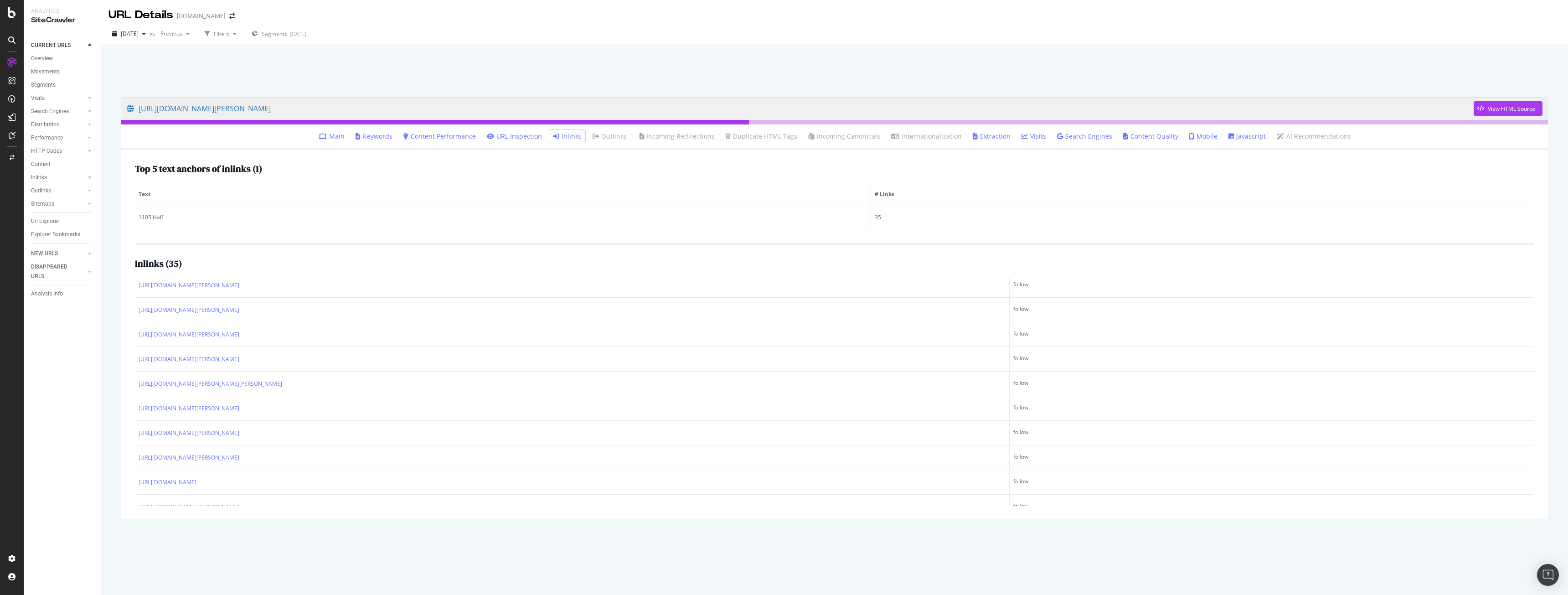
scroll to position [110, 0]
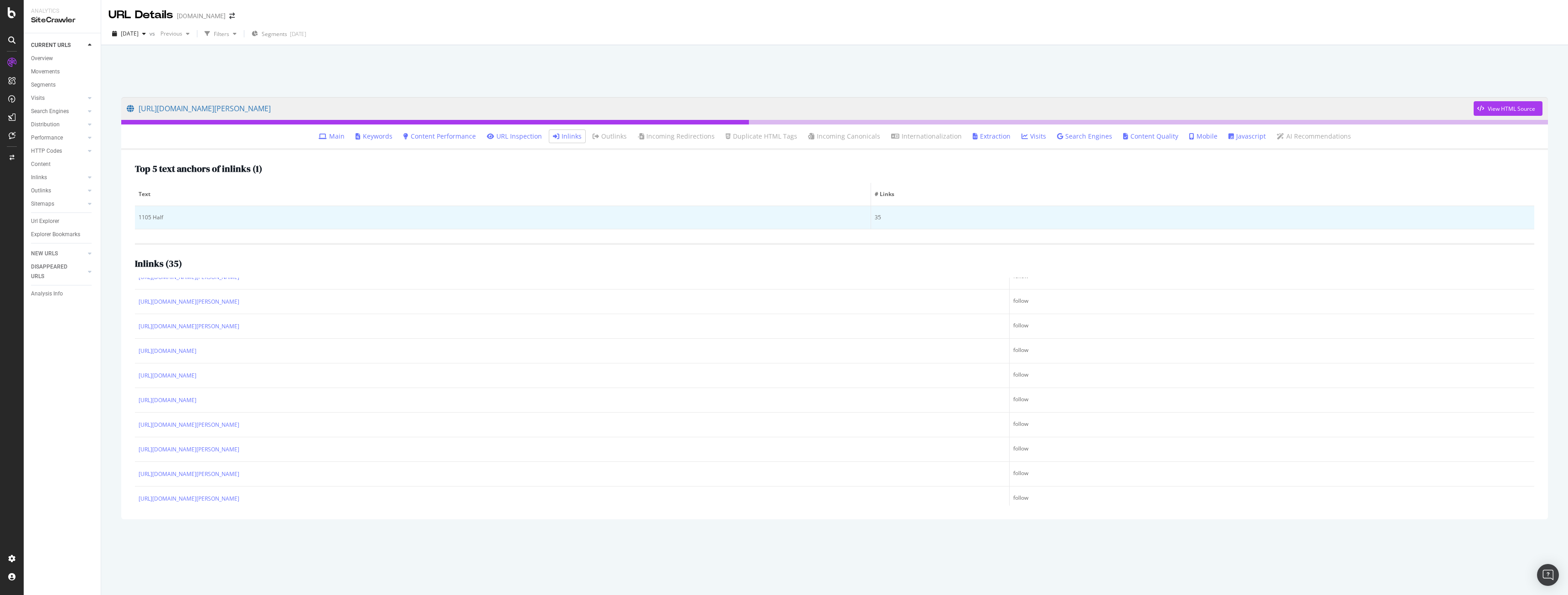
click at [144, 218] on div "1105 Half" at bounding box center [503, 217] width 729 height 8
drag, startPoint x: 144, startPoint y: 218, endPoint x: 157, endPoint y: 218, distance: 13.0
click at [157, 218] on div "1105 Half" at bounding box center [503, 217] width 729 height 8
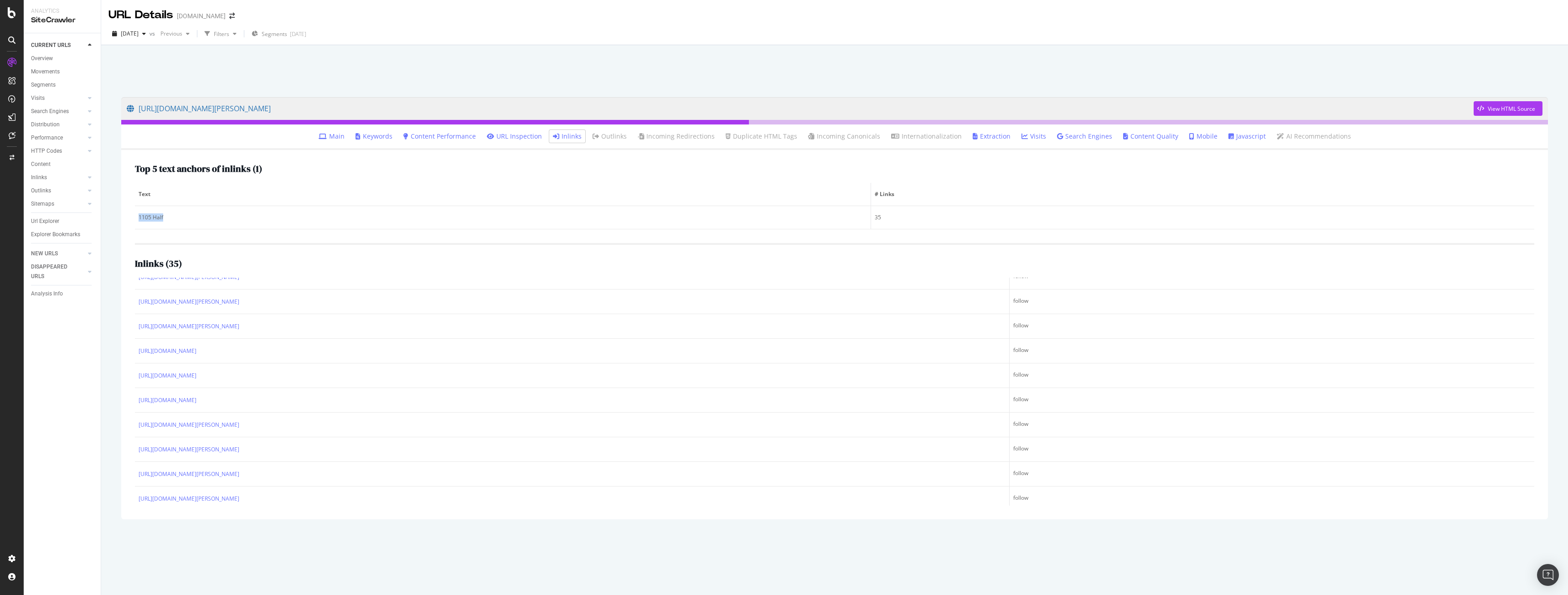
copy div "1105 Half"
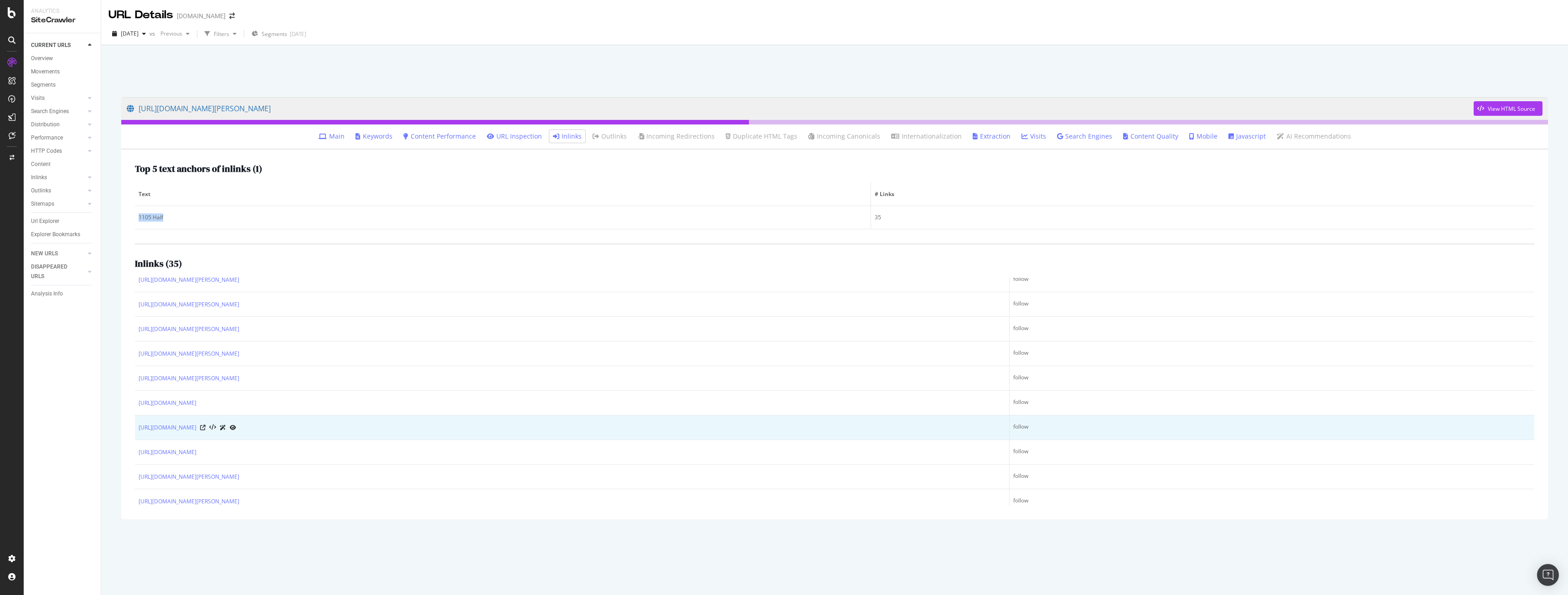
scroll to position [0, 0]
